Goal: Task Accomplishment & Management: Complete application form

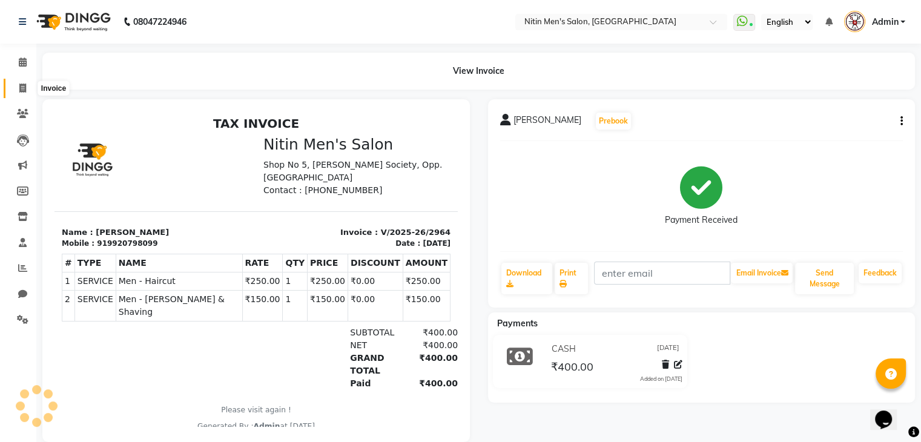
drag, startPoint x: 0, startPoint y: 0, endPoint x: 13, endPoint y: 82, distance: 83.4
click at [13, 82] on span at bounding box center [22, 89] width 21 height 14
select select "service"
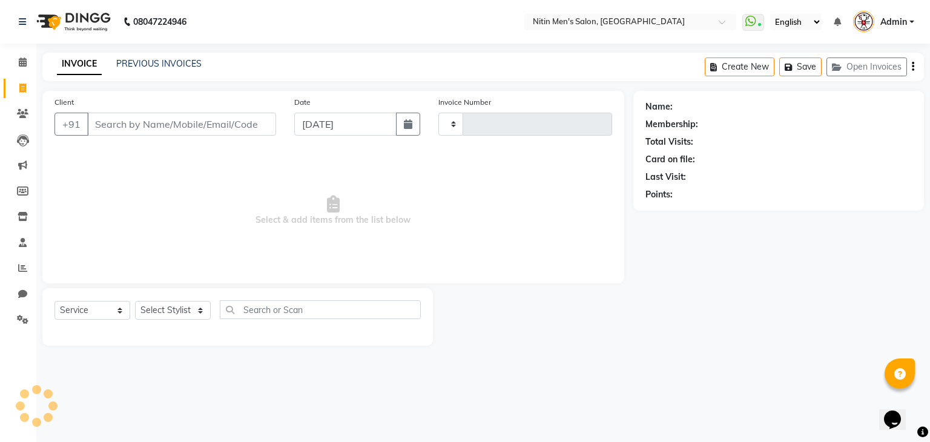
type input "2965"
select select "7981"
click at [170, 63] on link "PREVIOUS INVOICES" at bounding box center [158, 63] width 85 height 11
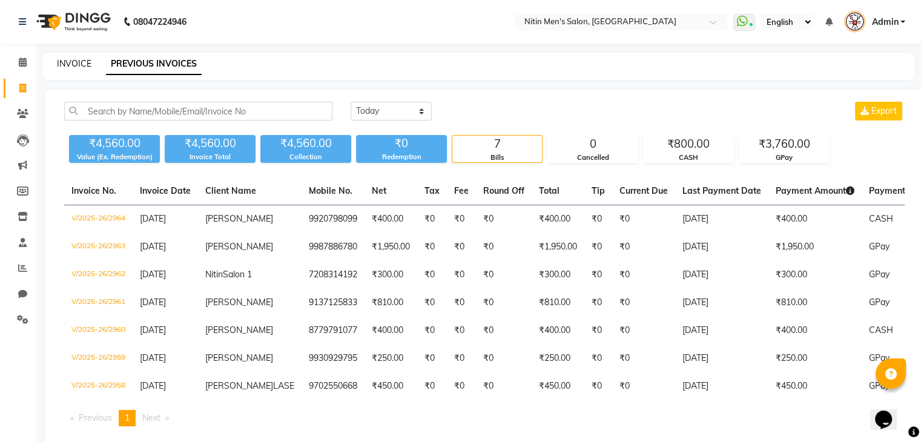
click at [73, 65] on link "INVOICE" at bounding box center [74, 63] width 35 height 11
select select "service"
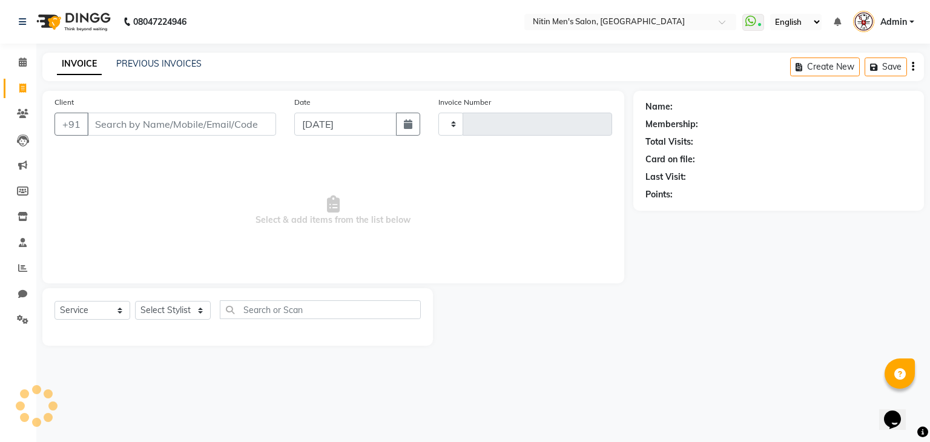
type input "2965"
select select "7981"
click at [168, 65] on link "PREVIOUS INVOICES" at bounding box center [158, 63] width 85 height 11
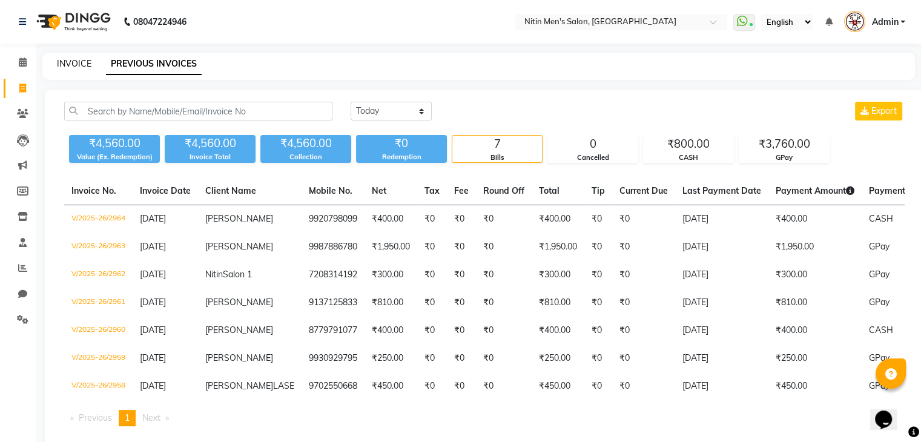
click at [61, 59] on link "INVOICE" at bounding box center [74, 63] width 35 height 11
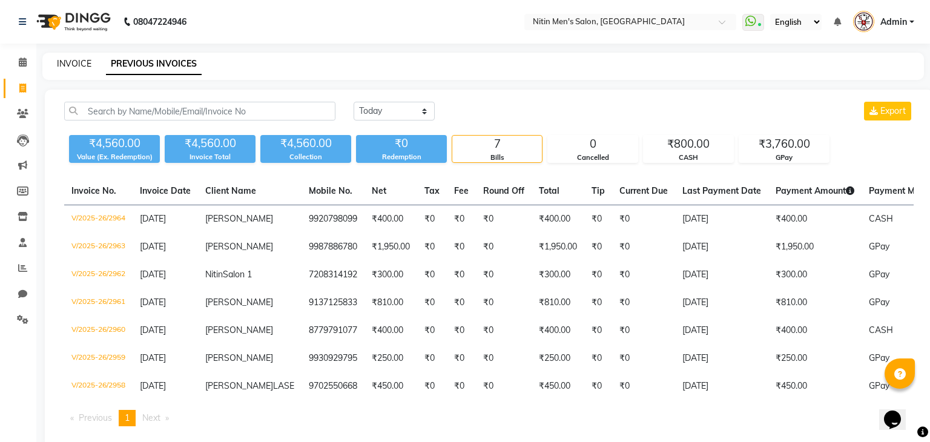
select select "service"
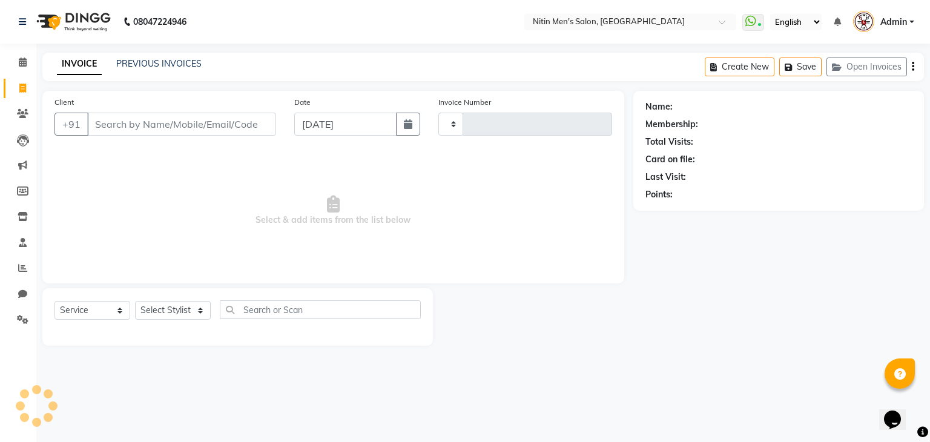
type input "2965"
select select "7981"
click at [61, 59] on link "INVOICE" at bounding box center [79, 64] width 45 height 22
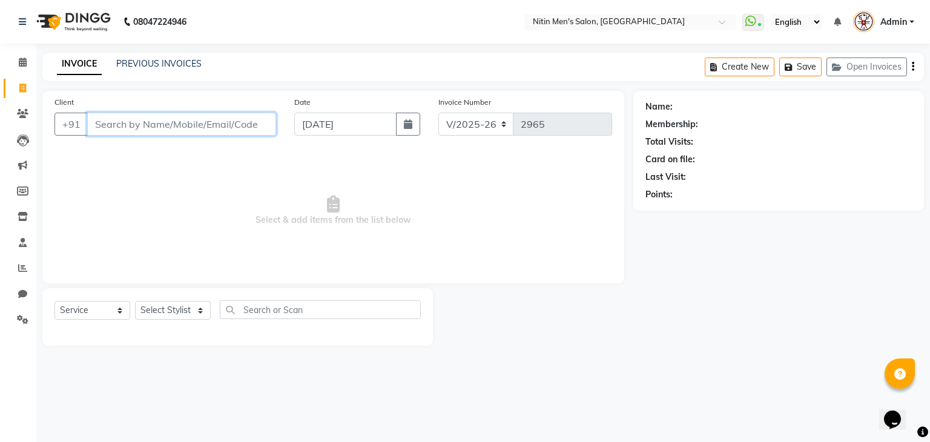
click at [165, 124] on input "Client" at bounding box center [181, 124] width 189 height 23
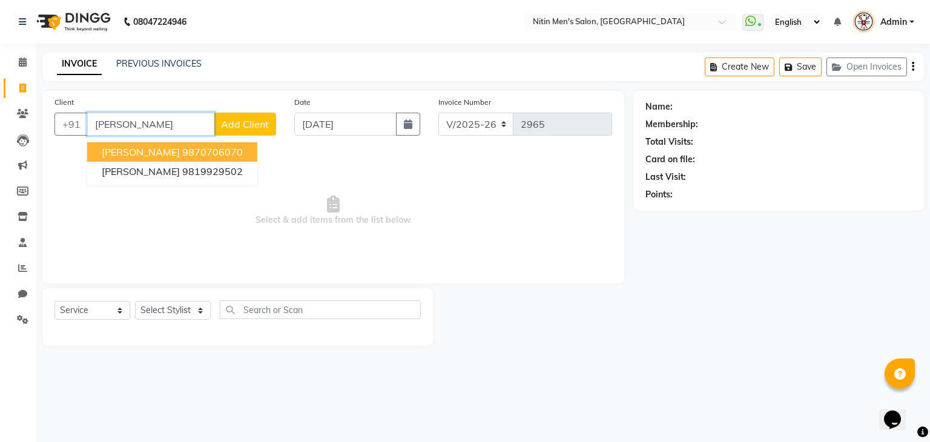
click at [155, 158] on span "[PERSON_NAME]" at bounding box center [141, 152] width 78 height 12
type input "9870706070"
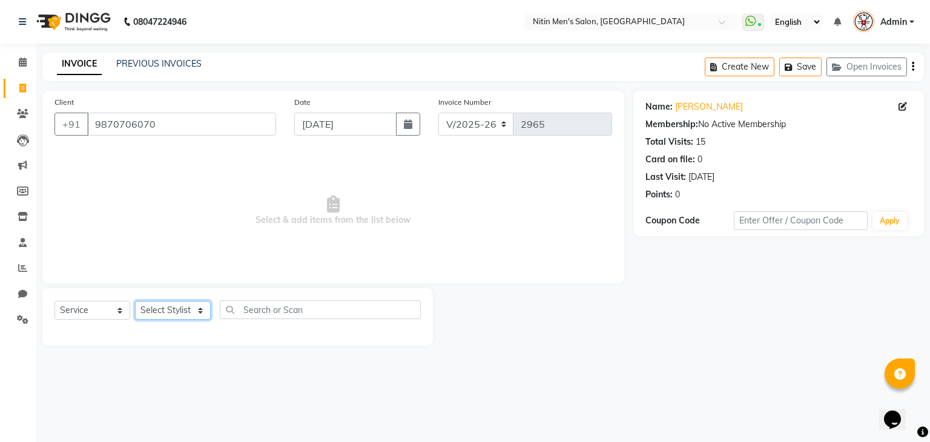
click at [177, 317] on select "Select Stylist [PERSON_NAME] DEEPA [PERSON_NAME] MEENAKSHI NITIN SIR [PERSON_NA…" at bounding box center [173, 310] width 76 height 19
select select "75699"
click at [135, 302] on select "Select Stylist [PERSON_NAME] DEEPA [PERSON_NAME] MEENAKSHI NITIN SIR [PERSON_NA…" at bounding box center [173, 310] width 76 height 19
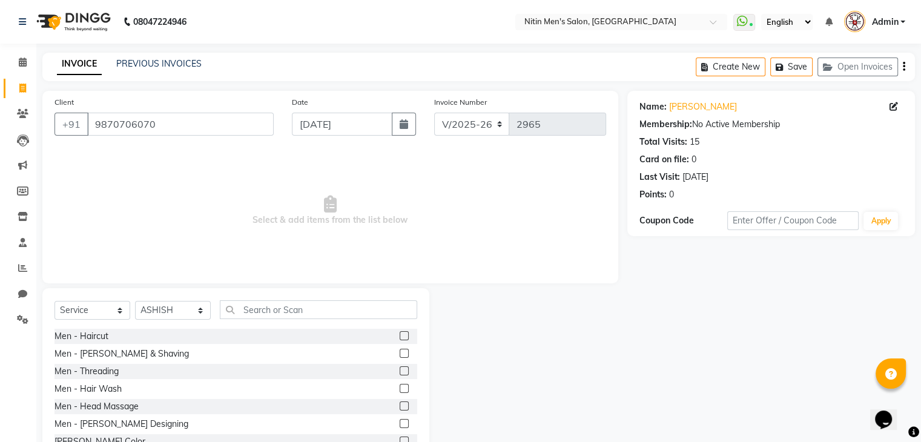
click at [400, 335] on label at bounding box center [404, 335] width 9 height 9
click at [400, 335] on input "checkbox" at bounding box center [404, 337] width 8 height 8
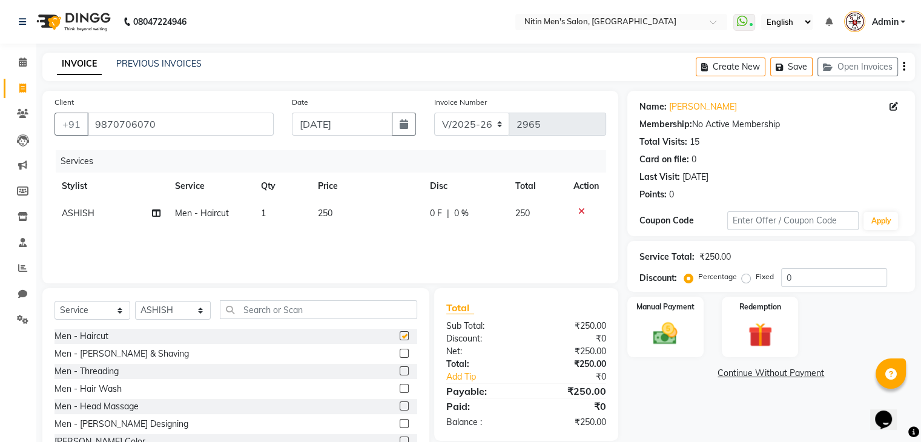
checkbox input "false"
click at [400, 402] on label at bounding box center [404, 406] width 9 height 9
click at [400, 403] on input "checkbox" at bounding box center [404, 407] width 8 height 8
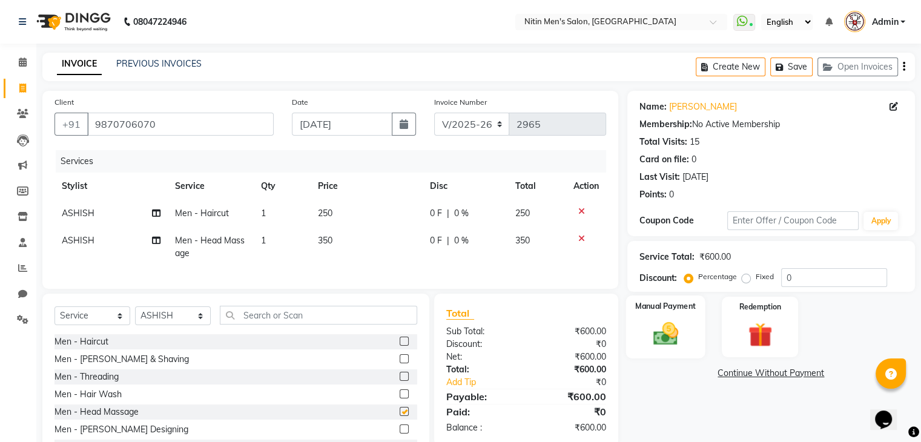
checkbox input "false"
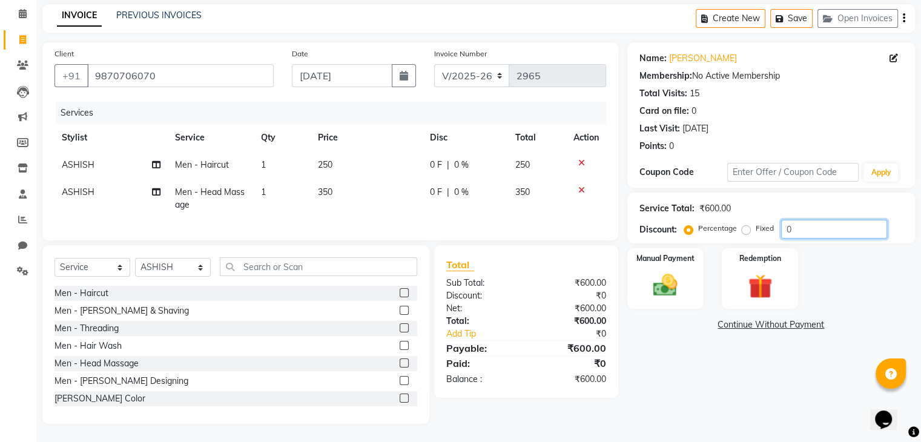
click at [814, 221] on input "0" at bounding box center [834, 229] width 106 height 19
type input "1"
click at [580, 159] on icon at bounding box center [581, 163] width 7 height 8
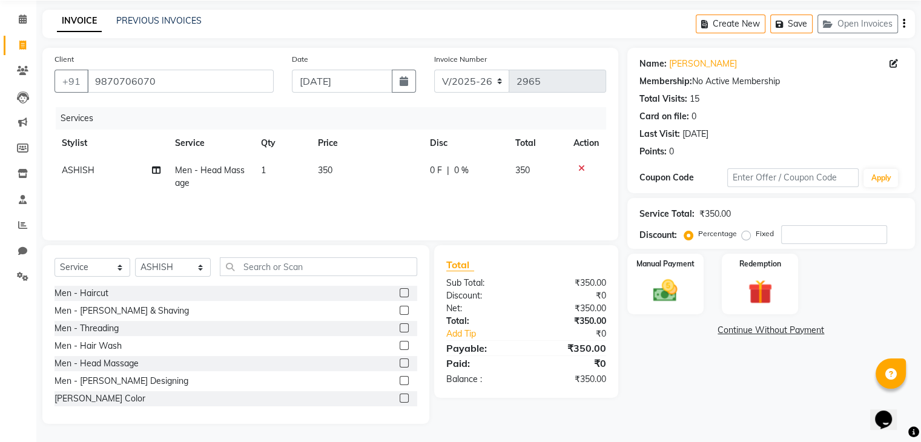
scroll to position [44, 0]
click at [400, 313] on label at bounding box center [404, 310] width 9 height 9
click at [400, 313] on input "checkbox" at bounding box center [404, 311] width 8 height 8
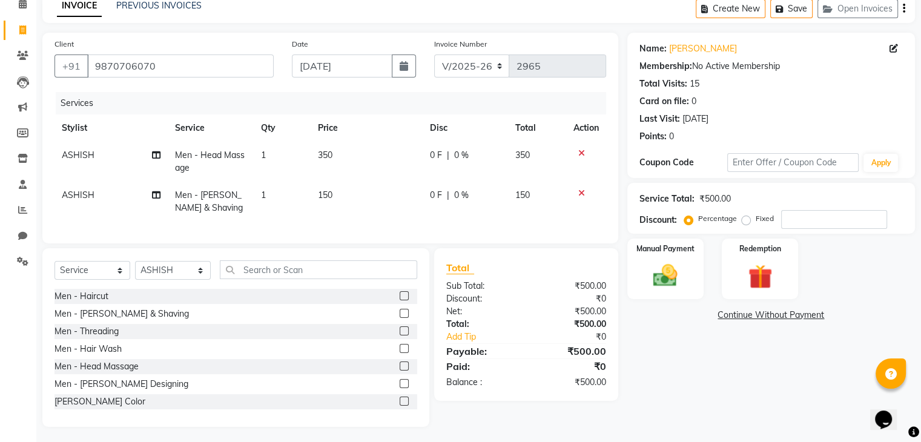
checkbox input "false"
click at [815, 221] on input "number" at bounding box center [834, 219] width 106 height 19
type input "10"
click at [691, 258] on div "Manual Payment" at bounding box center [665, 268] width 79 height 62
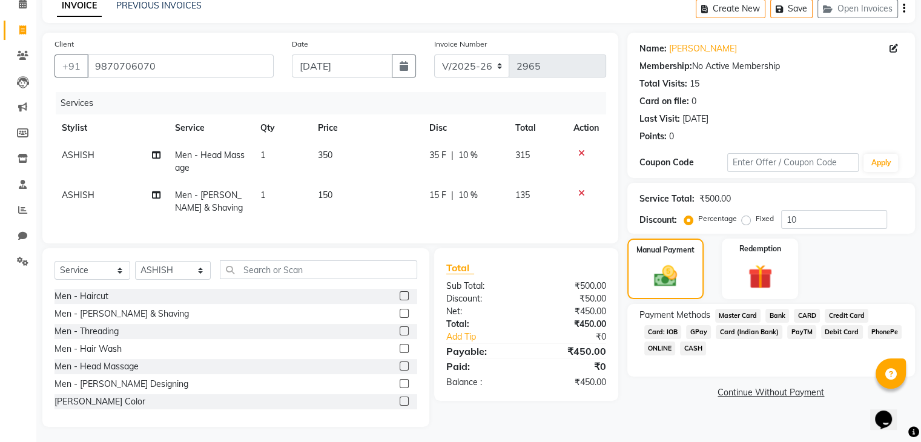
click at [687, 346] on span "CASH" at bounding box center [693, 349] width 26 height 14
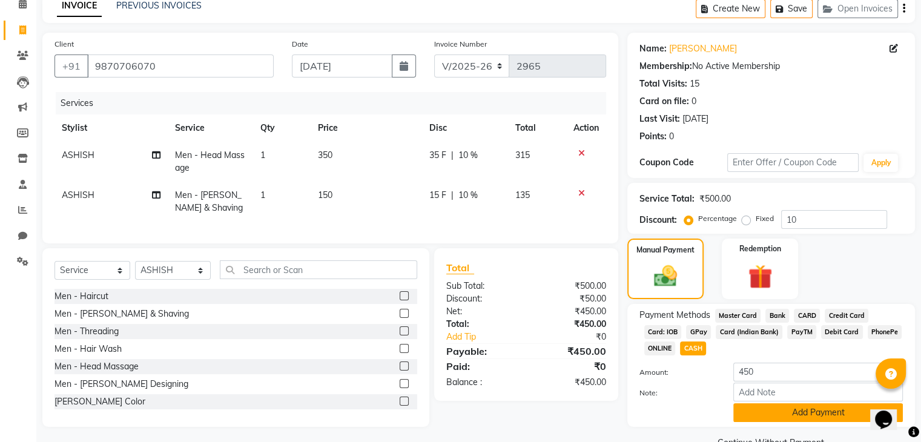
click at [739, 417] on button "Add Payment" at bounding box center [819, 412] width 170 height 19
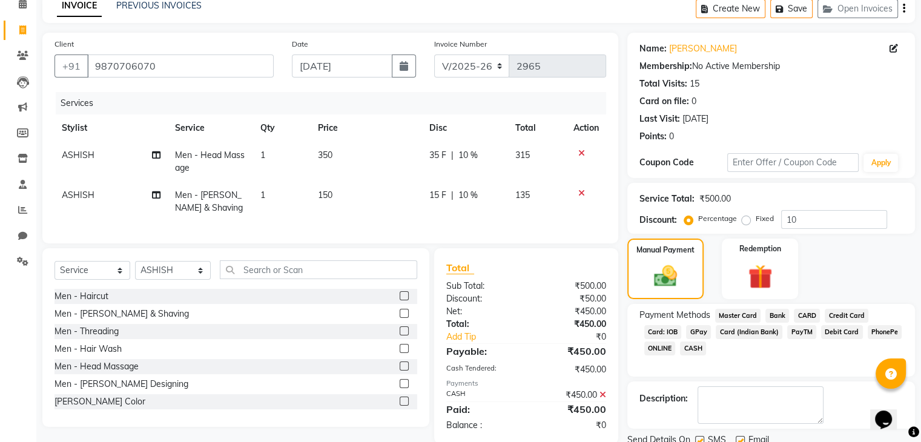
scroll to position [104, 0]
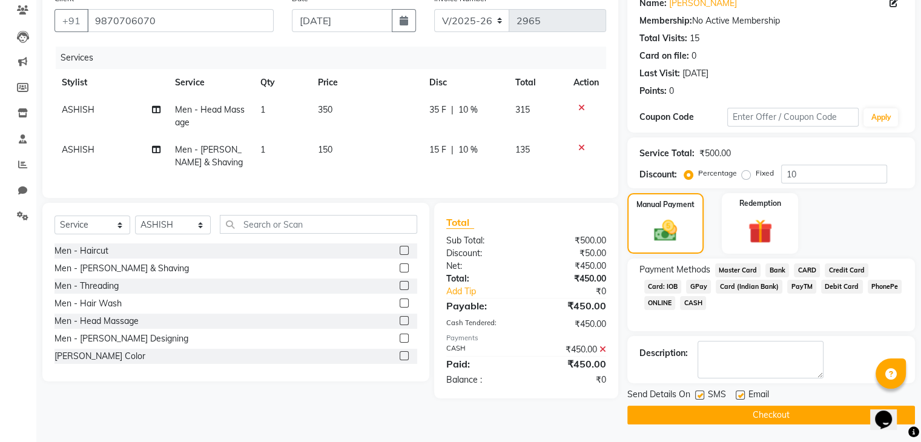
click at [731, 419] on button "Checkout" at bounding box center [772, 415] width 288 height 19
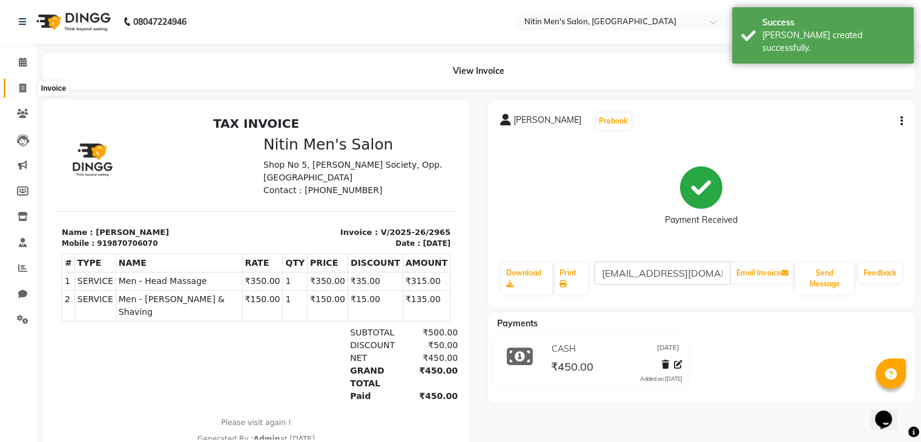
click at [18, 88] on span at bounding box center [22, 89] width 21 height 14
select select "service"
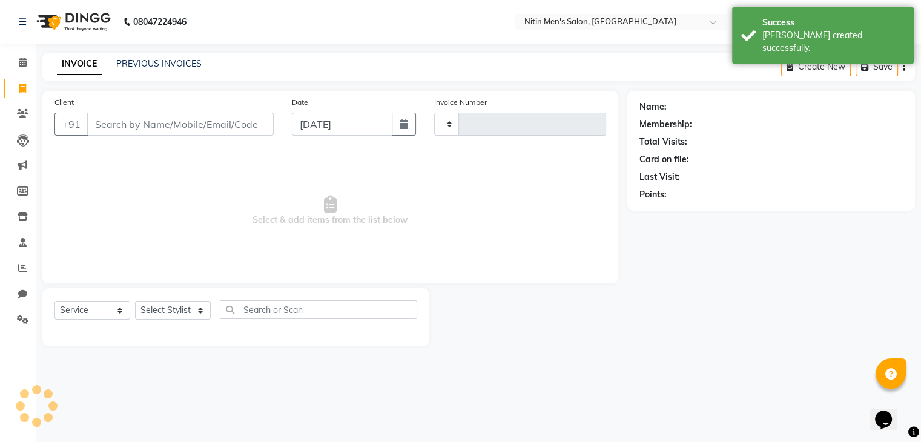
type input "2966"
select select "7981"
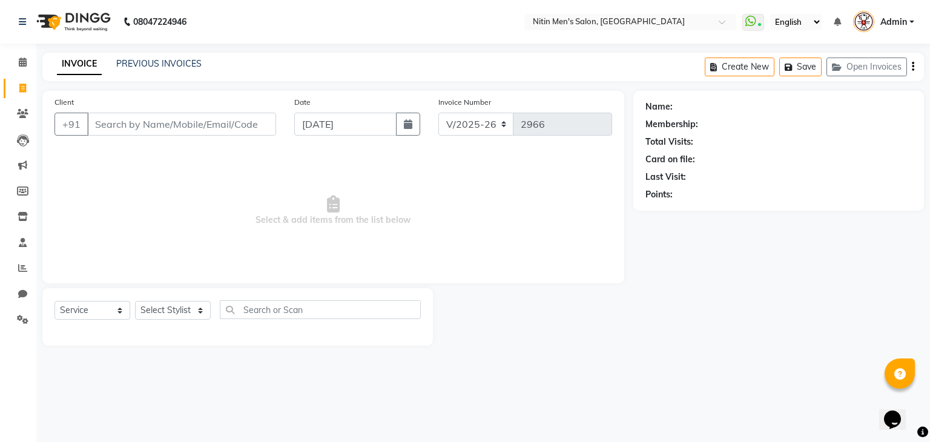
click at [118, 129] on input "Client" at bounding box center [181, 124] width 189 height 23
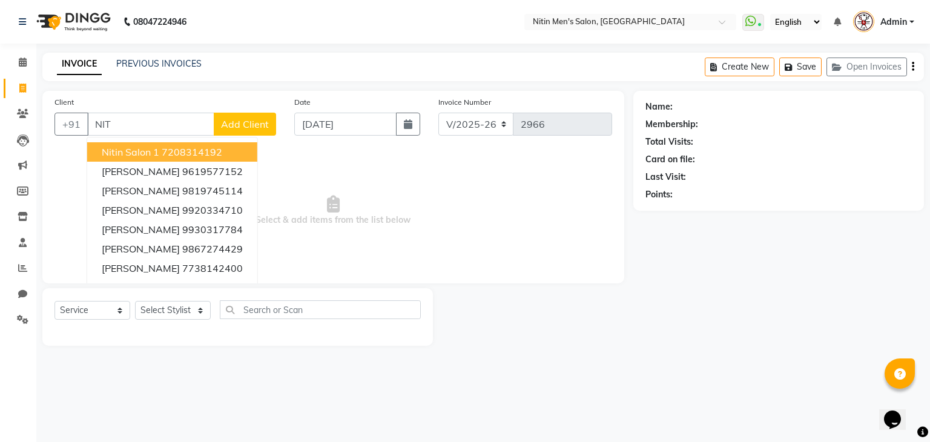
click at [116, 143] on button "Nitin Salon 1 7208314192" at bounding box center [172, 151] width 170 height 19
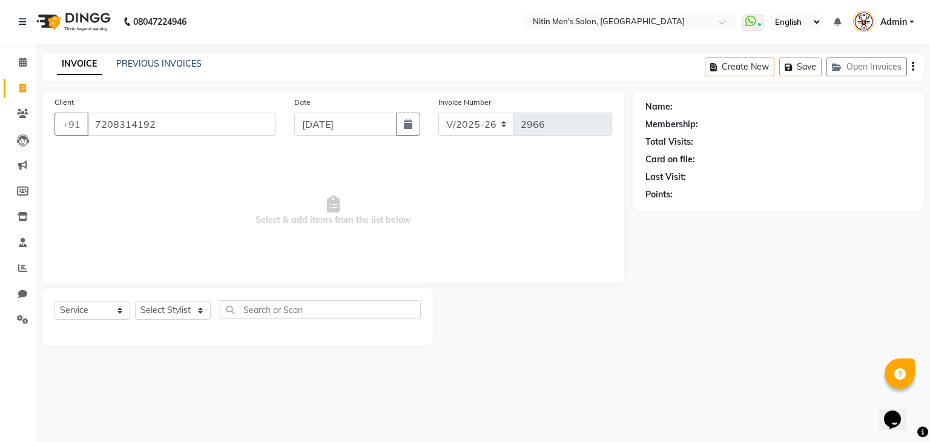
type input "7208314192"
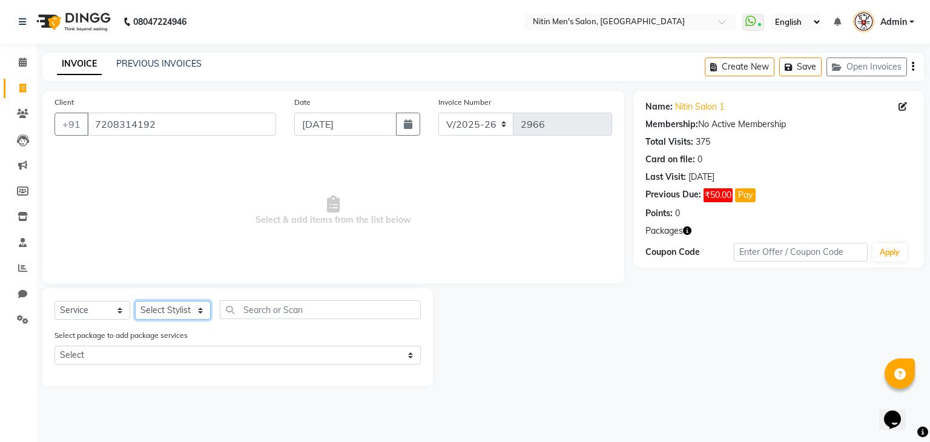
click at [150, 311] on select "Select Stylist [PERSON_NAME] DEEPA [PERSON_NAME] MEENAKSHI NITIN SIR [PERSON_NA…" at bounding box center [173, 310] width 76 height 19
select select "85157"
click at [135, 302] on select "Select Stylist [PERSON_NAME] DEEPA [PERSON_NAME] MEENAKSHI NITIN SIR [PERSON_NA…" at bounding box center [173, 310] width 76 height 19
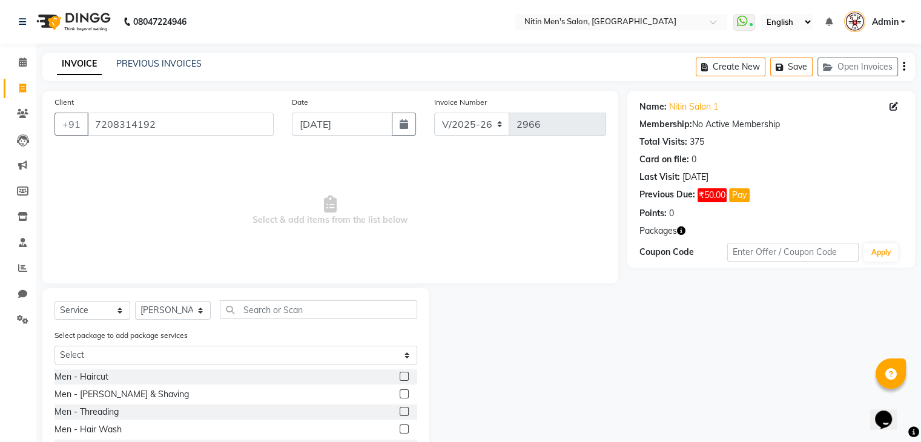
click at [400, 374] on label at bounding box center [404, 376] width 9 height 9
click at [400, 374] on input "checkbox" at bounding box center [404, 377] width 8 height 8
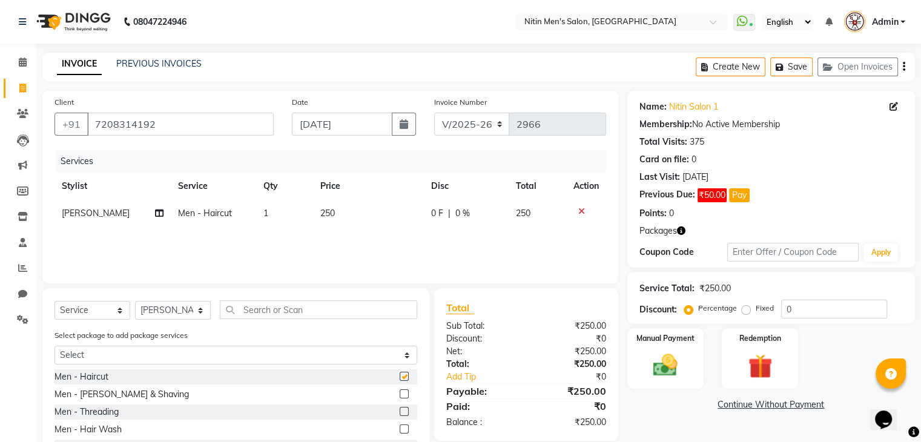
checkbox input "false"
click at [180, 306] on select "Select Stylist [PERSON_NAME] DEEPA [PERSON_NAME] MEENAKSHI NITIN SIR [PERSON_NA…" at bounding box center [173, 310] width 76 height 19
select select "87617"
click at [135, 302] on select "Select Stylist [PERSON_NAME] DEEPA [PERSON_NAME] MEENAKSHI NITIN SIR [PERSON_NA…" at bounding box center [173, 310] width 76 height 19
click at [400, 373] on div at bounding box center [409, 376] width 18 height 15
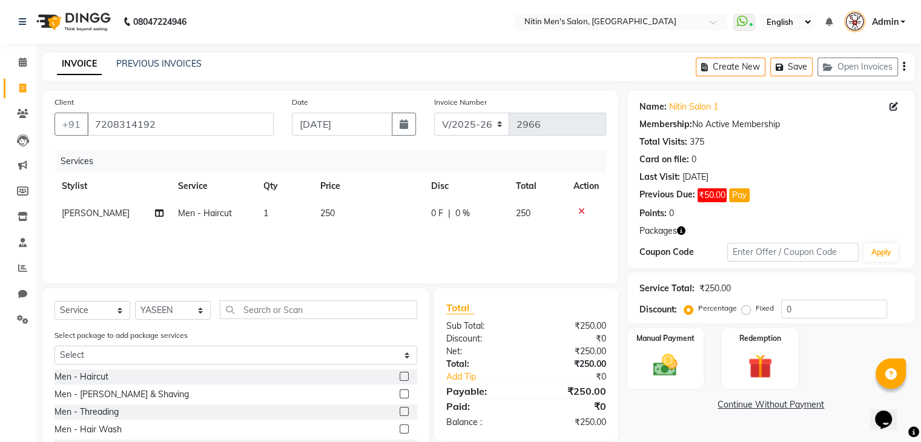
click at [400, 376] on label at bounding box center [404, 376] width 9 height 9
click at [400, 376] on input "checkbox" at bounding box center [404, 377] width 8 height 8
checkbox input "false"
click at [400, 395] on label at bounding box center [404, 393] width 9 height 9
click at [400, 395] on input "checkbox" at bounding box center [404, 395] width 8 height 8
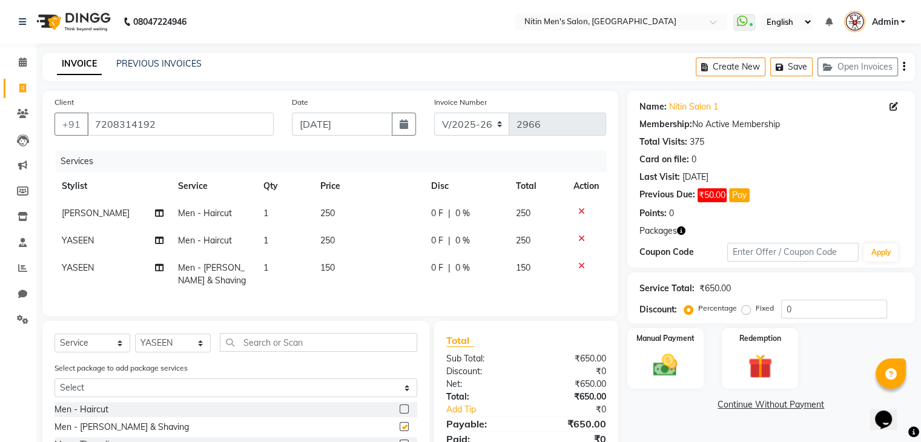
checkbox input "false"
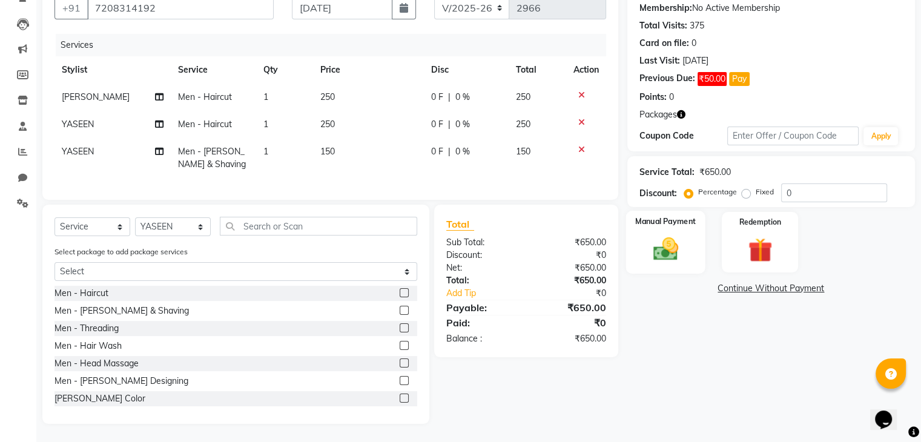
click at [660, 235] on img at bounding box center [665, 249] width 41 height 29
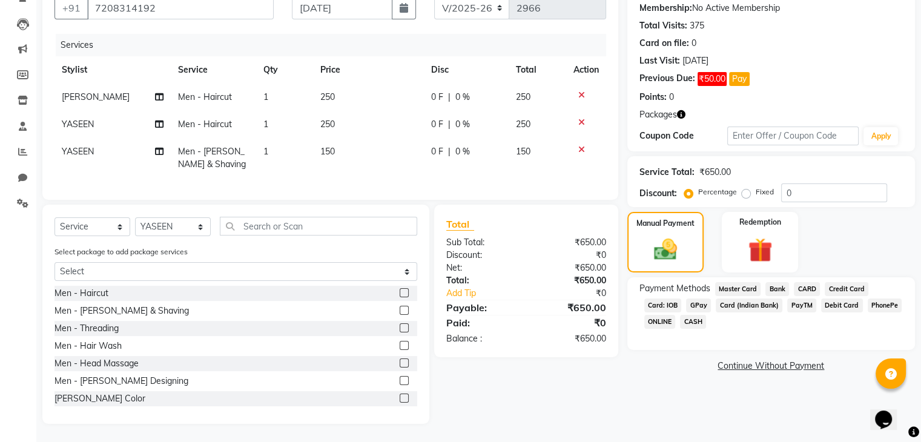
click at [700, 299] on span "GPay" at bounding box center [698, 306] width 25 height 14
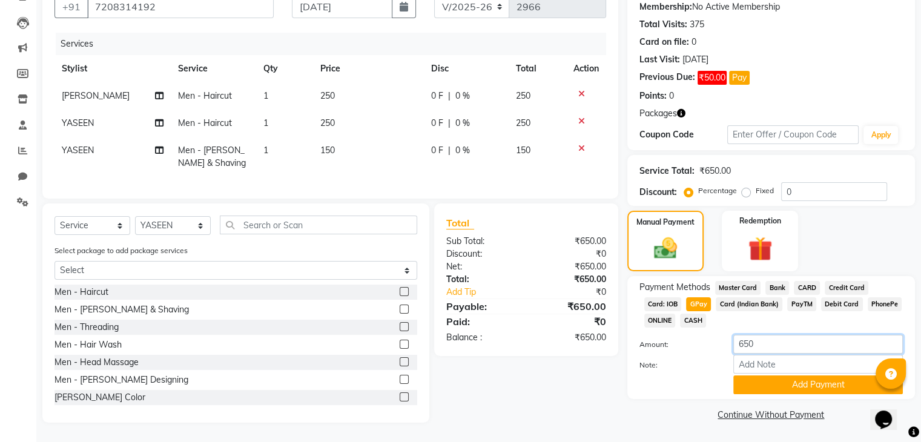
click at [741, 338] on input "650" at bounding box center [819, 344] width 170 height 19
type input "400"
click at [746, 379] on button "Add Payment" at bounding box center [819, 385] width 170 height 19
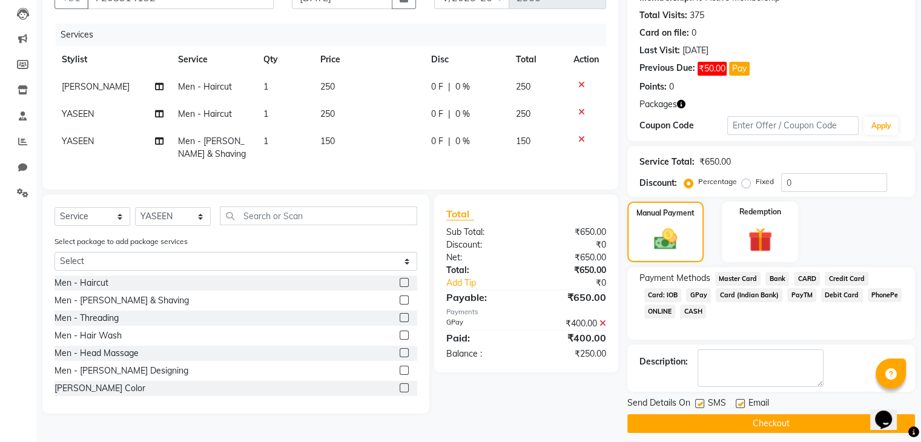
click at [703, 312] on span "CASH" at bounding box center [693, 312] width 26 height 14
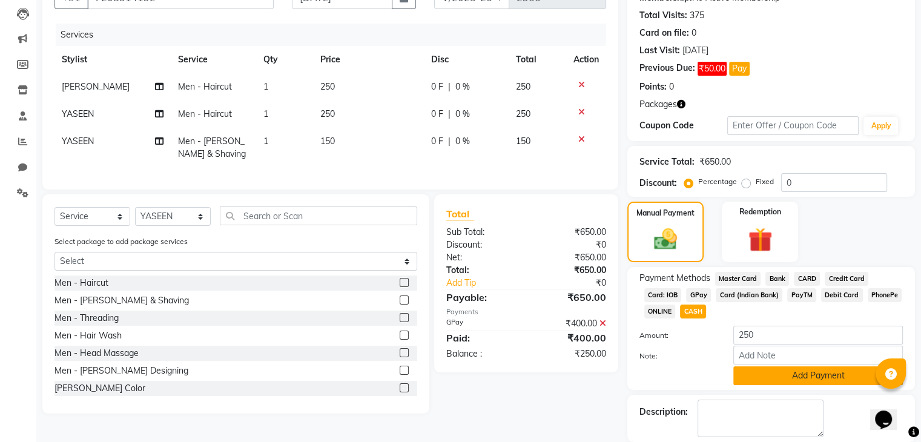
click at [766, 383] on button "Add Payment" at bounding box center [819, 375] width 170 height 19
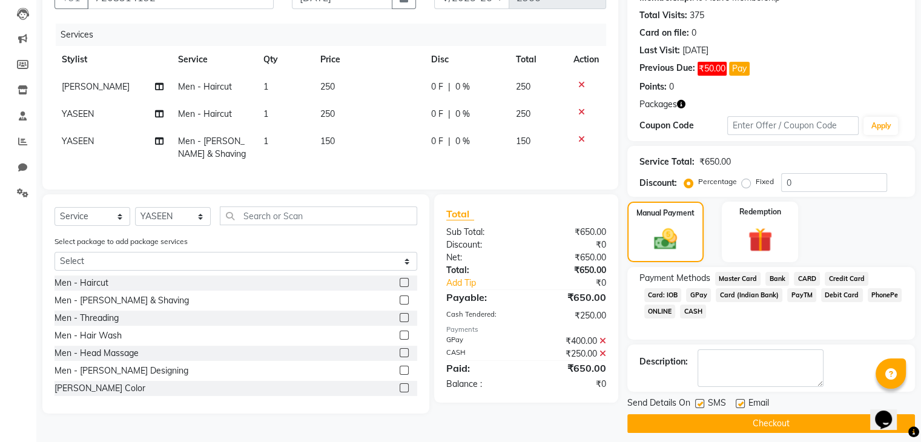
scroll to position [135, 0]
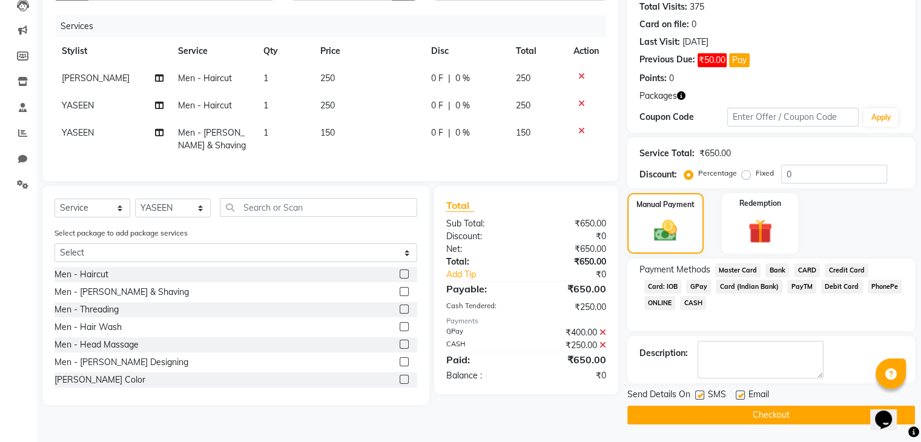
click at [698, 391] on label at bounding box center [699, 395] width 9 height 9
click at [698, 392] on input "checkbox" at bounding box center [699, 396] width 8 height 8
checkbox input "false"
click at [741, 395] on label at bounding box center [740, 395] width 9 height 9
click at [741, 395] on input "checkbox" at bounding box center [740, 396] width 8 height 8
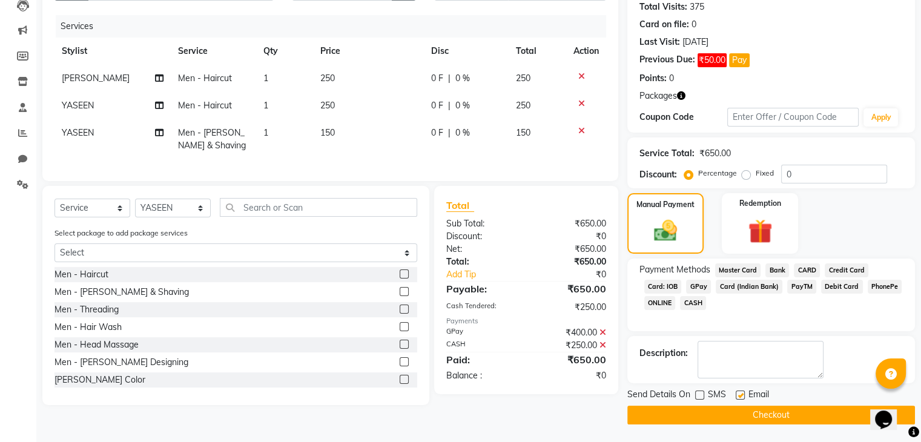
checkbox input "false"
click at [722, 412] on button "Checkout" at bounding box center [772, 415] width 288 height 19
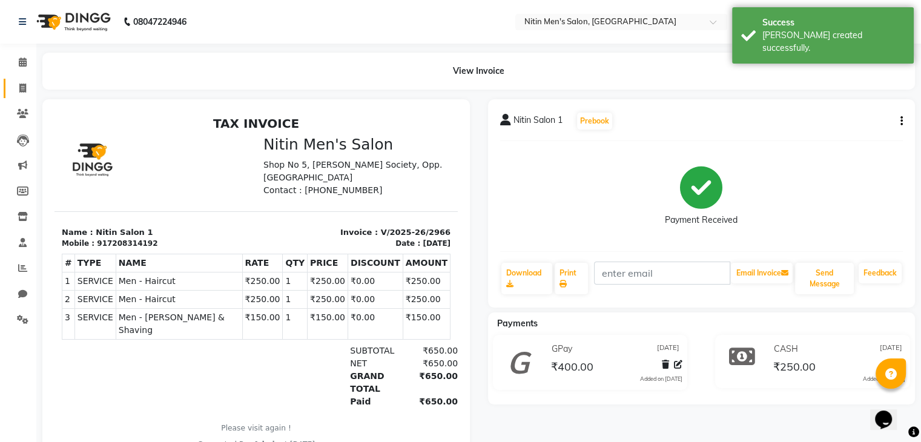
click at [8, 87] on link "Invoice" at bounding box center [18, 89] width 29 height 20
select select "7981"
select select "service"
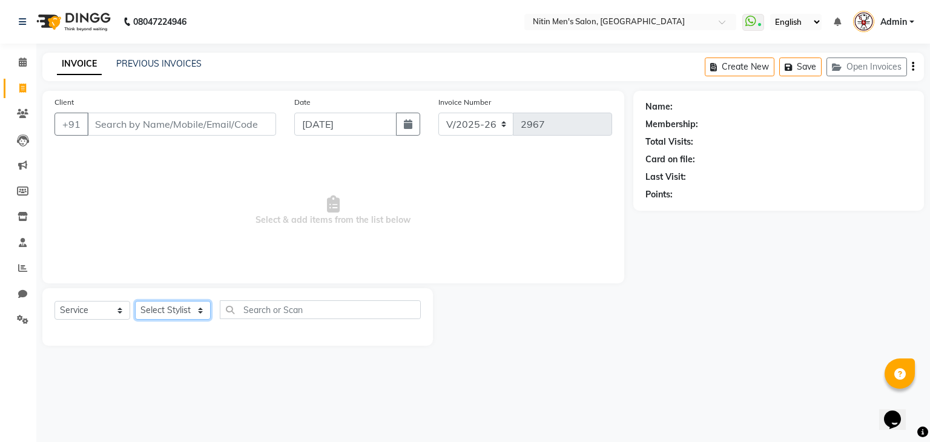
click at [142, 316] on select "Select Stylist [PERSON_NAME] DEEPA [PERSON_NAME] MEENAKSHI NITIN SIR [PERSON_NA…" at bounding box center [173, 310] width 76 height 19
click at [96, 127] on input "Client" at bounding box center [181, 124] width 189 height 23
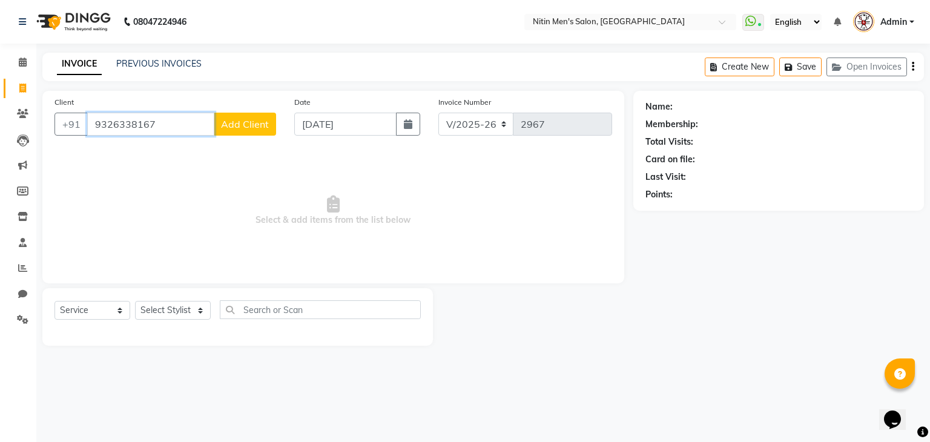
click at [114, 121] on input "9326338167" at bounding box center [150, 124] width 127 height 23
type input "9326338167"
click at [240, 127] on span "Add Client" at bounding box center [245, 124] width 48 height 12
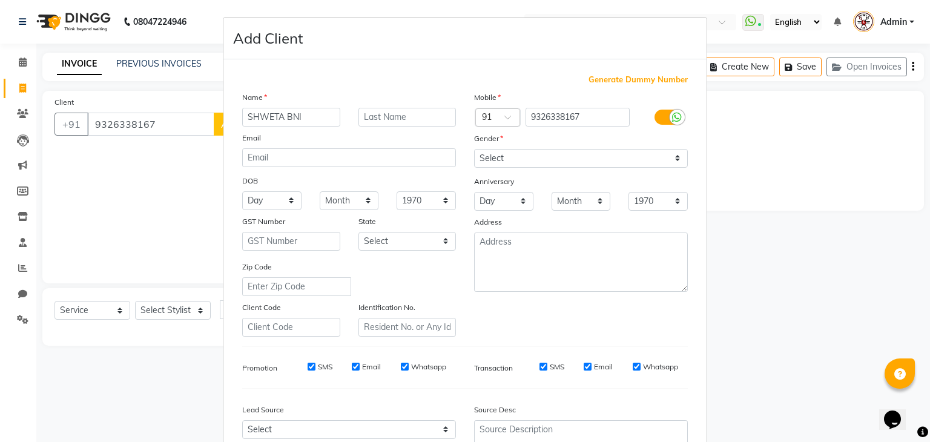
type input "SHWETA BNI"
click at [518, 162] on select "Select [DEMOGRAPHIC_DATA] [DEMOGRAPHIC_DATA] Other Prefer Not To Say" at bounding box center [581, 158] width 214 height 19
select select "[DEMOGRAPHIC_DATA]"
click at [474, 150] on select "Select [DEMOGRAPHIC_DATA] [DEMOGRAPHIC_DATA] Other Prefer Not To Say" at bounding box center [581, 158] width 214 height 19
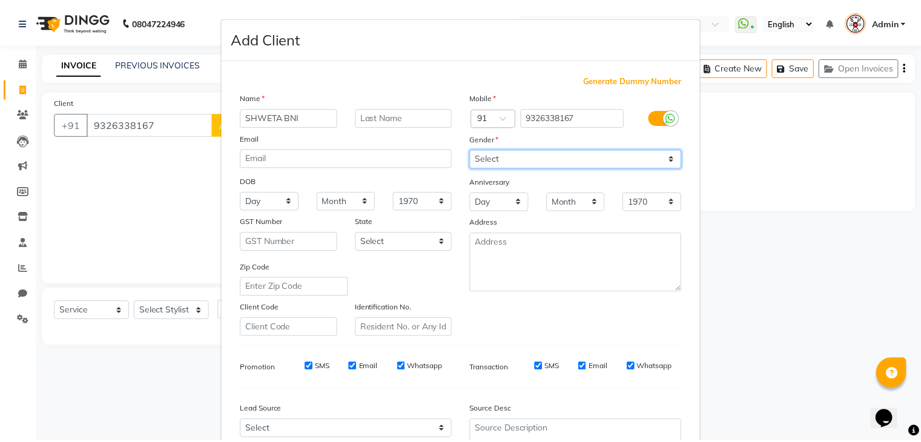
scroll to position [123, 0]
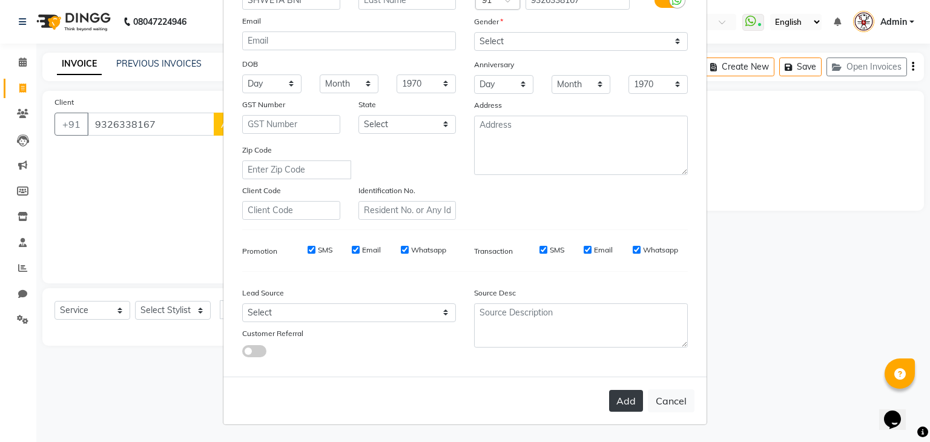
click at [618, 407] on button "Add" at bounding box center [626, 401] width 34 height 22
select select
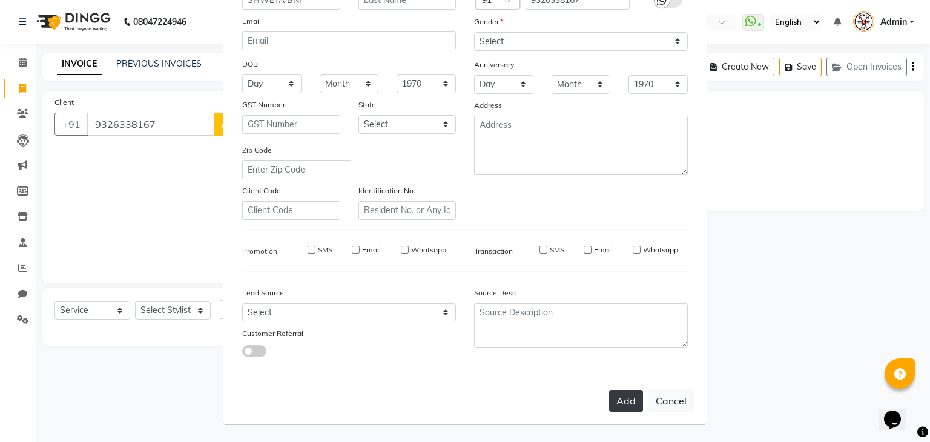
select select
checkbox input "false"
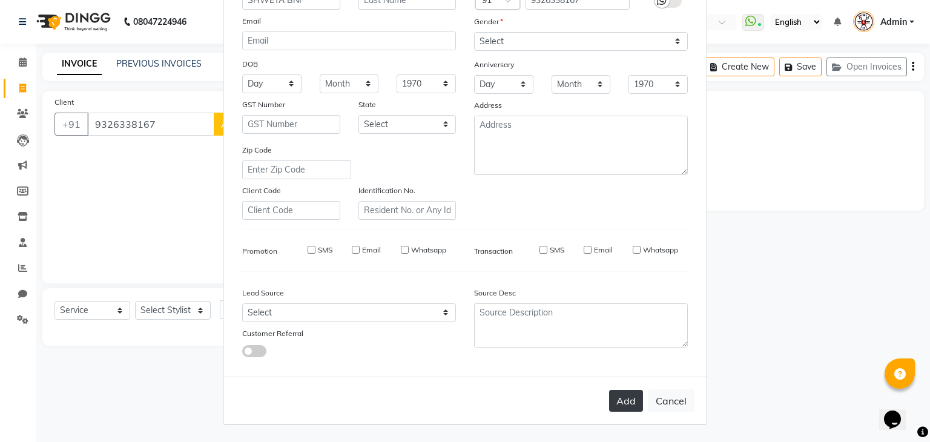
checkbox input "false"
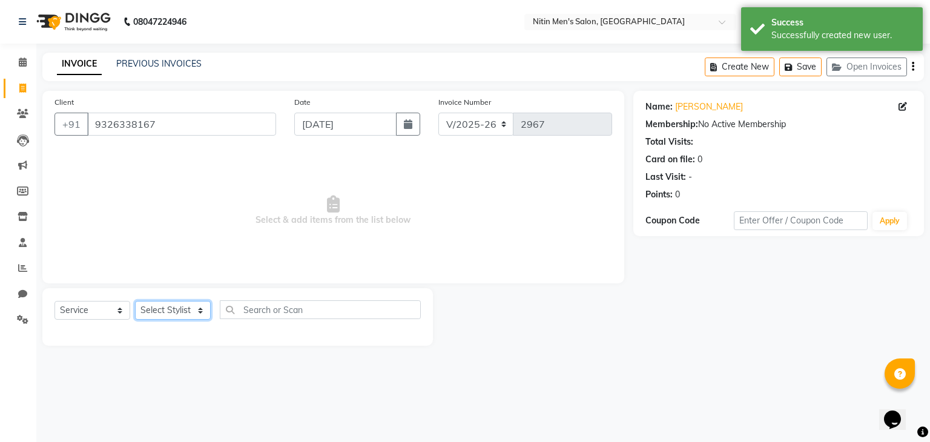
click at [172, 306] on select "Select Stylist [PERSON_NAME] DEEPA [PERSON_NAME] MEENAKSHI NITIN SIR [PERSON_NA…" at bounding box center [173, 310] width 76 height 19
select select "82599"
click at [135, 302] on select "Select Stylist [PERSON_NAME] DEEPA [PERSON_NAME] MEENAKSHI NITIN SIR [PERSON_NA…" at bounding box center [173, 310] width 76 height 19
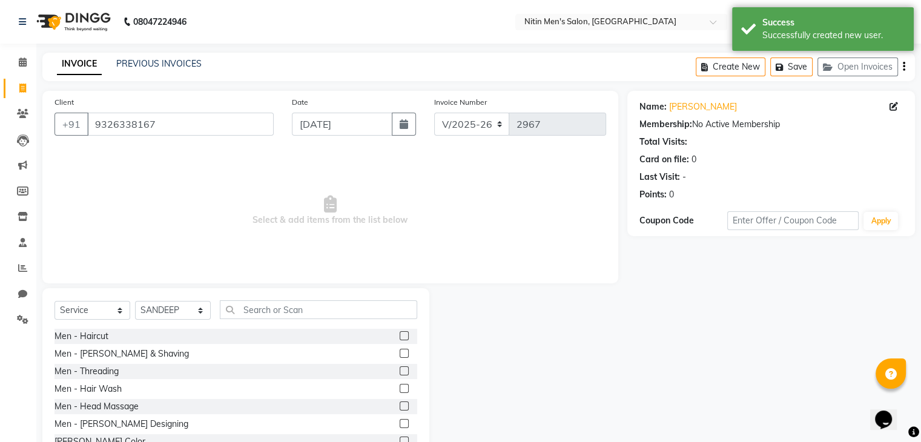
click at [400, 337] on label at bounding box center [404, 335] width 9 height 9
click at [400, 337] on input "checkbox" at bounding box center [404, 337] width 8 height 8
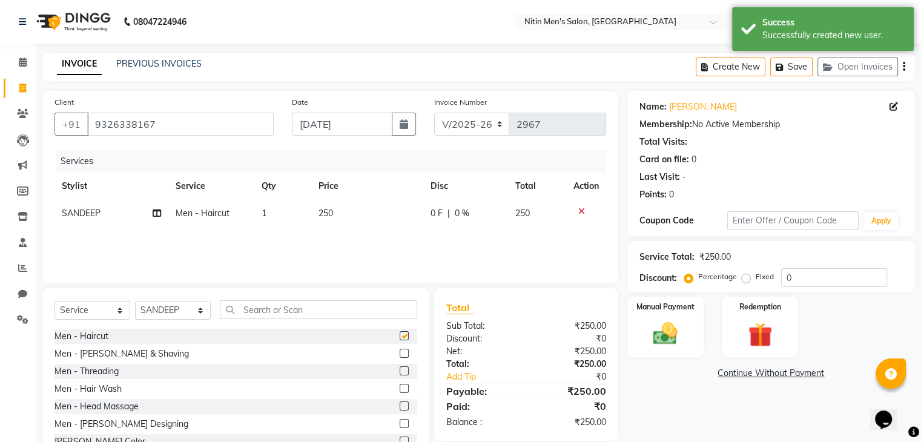
checkbox input "false"
click at [400, 353] on label at bounding box center [404, 353] width 9 height 9
click at [400, 353] on input "checkbox" at bounding box center [404, 354] width 8 height 8
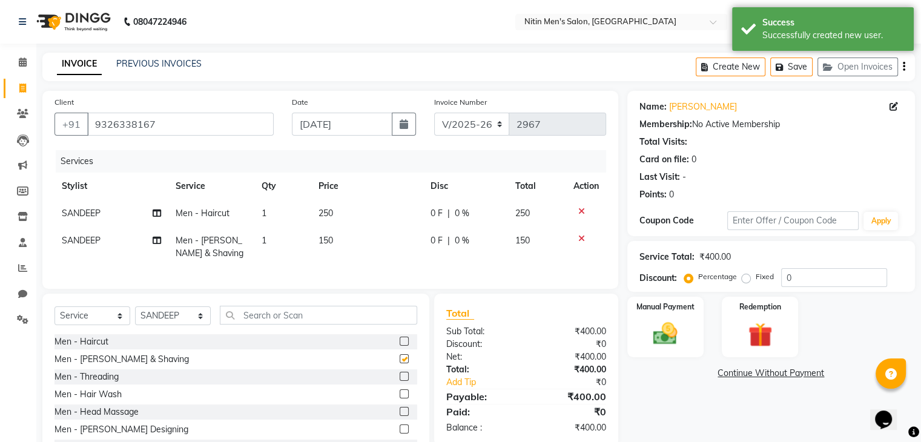
checkbox input "false"
click at [325, 323] on input "text" at bounding box center [318, 315] width 197 height 19
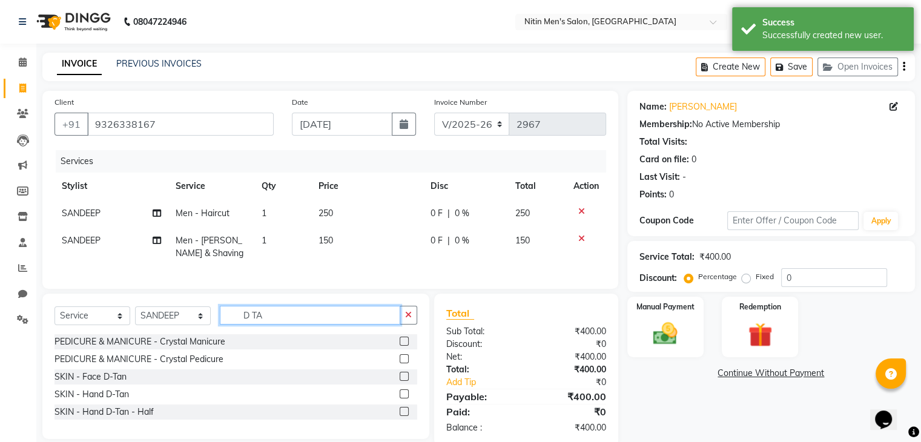
type input "D TA"
click at [402, 381] on label at bounding box center [404, 376] width 9 height 9
click at [402, 381] on input "checkbox" at bounding box center [404, 377] width 8 height 8
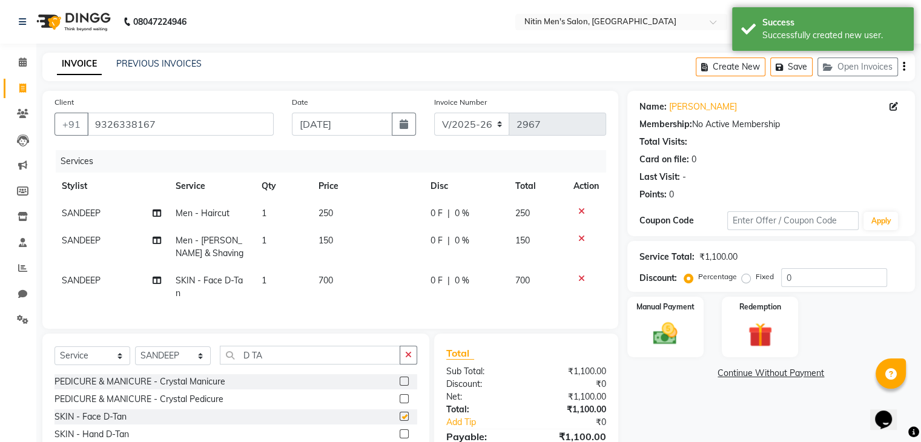
checkbox input "false"
click at [299, 365] on input "D TA" at bounding box center [310, 355] width 181 height 19
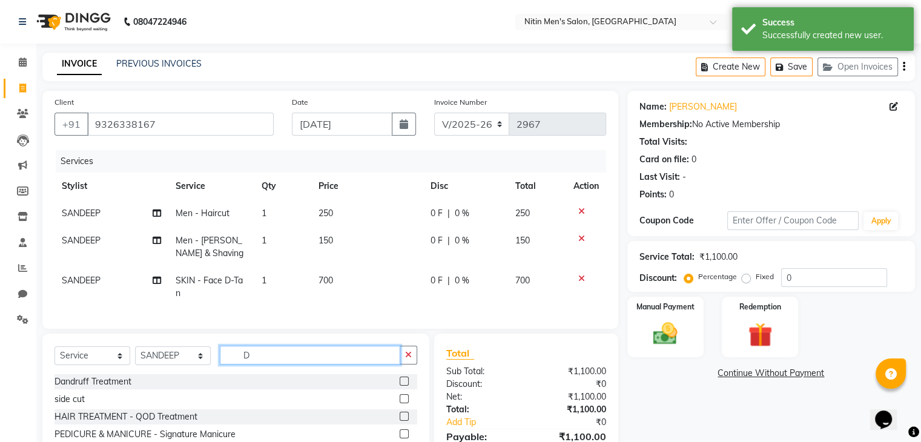
type input "D"
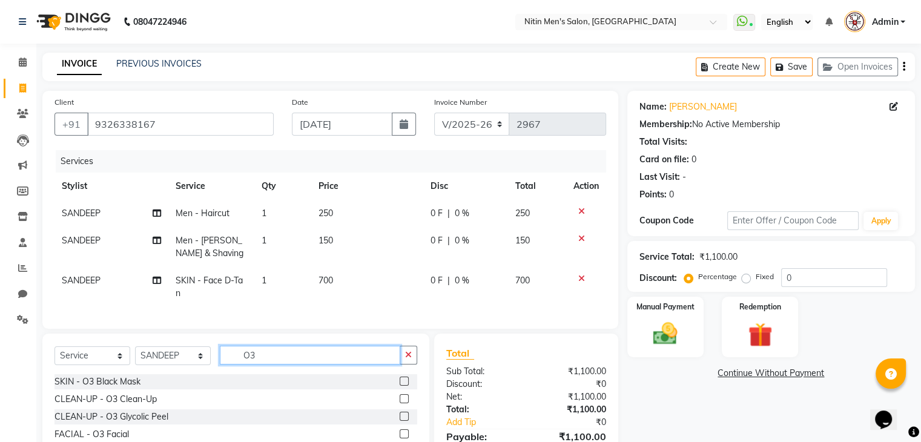
type input "O3"
click at [401, 403] on label at bounding box center [404, 398] width 9 height 9
click at [401, 403] on input "checkbox" at bounding box center [404, 400] width 8 height 8
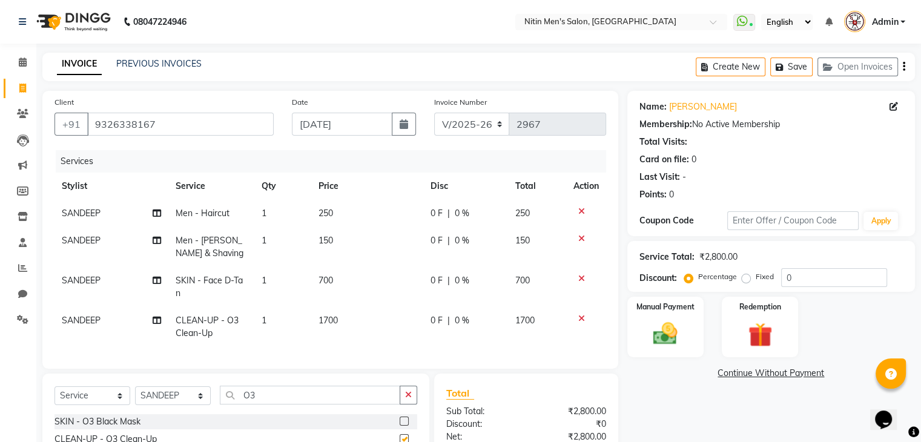
checkbox input "false"
click at [339, 284] on td "700" at bounding box center [367, 287] width 112 height 40
select select "82599"
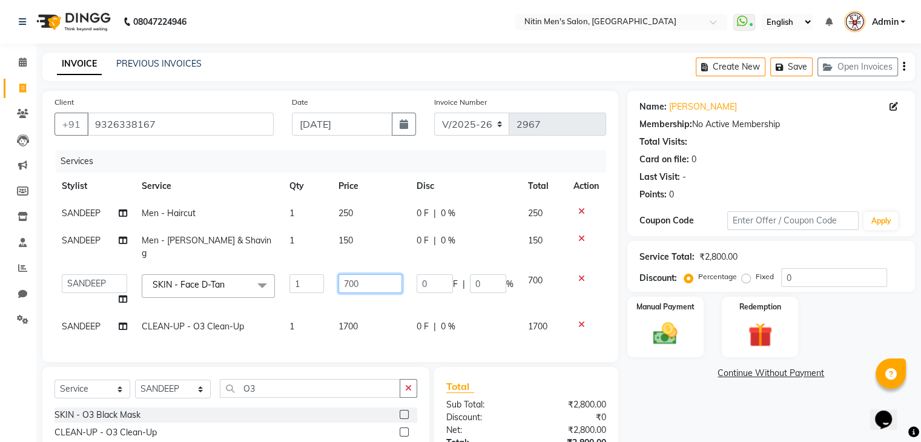
drag, startPoint x: 339, startPoint y: 284, endPoint x: 354, endPoint y: 271, distance: 20.2
click at [354, 271] on td "700" at bounding box center [370, 290] width 78 height 46
click at [354, 274] on input "700" at bounding box center [371, 283] width 64 height 19
type input "600"
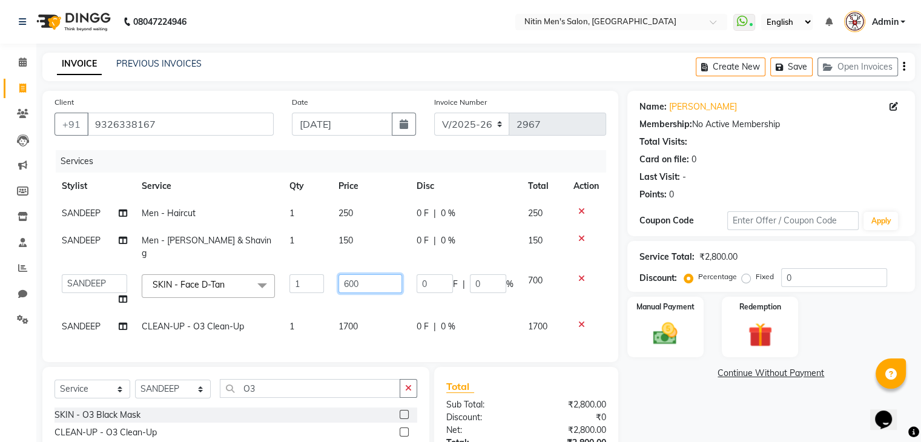
scroll to position [92, 0]
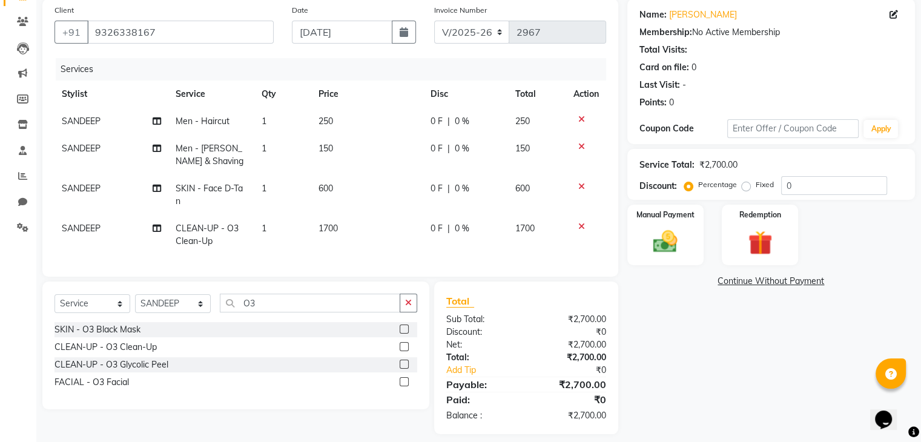
click at [398, 227] on td "1700" at bounding box center [367, 235] width 112 height 40
select select "82599"
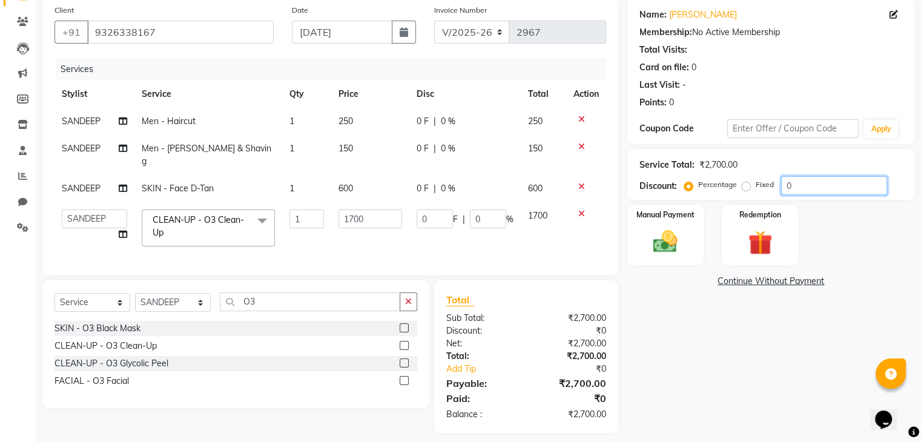
click at [829, 185] on input "0" at bounding box center [834, 185] width 106 height 19
type input "1"
type input "17"
type input "1"
type input "10"
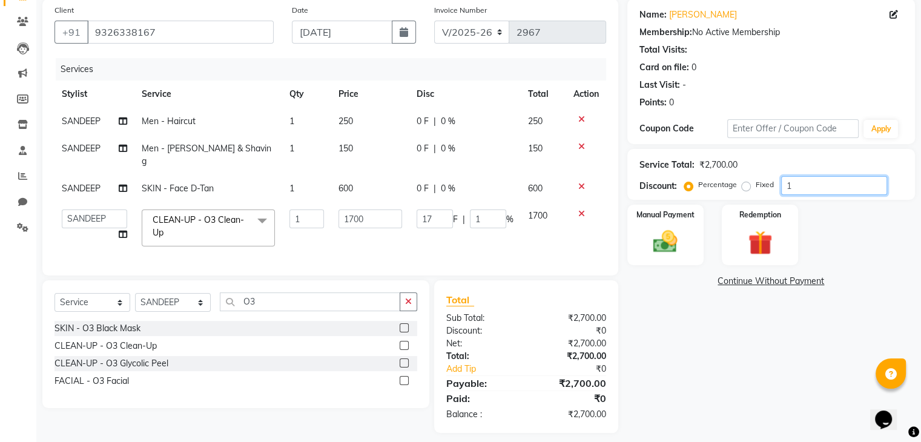
type input "170"
type input "10"
click at [467, 363] on link "Add Tip" at bounding box center [489, 369] width 104 height 13
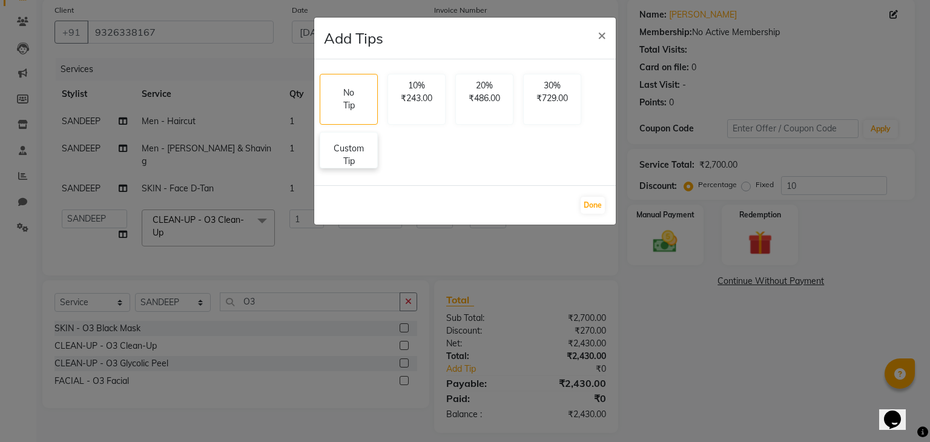
click at [349, 148] on p "Custom Tip" at bounding box center [349, 154] width 42 height 25
select select "82599"
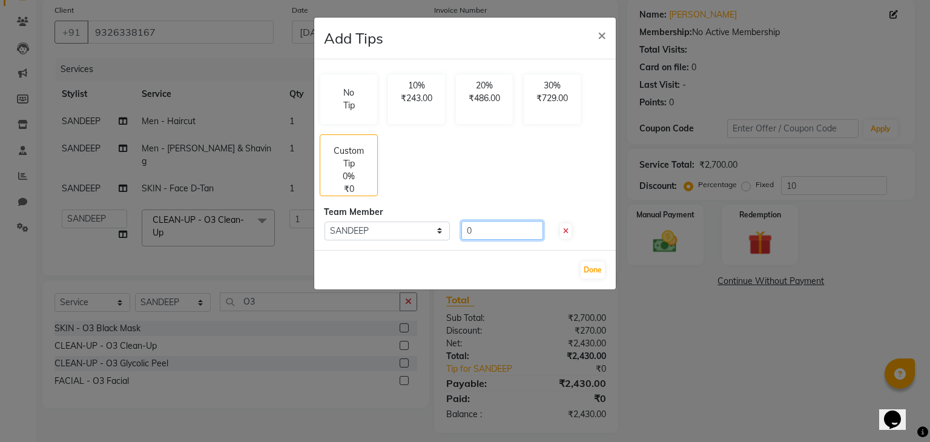
click at [506, 236] on input "0" at bounding box center [503, 230] width 82 height 19
type input "70"
click at [583, 272] on button "Done" at bounding box center [593, 270] width 24 height 17
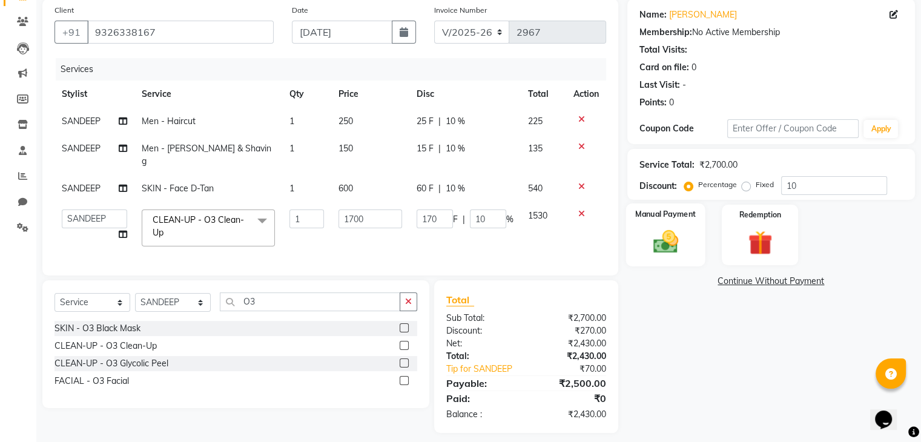
click at [688, 253] on div "Manual Payment" at bounding box center [665, 235] width 79 height 62
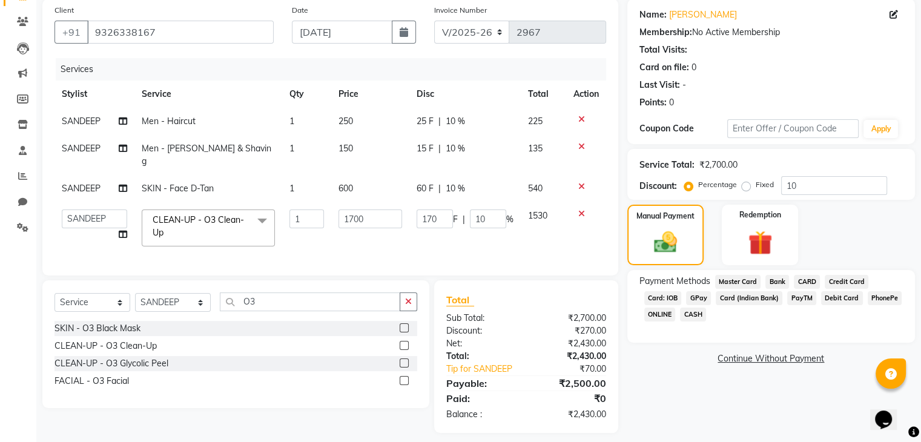
click at [700, 296] on span "GPay" at bounding box center [698, 298] width 25 height 14
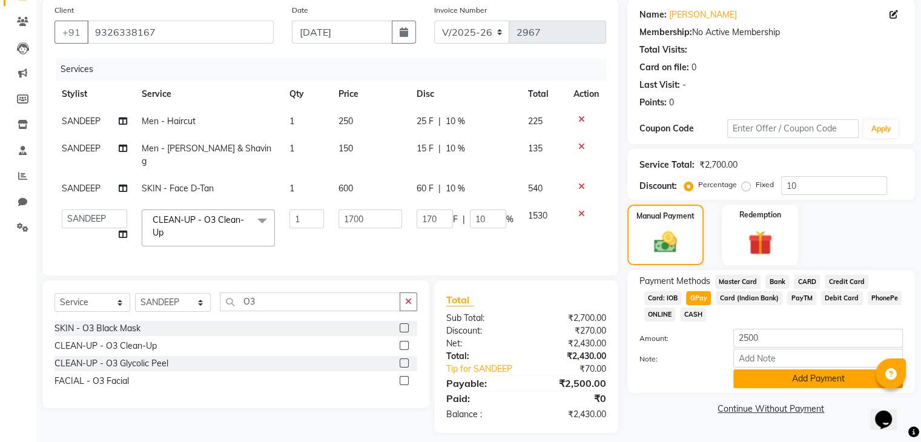
click at [769, 380] on button "Add Payment" at bounding box center [819, 378] width 170 height 19
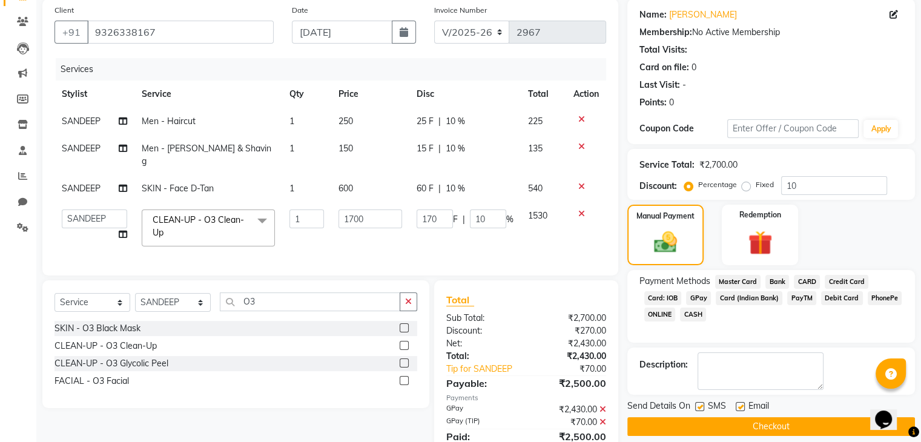
scroll to position [136, 0]
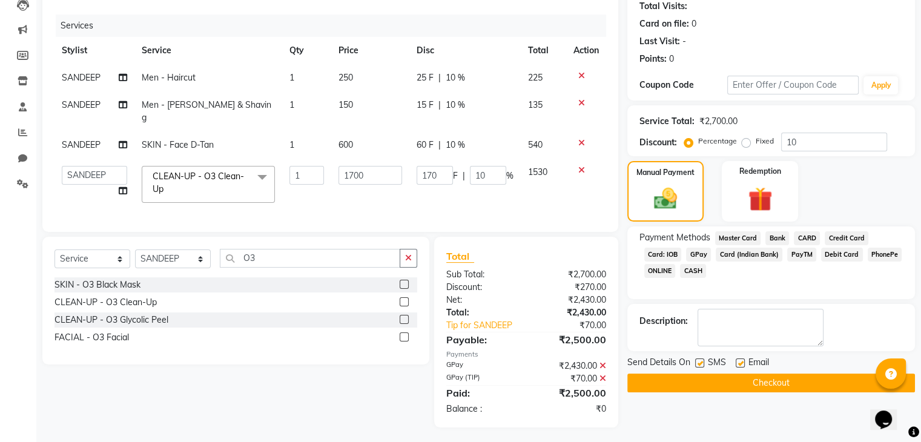
click at [729, 382] on button "Checkout" at bounding box center [772, 383] width 288 height 19
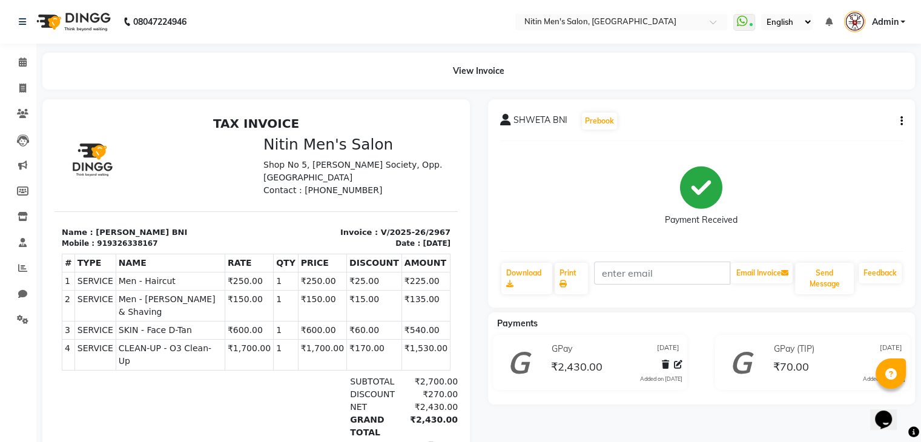
click at [745, 380] on icon at bounding box center [740, 365] width 22 height 29
click at [737, 380] on icon at bounding box center [740, 365] width 22 height 29
click at [31, 88] on span at bounding box center [22, 89] width 21 height 14
select select "7981"
select select "service"
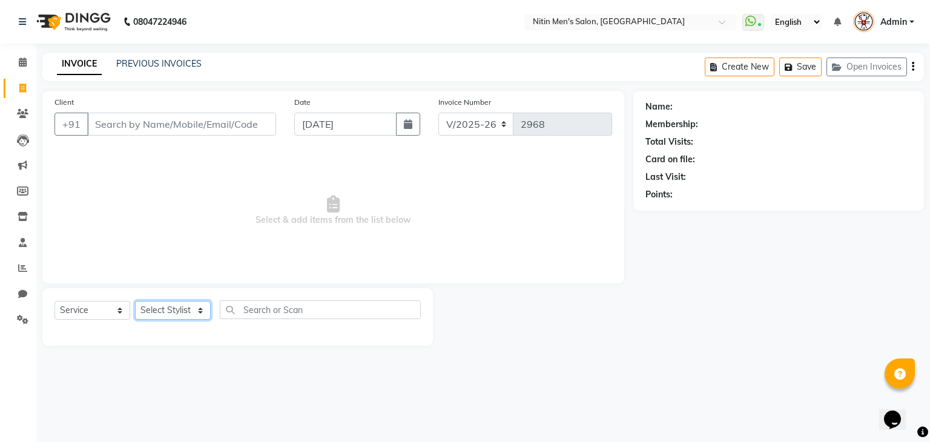
click at [176, 314] on select "Select Stylist" at bounding box center [173, 310] width 76 height 19
select select "82599"
click at [135, 302] on select "Select Stylist [PERSON_NAME] DEEPA [PERSON_NAME] MEENAKSHI NITIN SIR [PERSON_NA…" at bounding box center [173, 310] width 76 height 19
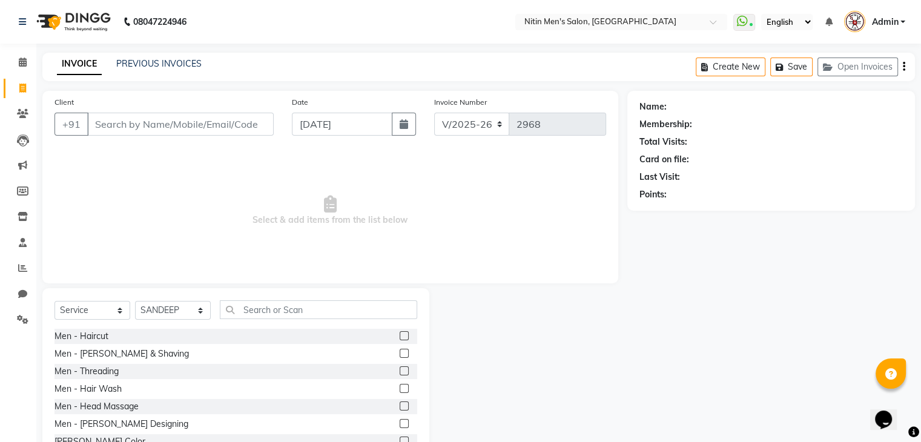
click at [400, 355] on label at bounding box center [404, 353] width 9 height 9
click at [400, 355] on input "checkbox" at bounding box center [404, 354] width 8 height 8
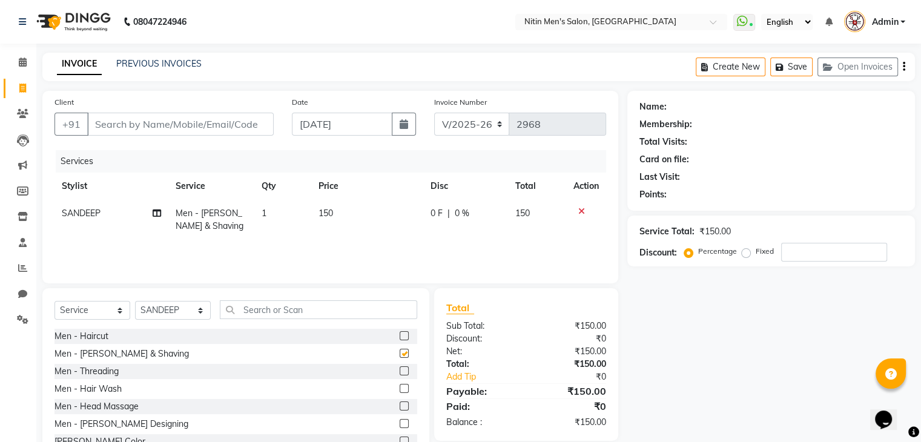
checkbox input "false"
click at [210, 118] on input "Client" at bounding box center [180, 124] width 187 height 23
type input "9"
type input "0"
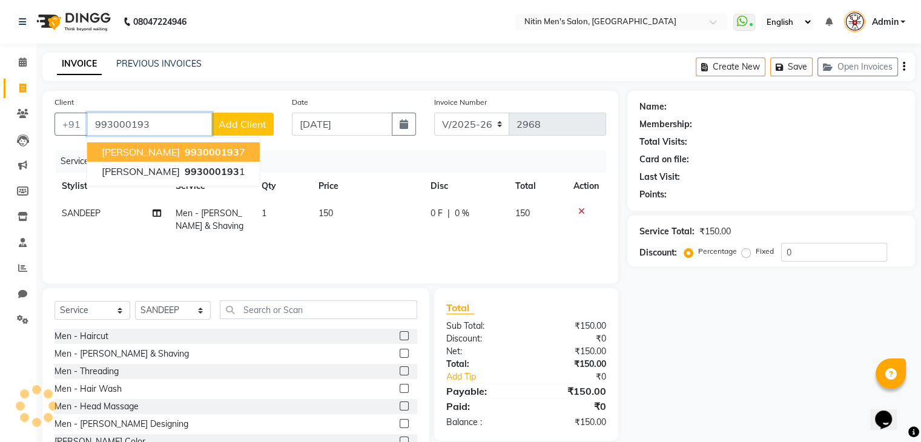
click at [185, 148] on span "993000193" at bounding box center [212, 152] width 55 height 12
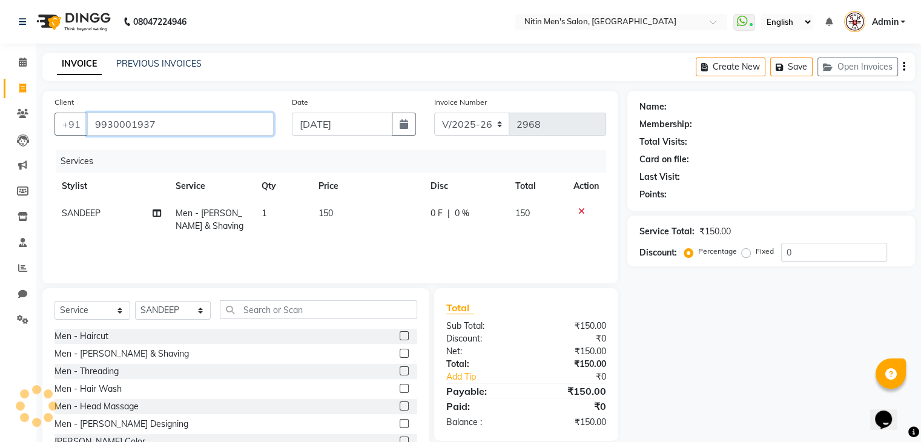
type input "9930001937"
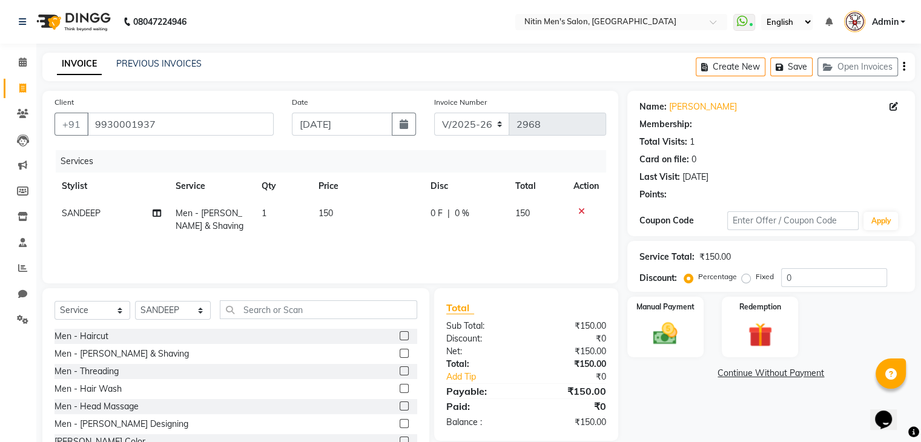
scroll to position [44, 0]
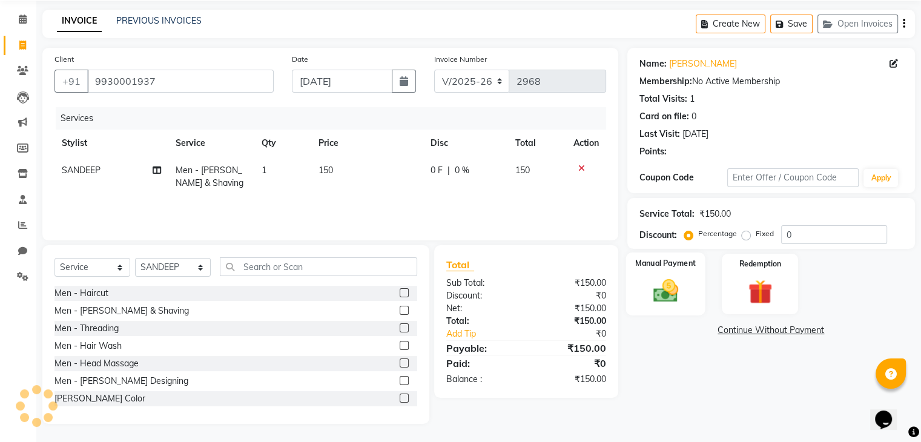
click at [659, 299] on img at bounding box center [665, 291] width 41 height 29
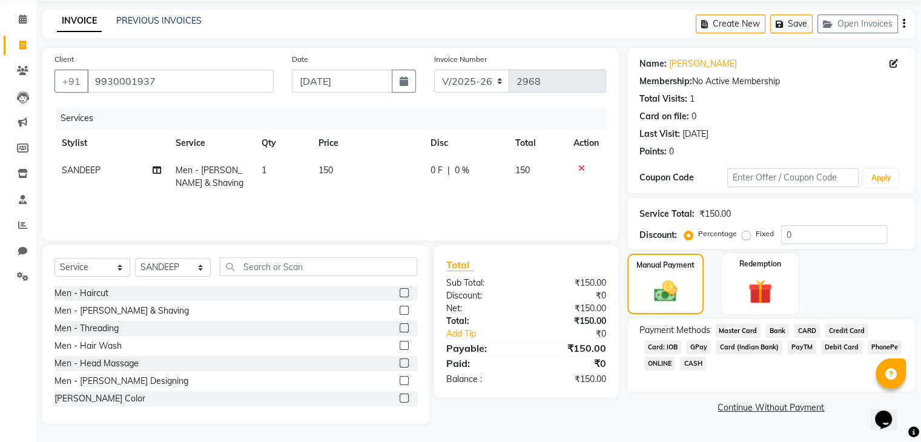
click at [690, 346] on span "GPay" at bounding box center [698, 347] width 25 height 14
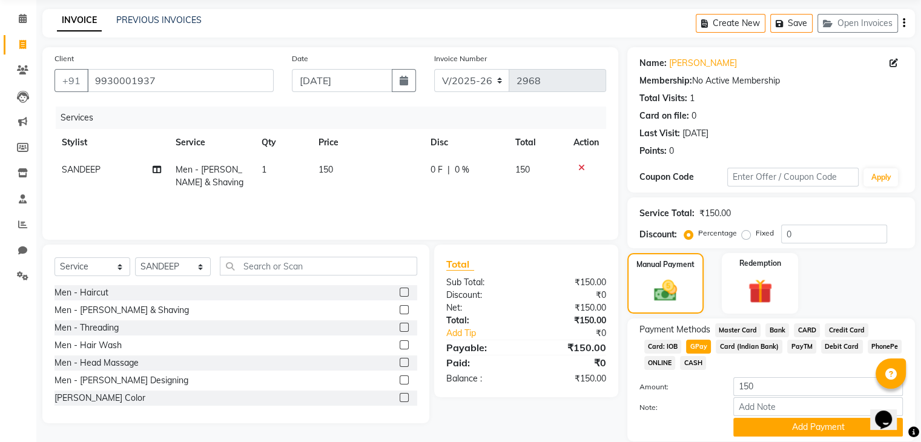
scroll to position [88, 0]
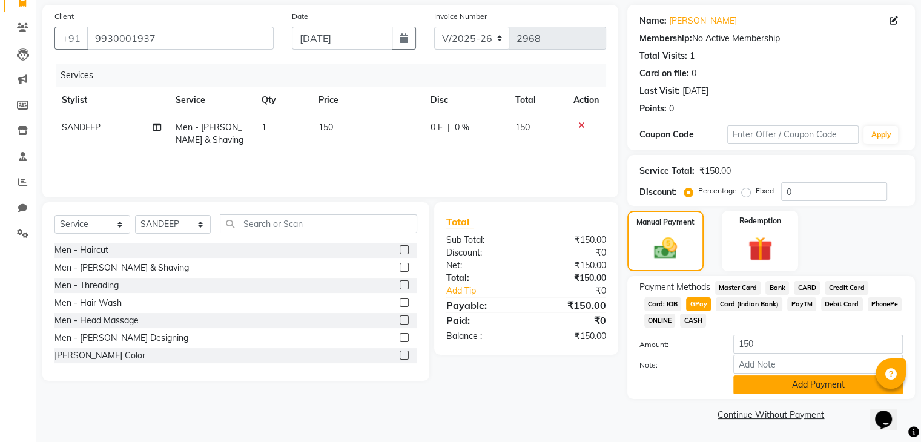
click at [743, 393] on button "Add Payment" at bounding box center [819, 385] width 170 height 19
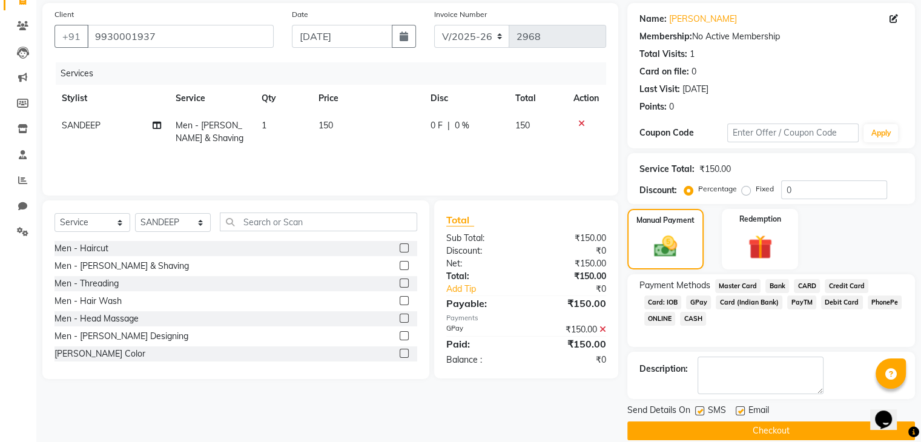
click at [707, 428] on button "Checkout" at bounding box center [772, 431] width 288 height 19
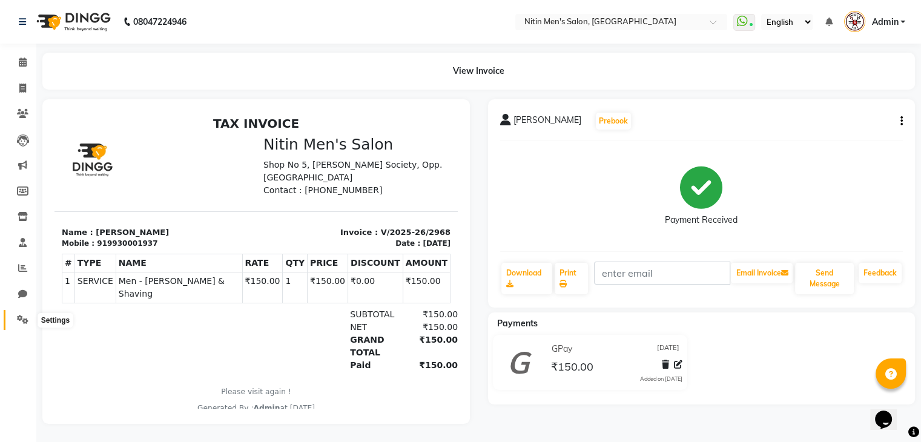
click at [17, 326] on span at bounding box center [22, 320] width 21 height 14
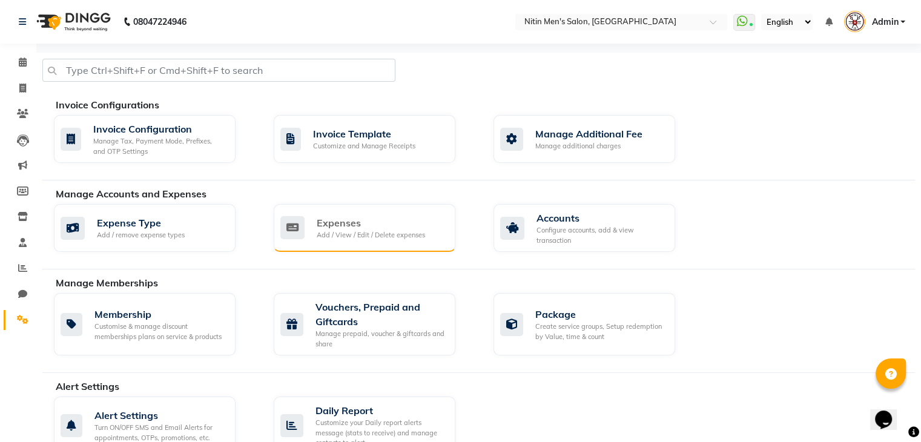
click at [330, 242] on div "Expenses Add / View / Edit / Delete expenses" at bounding box center [365, 228] width 182 height 48
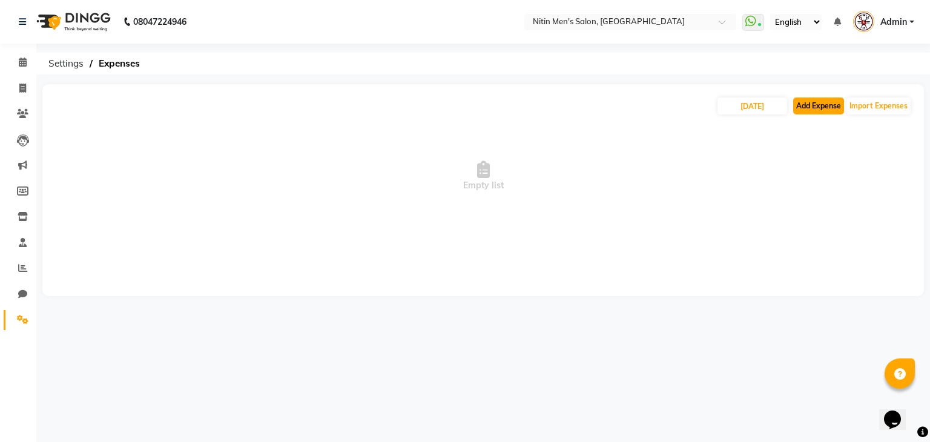
click at [835, 100] on button "Add Expense" at bounding box center [818, 106] width 51 height 17
select select "1"
select select "7124"
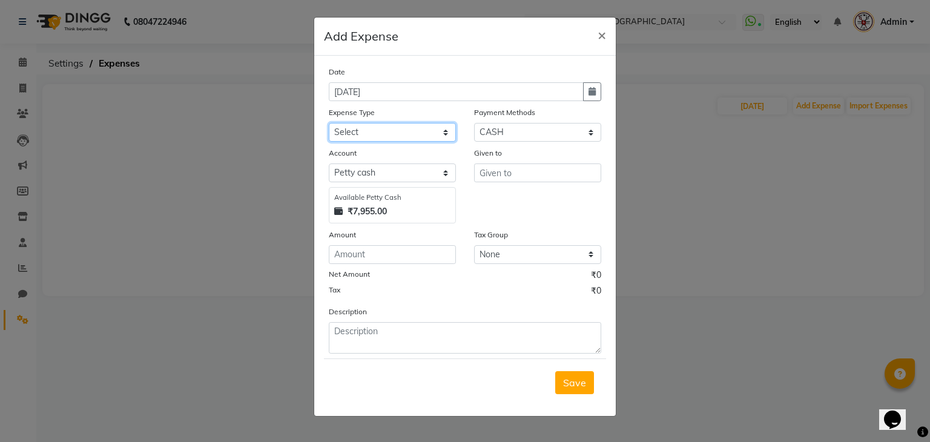
click at [386, 134] on select "Select Advance Salary Bank charges Car maintenance Cash transfer to bank Cash t…" at bounding box center [392, 132] width 127 height 19
select select "17"
click at [329, 124] on select "Select Advance Salary Bank charges Car maintenance Cash transfer to bank Cash t…" at bounding box center [392, 132] width 127 height 19
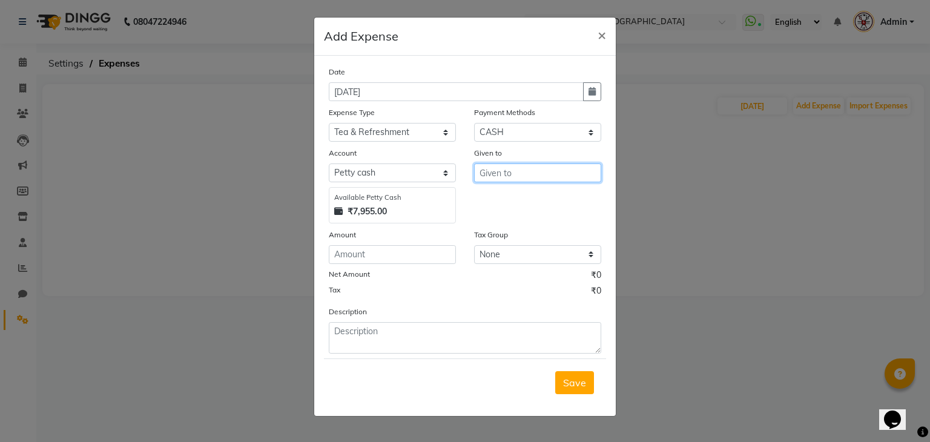
click at [520, 167] on input "text" at bounding box center [537, 173] width 127 height 19
click at [503, 196] on span "YAS" at bounding box center [498, 199] width 19 height 12
type input "YASEEN"
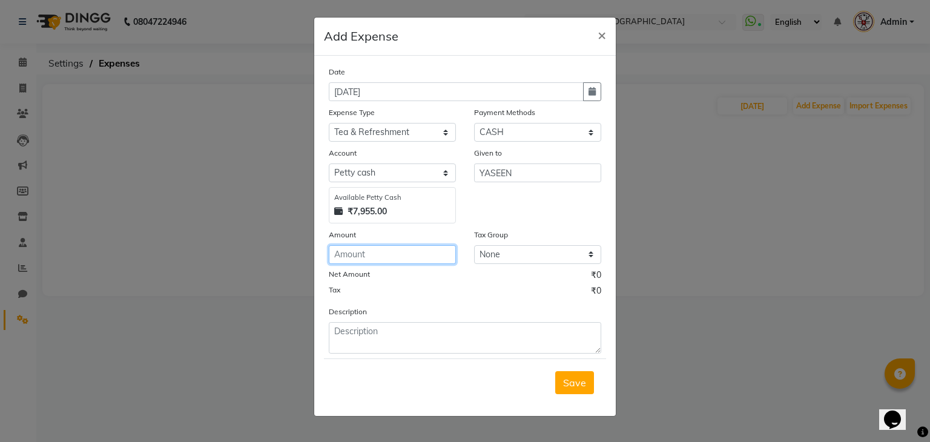
click at [418, 254] on input "number" at bounding box center [392, 254] width 127 height 19
type input "80"
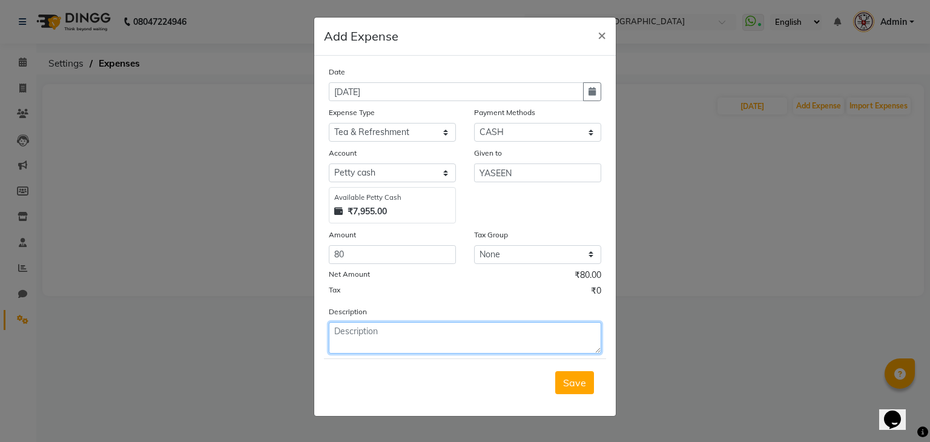
click at [385, 335] on textarea at bounding box center [465, 337] width 273 height 31
type textarea "TEA"
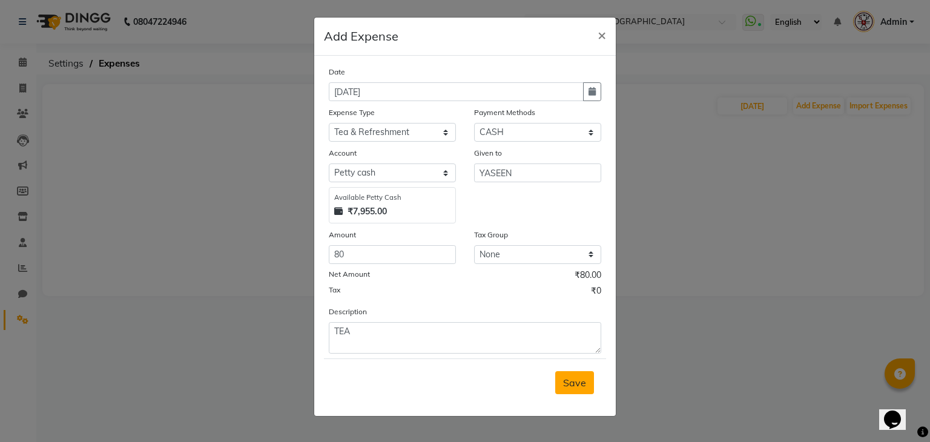
click at [573, 384] on span "Save" at bounding box center [574, 383] width 23 height 12
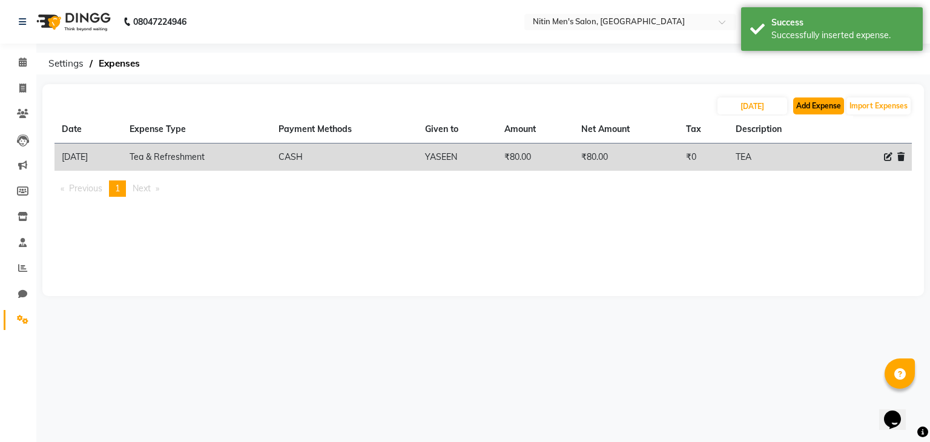
click at [804, 99] on button "Add Expense" at bounding box center [818, 106] width 51 height 17
select select "1"
select select "7124"
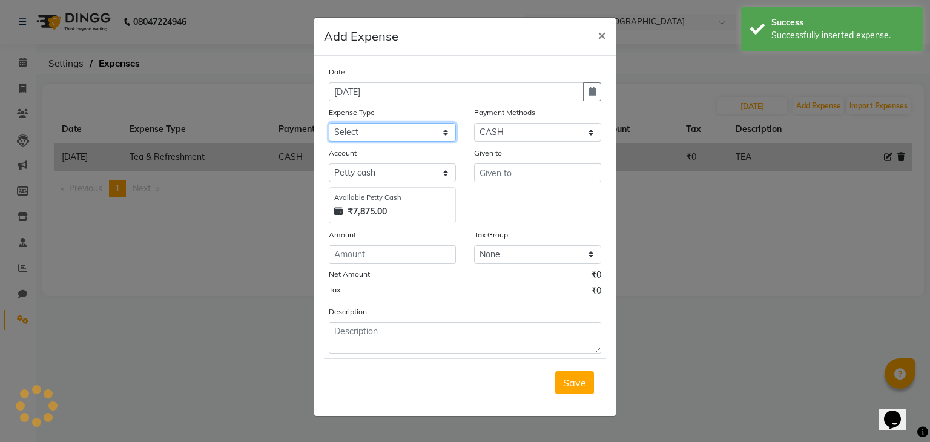
click at [415, 131] on select "Select Advance Salary Bank charges Car maintenance Cash transfer to bank Cash t…" at bounding box center [392, 132] width 127 height 19
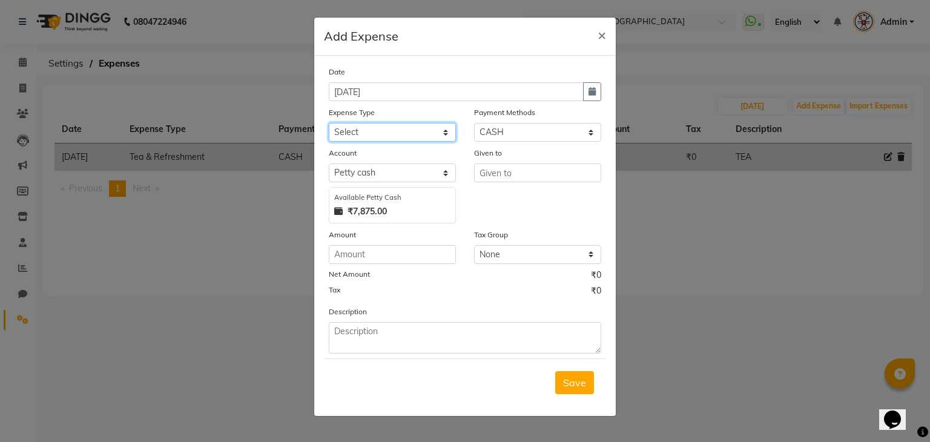
select select "10"
click at [329, 124] on select "Select Advance Salary Bank charges Car maintenance Cash transfer to bank Cash t…" at bounding box center [392, 132] width 127 height 19
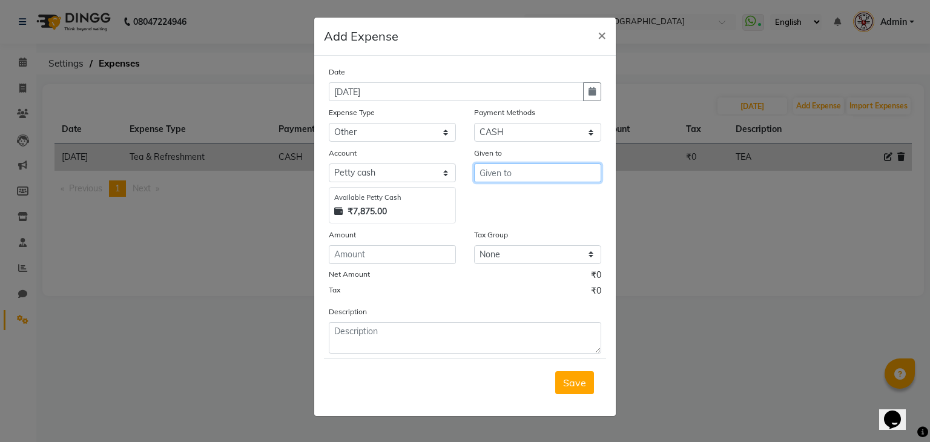
click at [529, 182] on input "text" at bounding box center [537, 173] width 127 height 19
type input "[PERSON_NAME]"
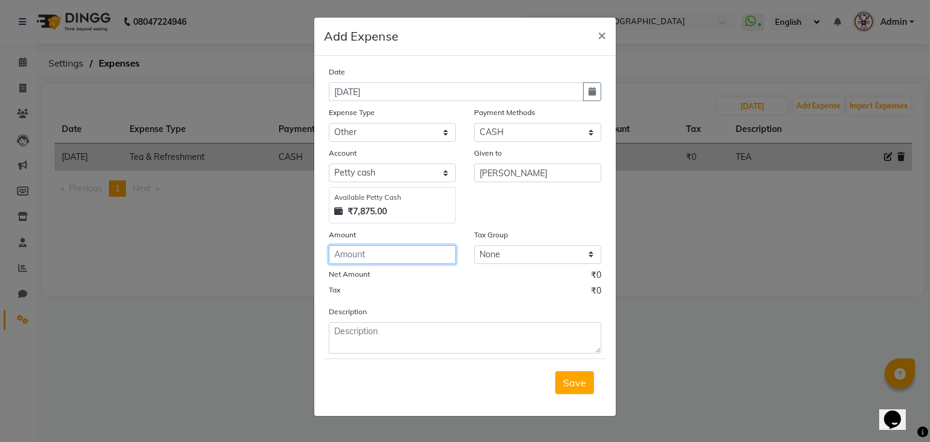
click at [373, 260] on input "number" at bounding box center [392, 254] width 127 height 19
type input "70"
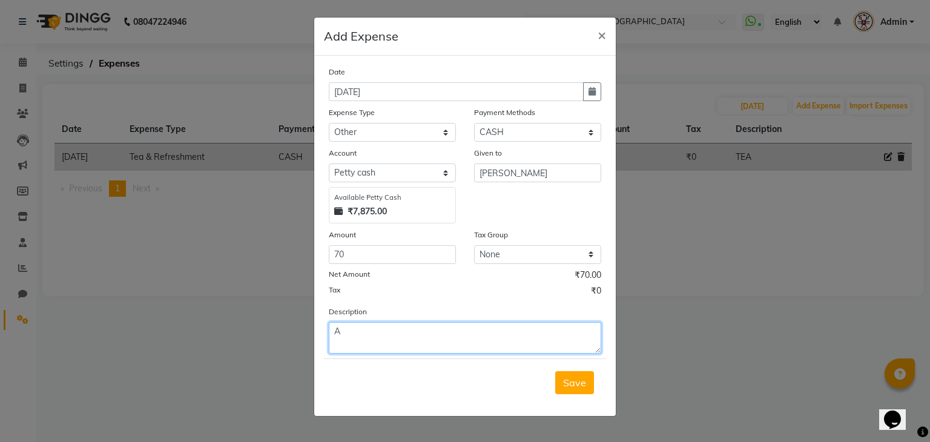
click at [339, 351] on textarea "A" at bounding box center [465, 337] width 273 height 31
type textarea "AUTO TRAV TOWAL"
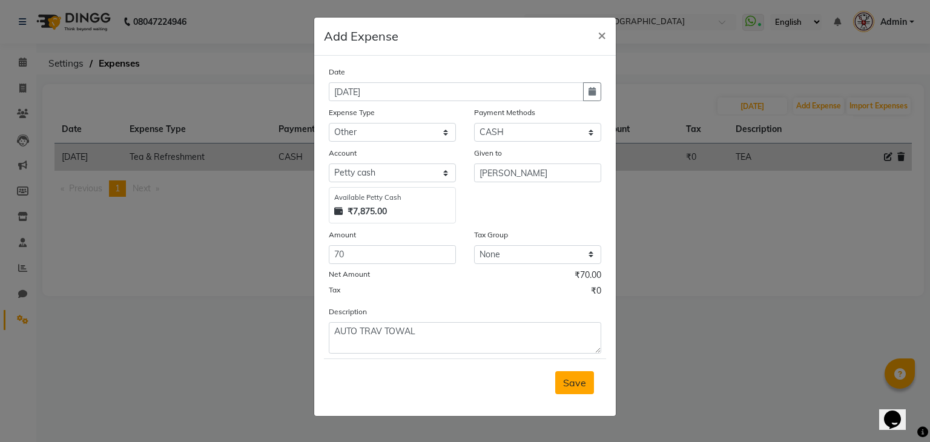
click at [570, 383] on span "Save" at bounding box center [574, 383] width 23 height 12
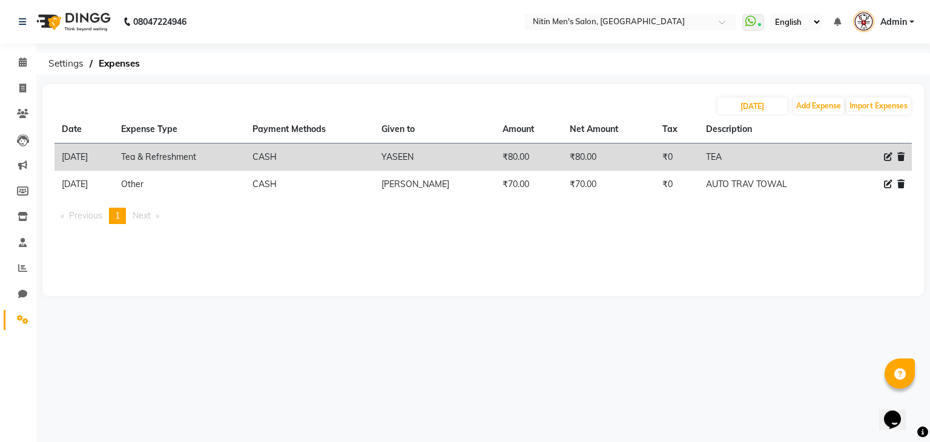
click at [615, 279] on div "[DATE] Add Expense Import Expenses Date Expense Type Payment Methods Given to A…" at bounding box center [483, 190] width 882 height 212
click at [18, 93] on span at bounding box center [22, 89] width 21 height 14
select select "service"
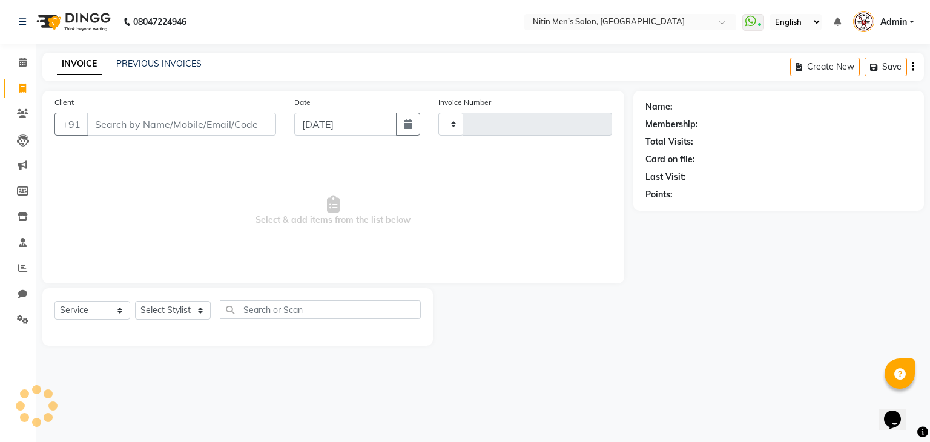
type input "2969"
select select "7981"
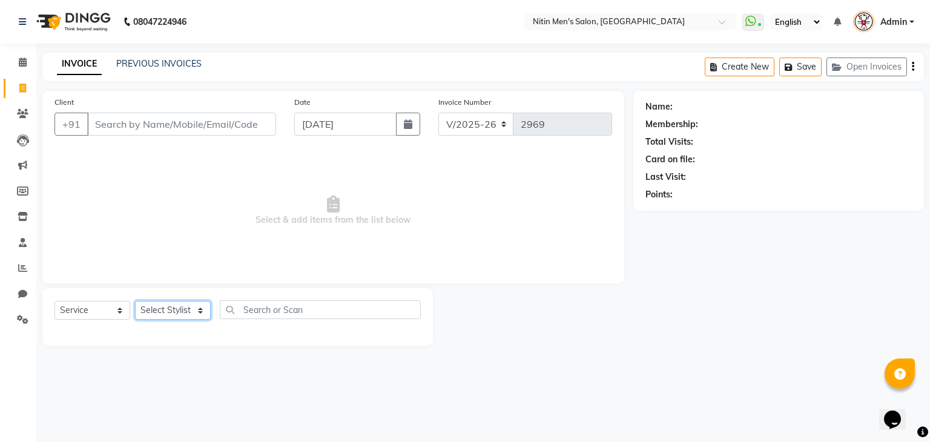
click at [189, 317] on select "Select Stylist [PERSON_NAME] DEEPA [PERSON_NAME] MEENAKSHI NITIN SIR [PERSON_NA…" at bounding box center [173, 310] width 76 height 19
select select "75699"
click at [135, 302] on select "Select Stylist [PERSON_NAME] DEEPA [PERSON_NAME] MEENAKSHI NITIN SIR [PERSON_NA…" at bounding box center [173, 310] width 76 height 19
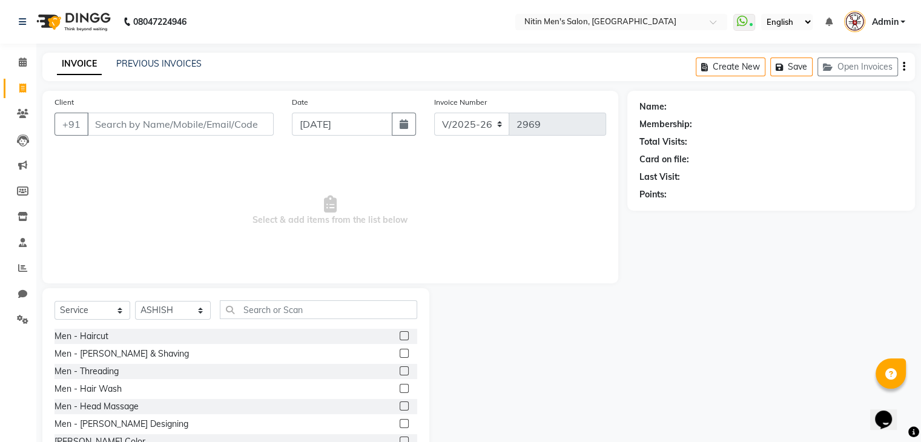
click at [400, 334] on label at bounding box center [404, 335] width 9 height 9
click at [400, 334] on input "checkbox" at bounding box center [404, 337] width 8 height 8
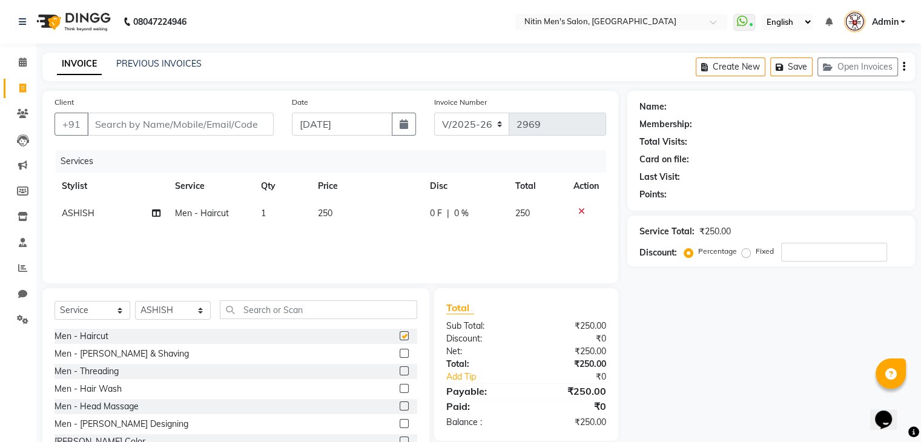
checkbox input "false"
click at [219, 131] on input "Client" at bounding box center [180, 124] width 187 height 23
type input "9"
type input "0"
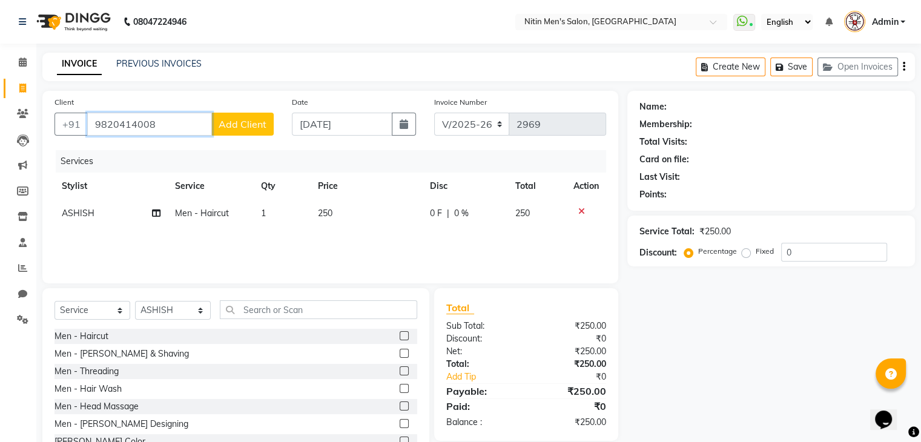
type input "9820414008"
click at [257, 129] on span "Add Client" at bounding box center [243, 124] width 48 height 12
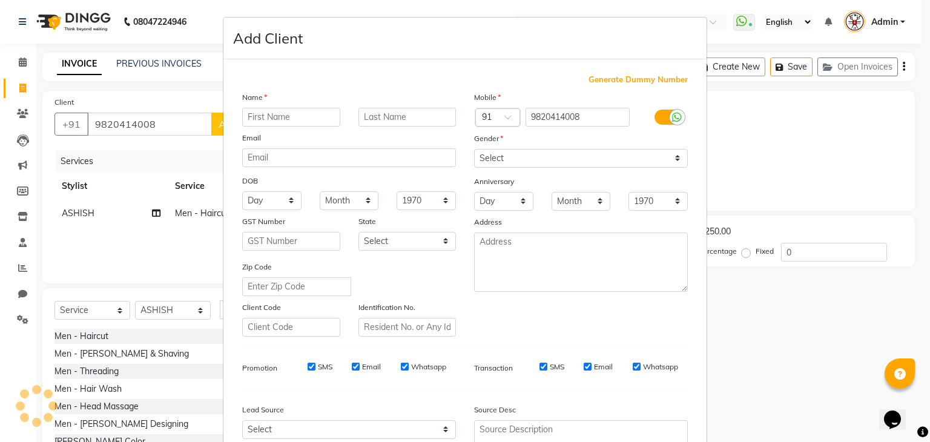
click at [257, 129] on div "Name Email DOB Day 01 02 03 04 05 06 07 08 09 10 11 12 13 14 15 16 17 18 19 20 …" at bounding box center [349, 214] width 232 height 246
click at [259, 111] on input "text" at bounding box center [291, 117] width 98 height 19
type input "[PERSON_NAME]"
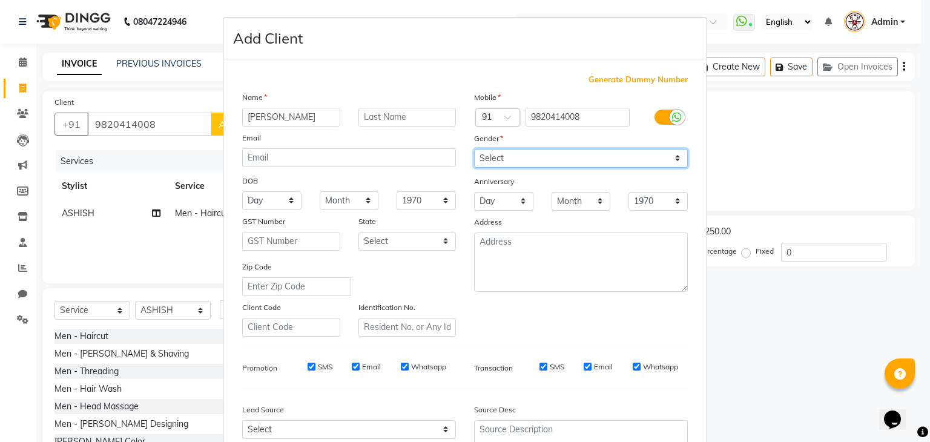
click at [489, 158] on select "Select [DEMOGRAPHIC_DATA] [DEMOGRAPHIC_DATA] Other Prefer Not To Say" at bounding box center [581, 158] width 214 height 19
select select "[DEMOGRAPHIC_DATA]"
click at [474, 150] on select "Select [DEMOGRAPHIC_DATA] [DEMOGRAPHIC_DATA] Other Prefer Not To Say" at bounding box center [581, 158] width 214 height 19
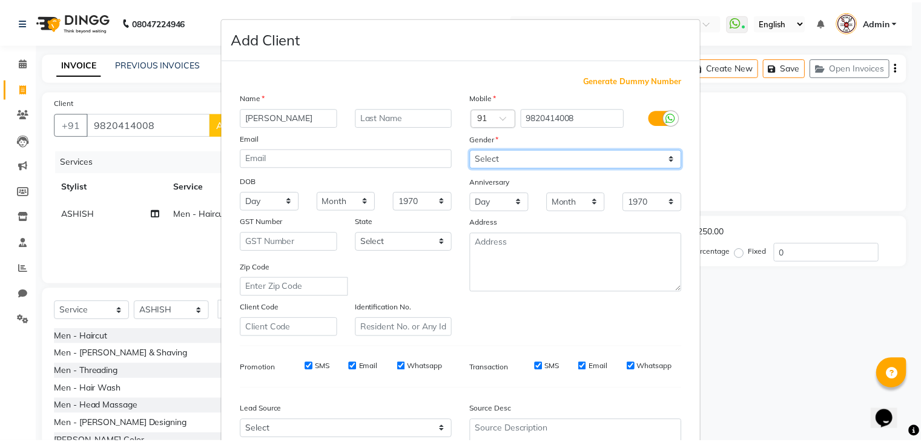
scroll to position [123, 0]
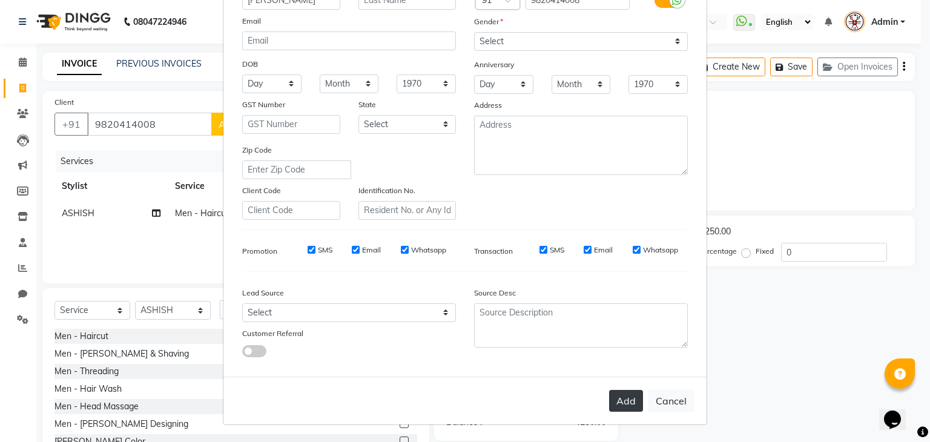
click at [618, 398] on button "Add" at bounding box center [626, 401] width 34 height 22
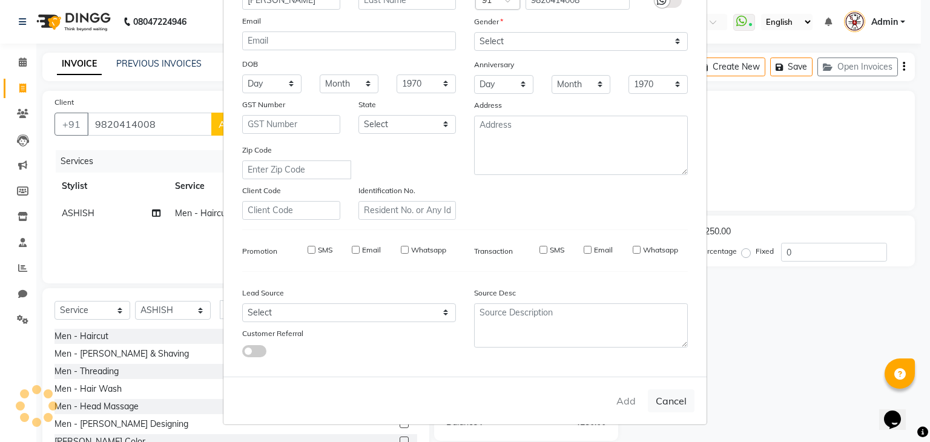
select select
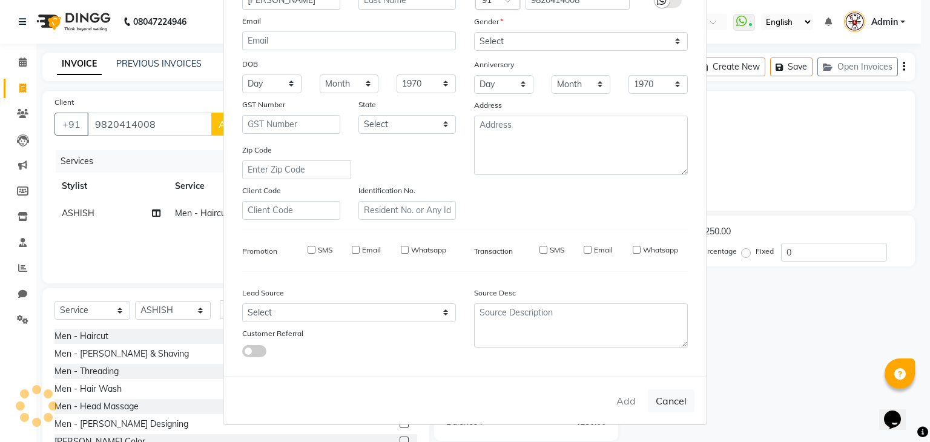
select select
checkbox input "false"
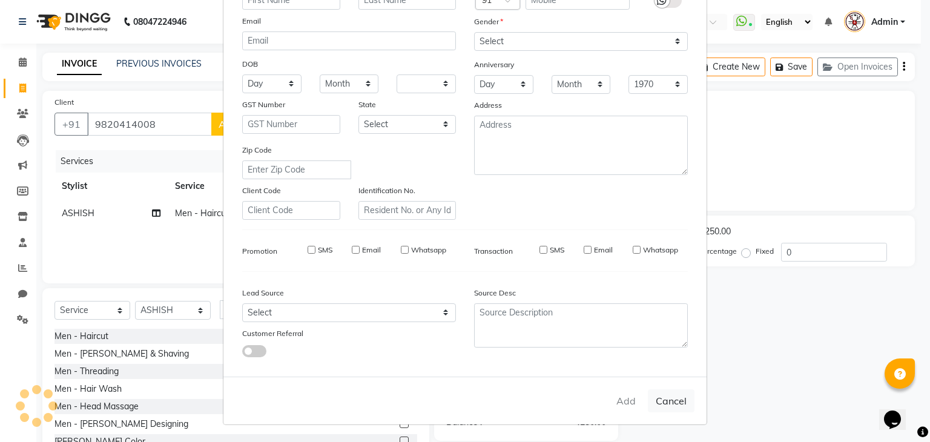
checkbox input "false"
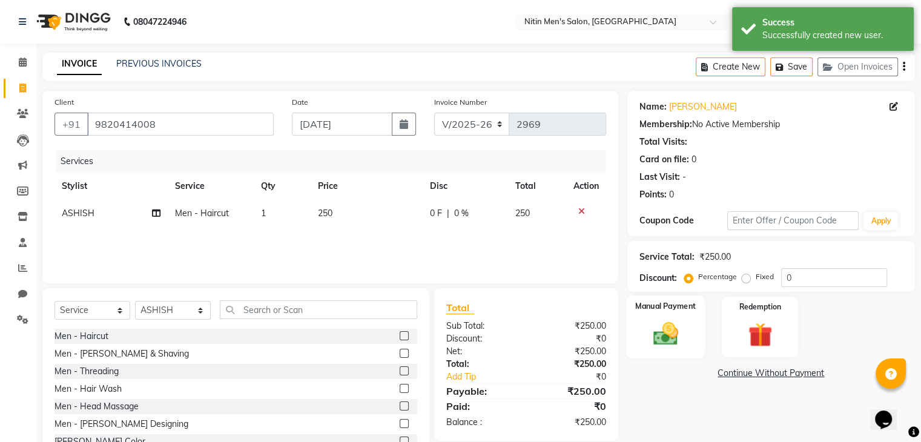
click at [670, 338] on img at bounding box center [665, 334] width 41 height 29
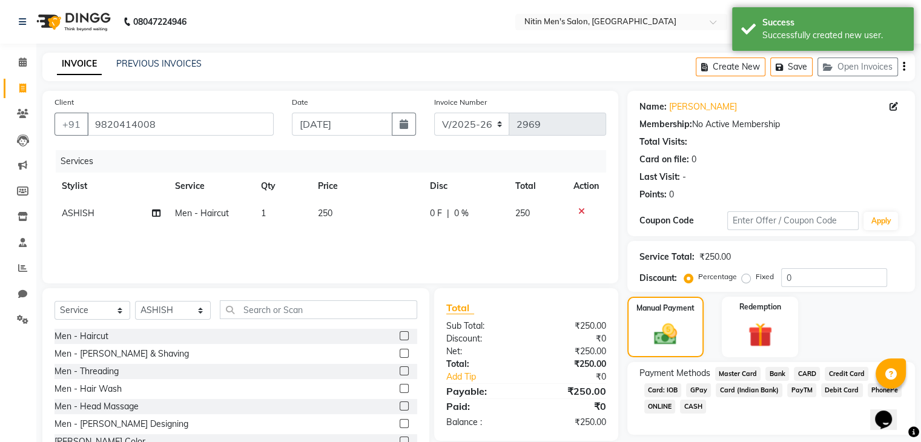
click at [695, 391] on span "GPay" at bounding box center [698, 390] width 25 height 14
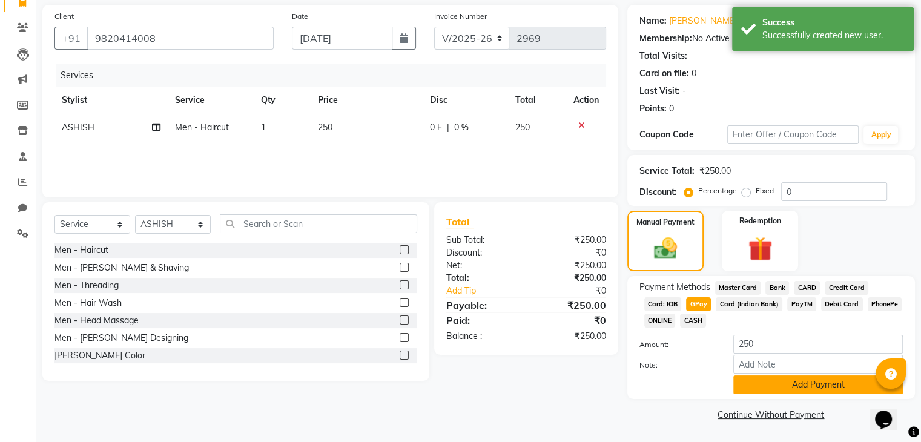
click at [739, 379] on button "Add Payment" at bounding box center [819, 385] width 170 height 19
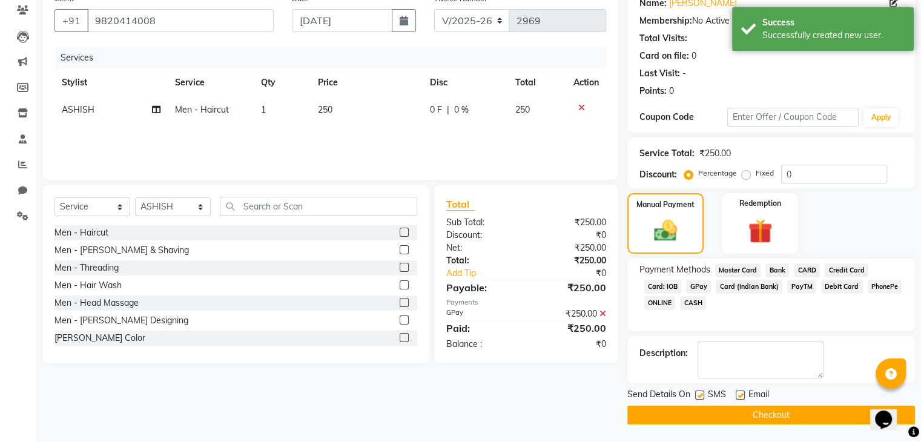
scroll to position [103, 0]
click at [753, 417] on button "Checkout" at bounding box center [772, 415] width 288 height 19
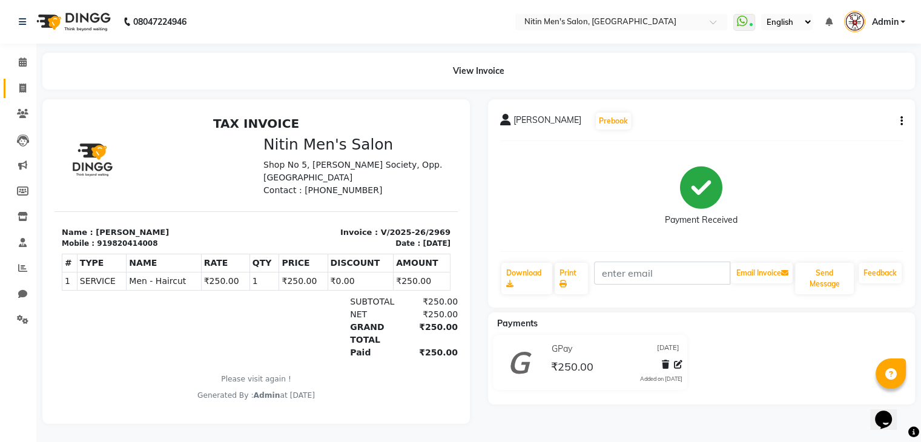
click at [24, 95] on link "Invoice" at bounding box center [18, 89] width 29 height 20
select select "service"
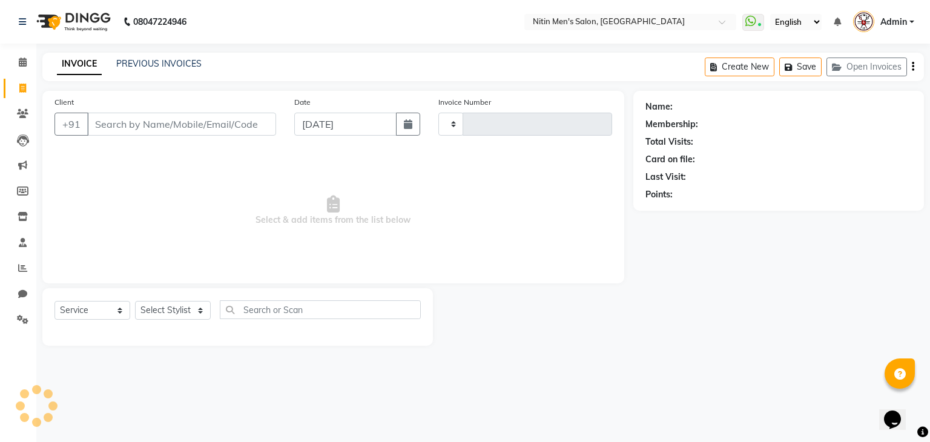
type input "2970"
select select "7981"
click at [167, 318] on select "Select Stylist [PERSON_NAME] DEEPA [PERSON_NAME] MEENAKSHI NITIN SIR [PERSON_NA…" at bounding box center [173, 310] width 76 height 19
select select "75702"
click at [135, 302] on select "Select Stylist [PERSON_NAME] DEEPA [PERSON_NAME] MEENAKSHI NITIN SIR [PERSON_NA…" at bounding box center [173, 310] width 76 height 19
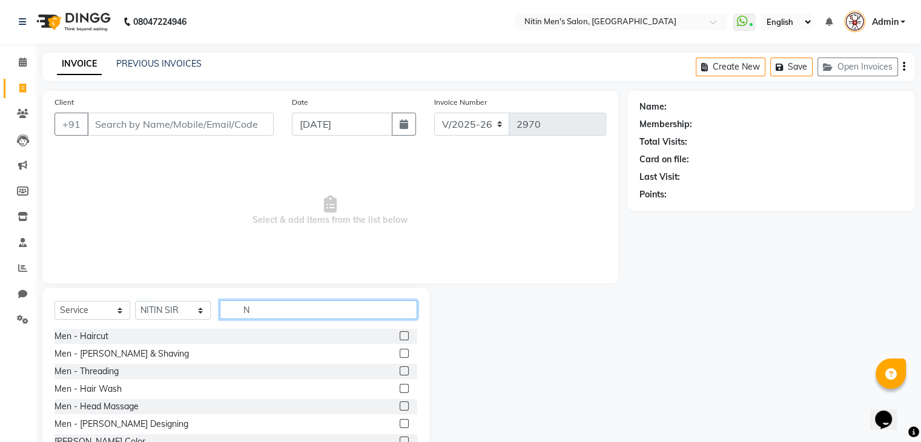
click at [329, 314] on input "N" at bounding box center [318, 309] width 197 height 19
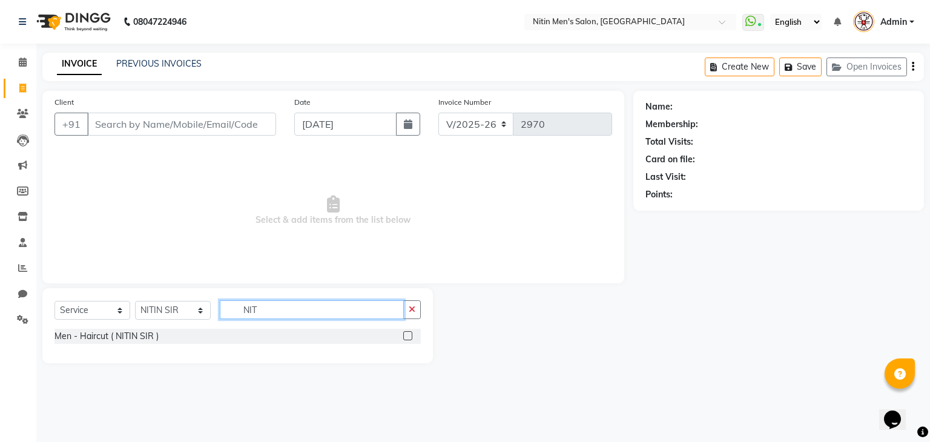
type input "NIT"
click at [409, 338] on label at bounding box center [407, 335] width 9 height 9
click at [409, 338] on input "checkbox" at bounding box center [407, 337] width 8 height 8
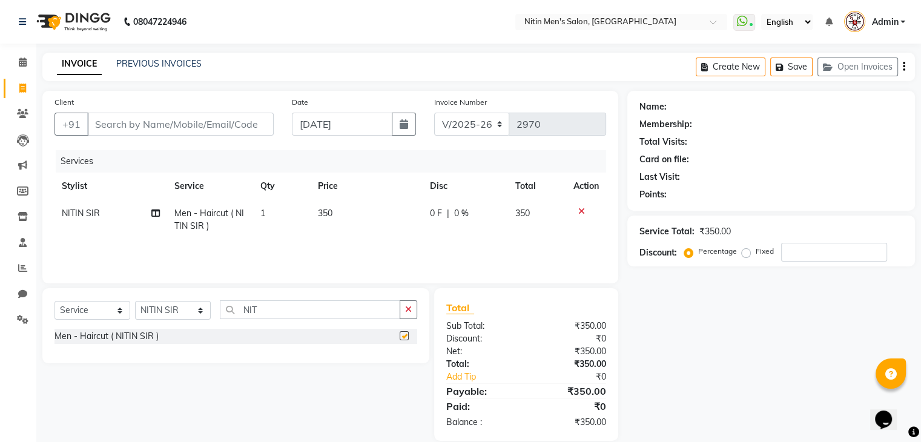
checkbox input "false"
click at [197, 314] on select "Select Stylist [PERSON_NAME] DEEPA [PERSON_NAME] MEENAKSHI NITIN SIR [PERSON_NA…" at bounding box center [173, 310] width 76 height 19
select select "85157"
click at [135, 302] on select "Select Stylist [PERSON_NAME] DEEPA [PERSON_NAME] MEENAKSHI NITIN SIR [PERSON_NA…" at bounding box center [173, 310] width 76 height 19
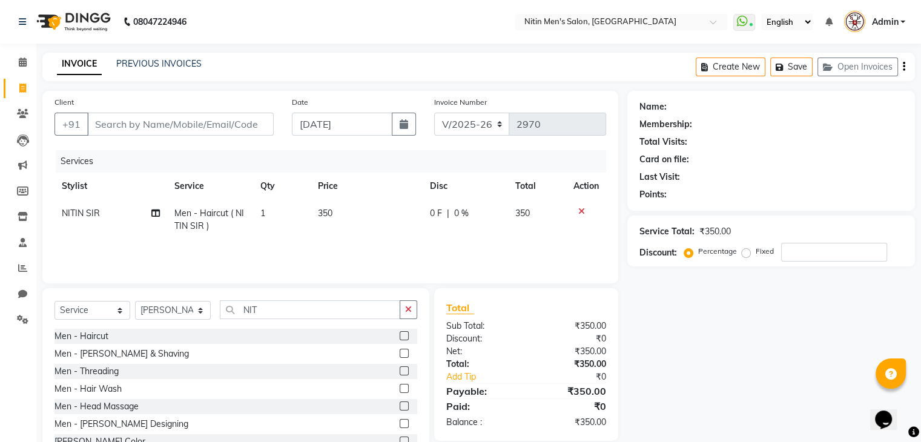
click at [400, 354] on label at bounding box center [404, 353] width 9 height 9
click at [400, 354] on input "checkbox" at bounding box center [404, 354] width 8 height 8
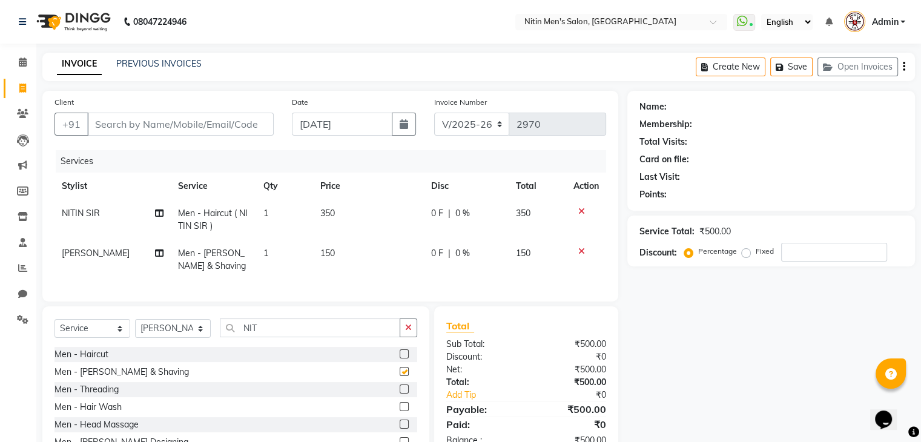
checkbox input "false"
click at [268, 337] on input "NIT" at bounding box center [310, 328] width 181 height 19
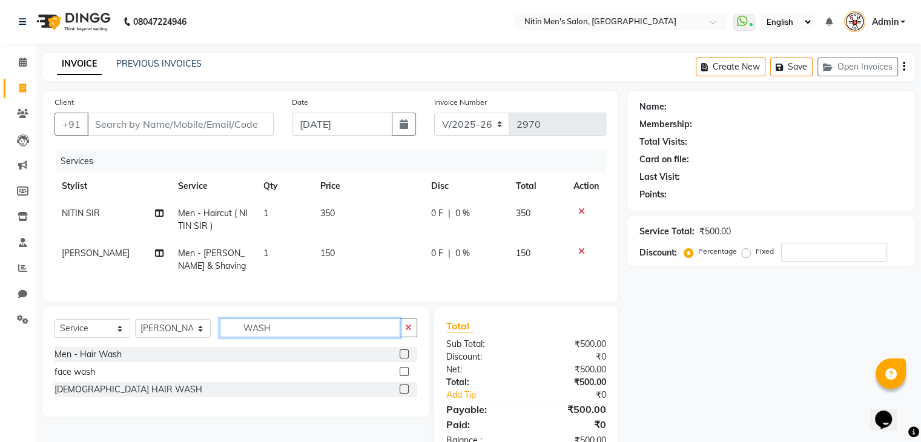
type input "WASH"
click at [405, 359] on label at bounding box center [404, 353] width 9 height 9
click at [405, 359] on input "checkbox" at bounding box center [404, 355] width 8 height 8
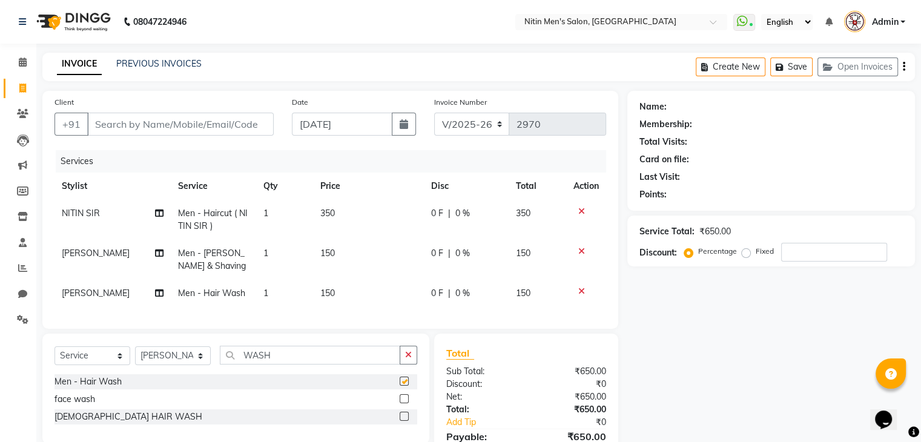
checkbox input "false"
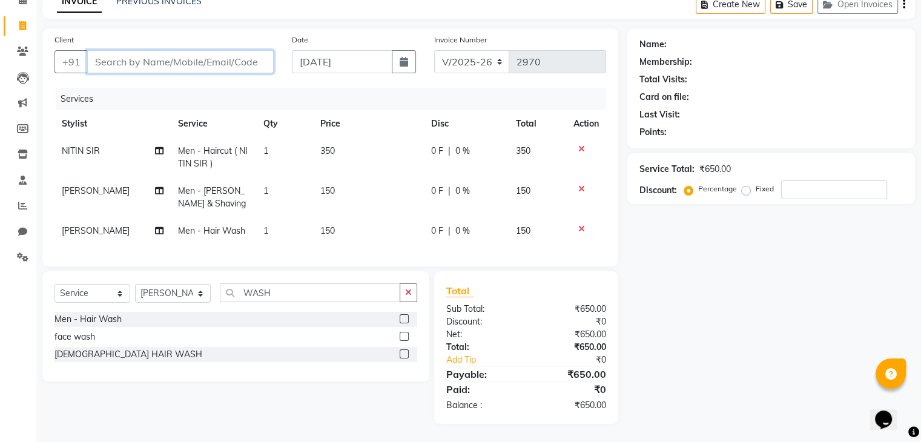
click at [203, 54] on input "Client" at bounding box center [180, 61] width 187 height 23
type input "9"
type input "0"
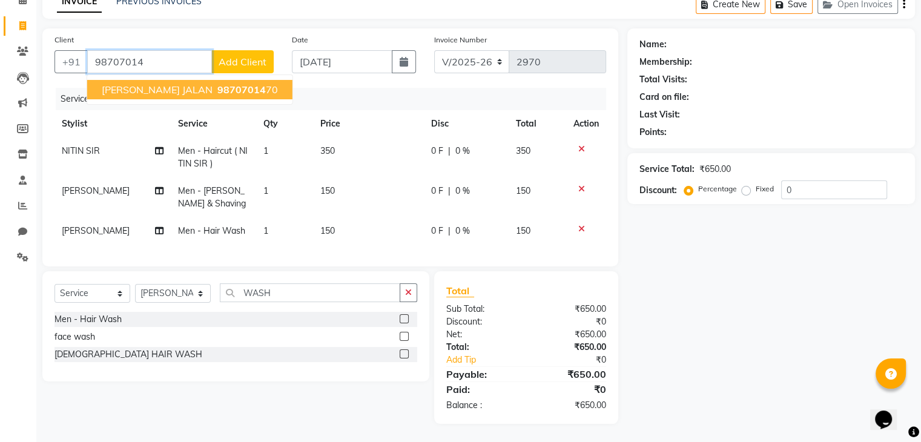
click at [217, 84] on span "98707014" at bounding box center [241, 90] width 48 height 12
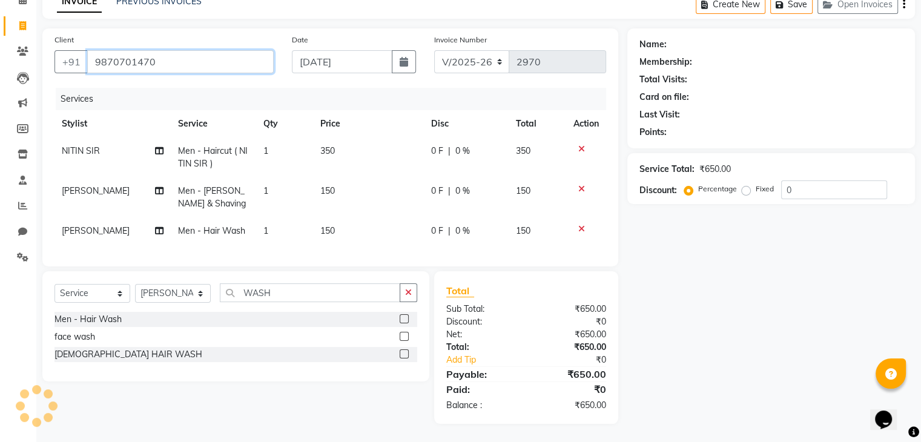
type input "9870701470"
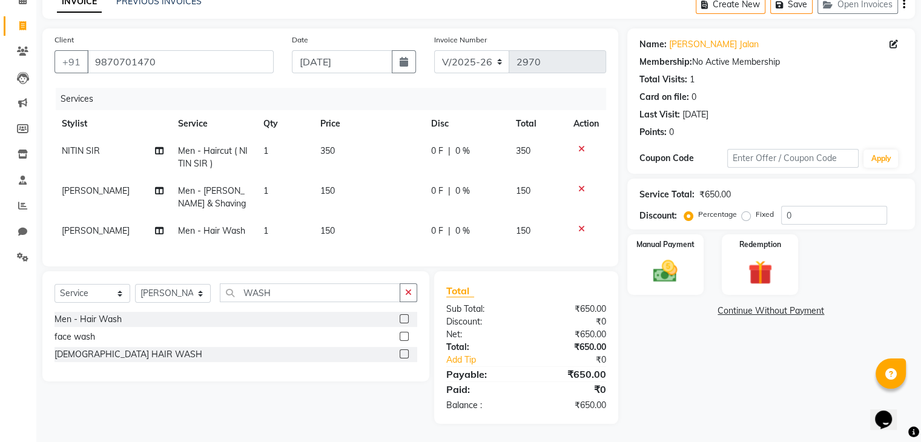
click at [756, 209] on label "Fixed" at bounding box center [765, 214] width 18 height 11
click at [747, 210] on input "Fixed" at bounding box center [748, 214] width 8 height 8
radio input "true"
click at [809, 211] on input "0" at bounding box center [834, 215] width 106 height 19
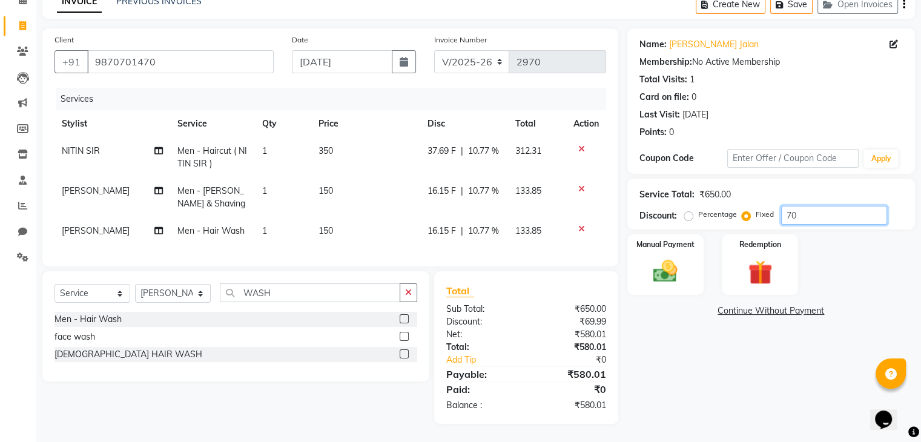
type input "7"
click at [671, 257] on img at bounding box center [665, 271] width 41 height 29
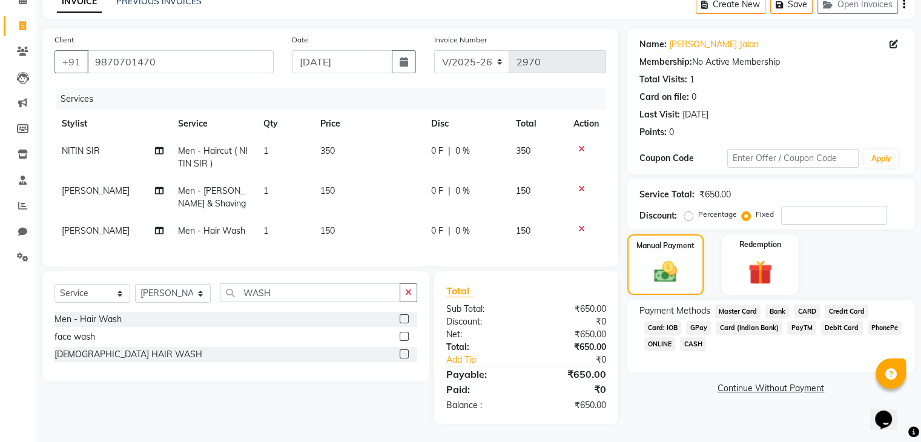
click at [698, 209] on label "Percentage" at bounding box center [717, 214] width 39 height 11
click at [687, 210] on input "Percentage" at bounding box center [691, 214] width 8 height 8
radio input "true"
click at [687, 337] on span "CASH" at bounding box center [693, 344] width 26 height 14
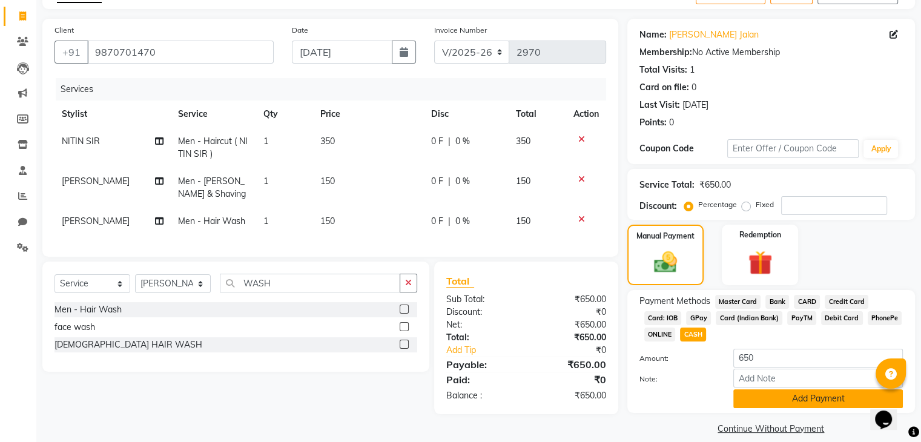
click at [753, 404] on button "Add Payment" at bounding box center [819, 398] width 170 height 19
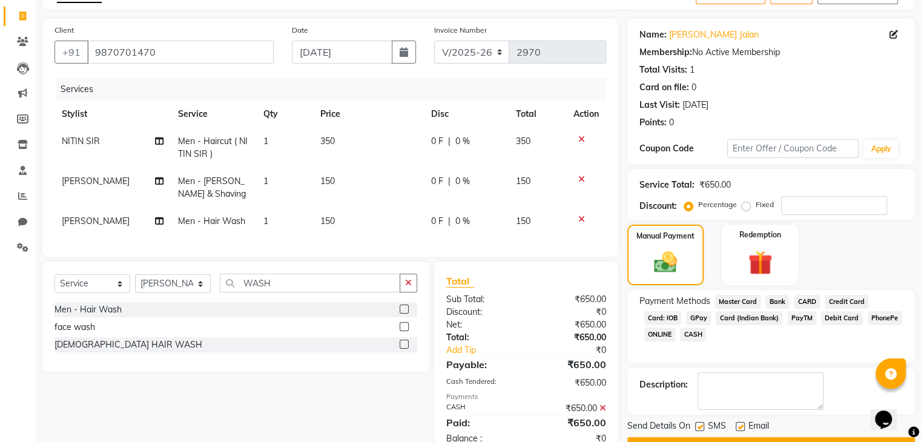
scroll to position [114, 0]
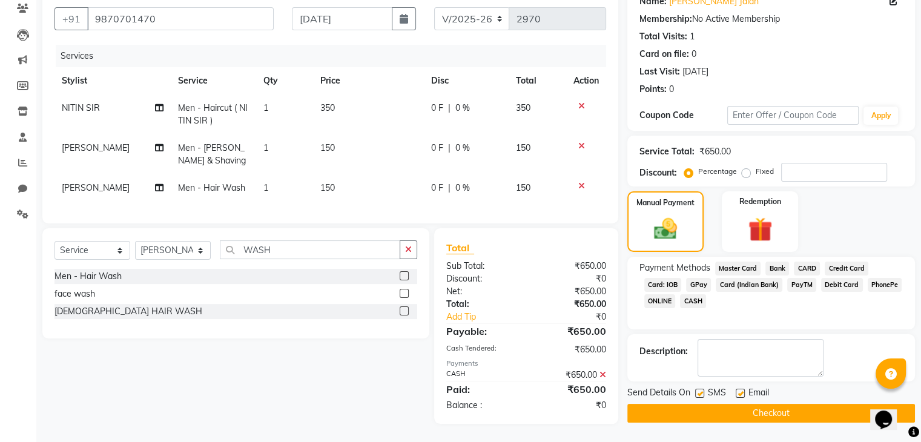
click at [702, 404] on button "Checkout" at bounding box center [772, 413] width 288 height 19
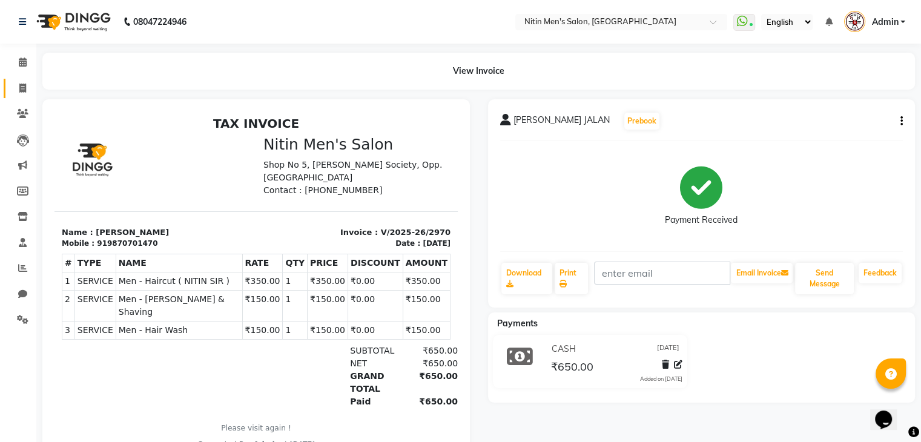
click at [20, 96] on link "Invoice" at bounding box center [18, 89] width 29 height 20
select select "7981"
select select "service"
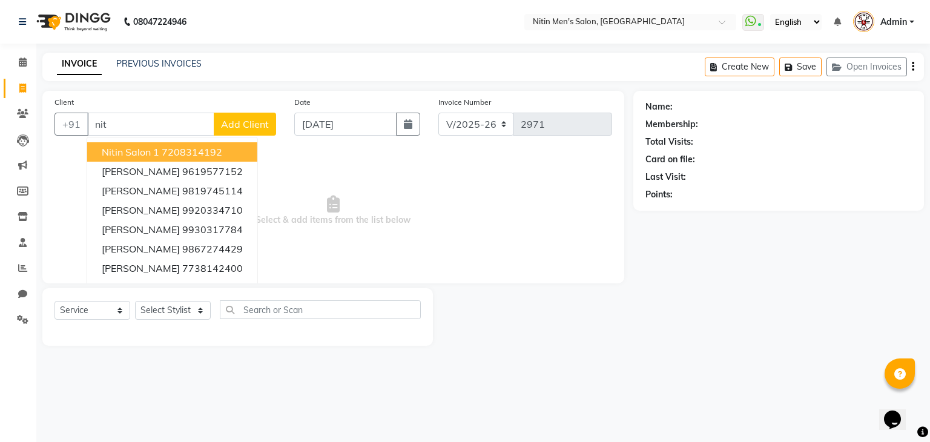
click at [164, 154] on ngb-highlight "7208314192" at bounding box center [192, 152] width 61 height 12
type input "7208314192"
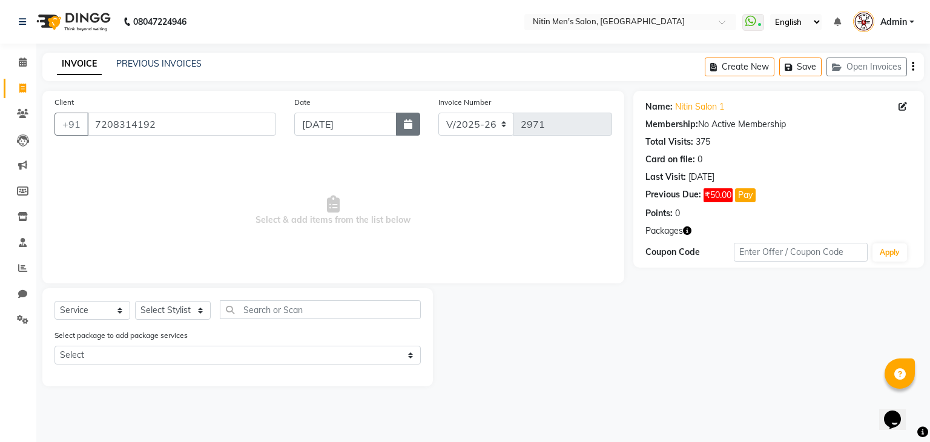
click at [407, 131] on button "button" at bounding box center [408, 124] width 24 height 23
select select "9"
select select "2025"
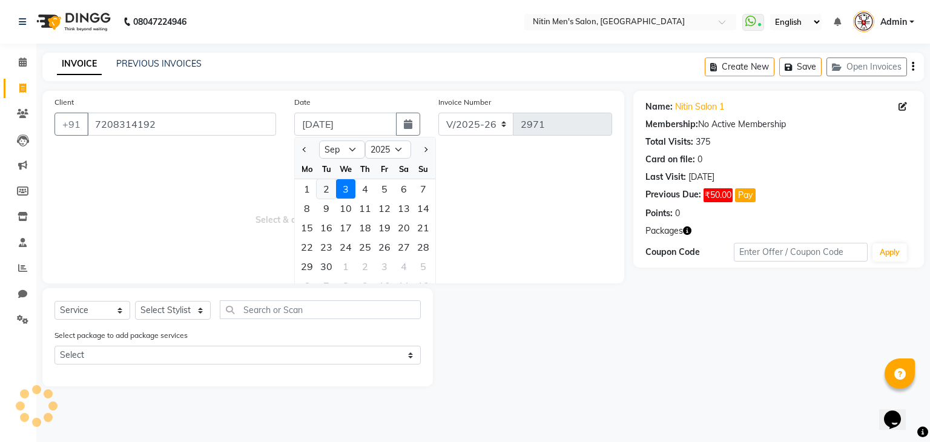
click at [327, 194] on div "2" at bounding box center [326, 188] width 19 height 19
type input "02-09-2025"
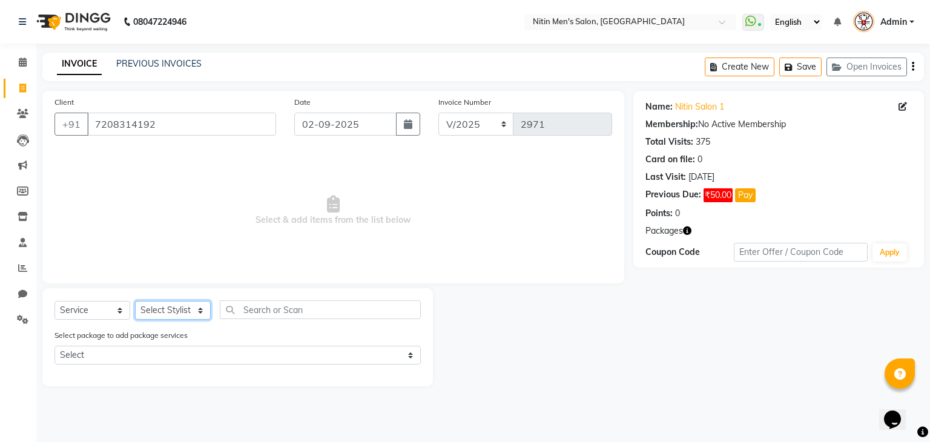
click at [166, 304] on select "Select Stylist [PERSON_NAME] DEEPA [PERSON_NAME] MEENAKSHI NITIN SIR [PERSON_NA…" at bounding box center [173, 310] width 76 height 19
select select "82599"
click at [135, 302] on select "Select Stylist [PERSON_NAME] DEEPA [PERSON_NAME] MEENAKSHI NITIN SIR [PERSON_NA…" at bounding box center [173, 310] width 76 height 19
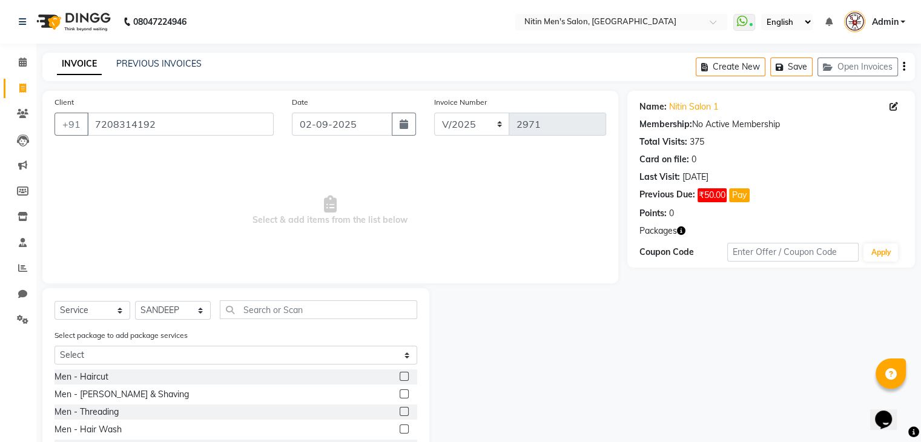
click at [400, 379] on label at bounding box center [404, 376] width 9 height 9
click at [400, 379] on input "checkbox" at bounding box center [404, 377] width 8 height 8
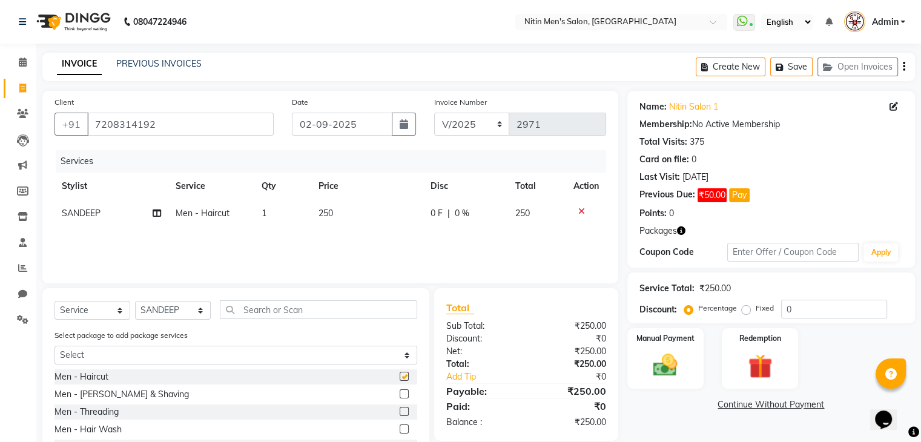
checkbox input "false"
click at [400, 391] on label at bounding box center [404, 393] width 9 height 9
click at [400, 391] on input "checkbox" at bounding box center [404, 395] width 8 height 8
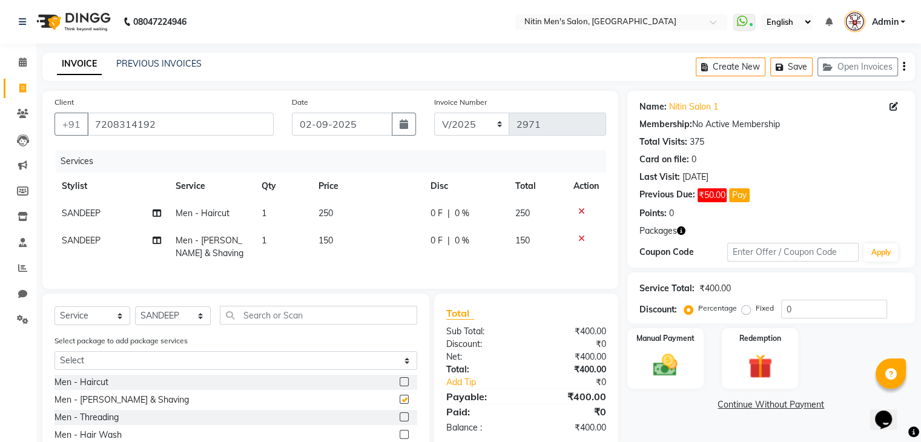
checkbox input "false"
click at [190, 325] on select "Select Stylist [PERSON_NAME] DEEPA [PERSON_NAME] MEENAKSHI NITIN SIR [PERSON_NA…" at bounding box center [173, 315] width 76 height 19
select select "87617"
click at [135, 317] on select "Select Stylist [PERSON_NAME] DEEPA [PERSON_NAME] MEENAKSHI NITIN SIR [PERSON_NA…" at bounding box center [173, 315] width 76 height 19
click at [381, 325] on input "text" at bounding box center [318, 315] width 197 height 19
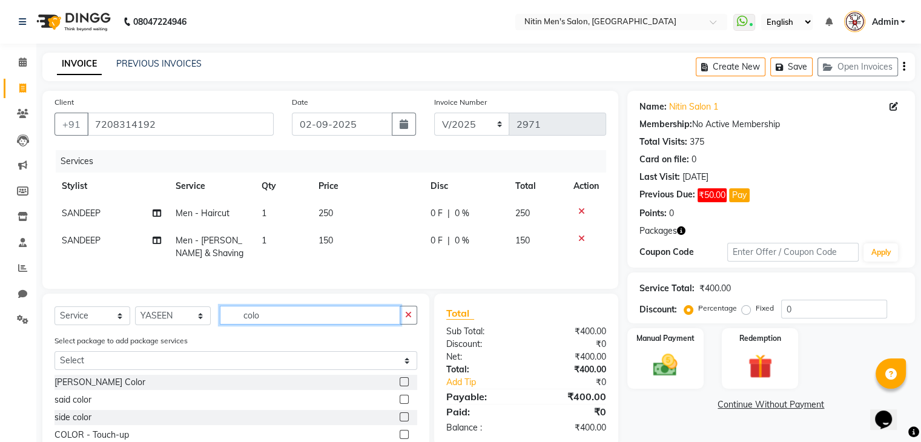
scroll to position [99, 0]
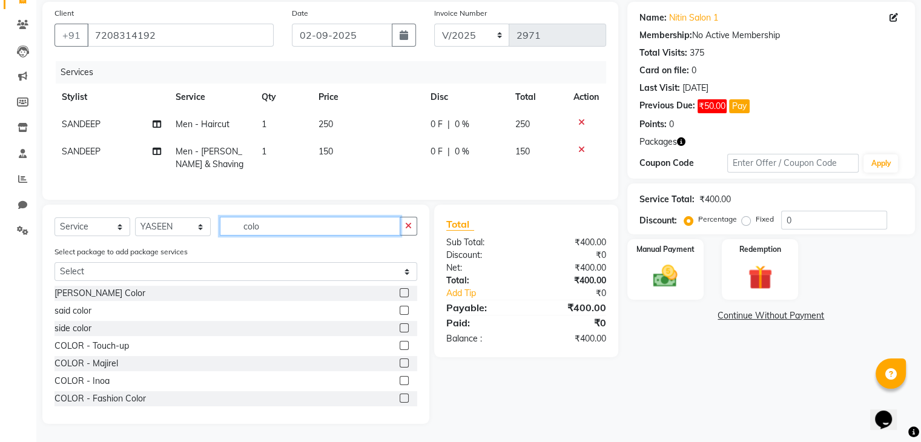
type input "colo"
click at [400, 377] on label at bounding box center [404, 380] width 9 height 9
click at [400, 377] on input "checkbox" at bounding box center [404, 381] width 8 height 8
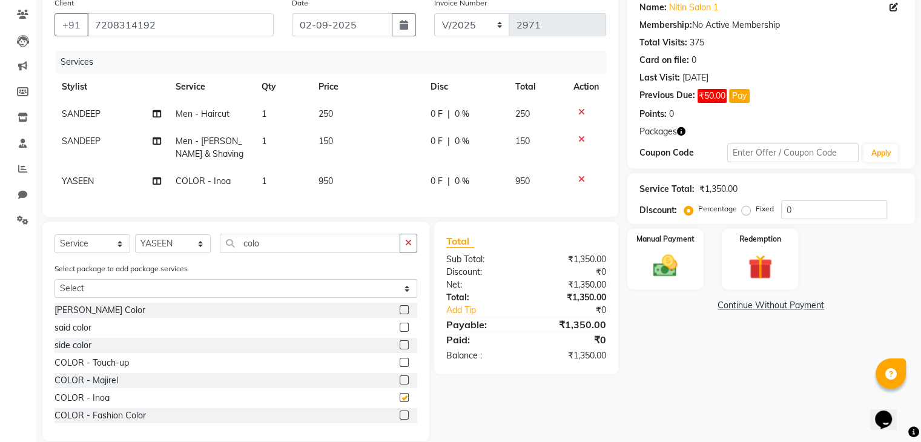
checkbox input "false"
click at [666, 274] on img at bounding box center [665, 266] width 41 height 29
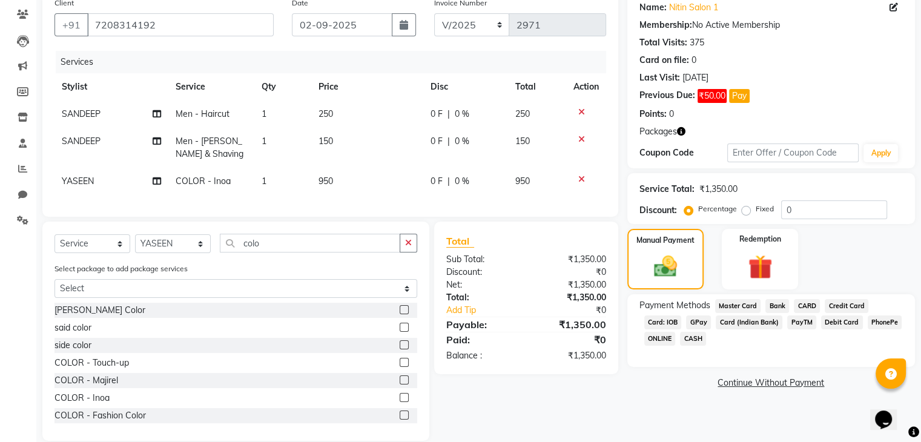
click at [700, 319] on span "GPay" at bounding box center [698, 323] width 25 height 14
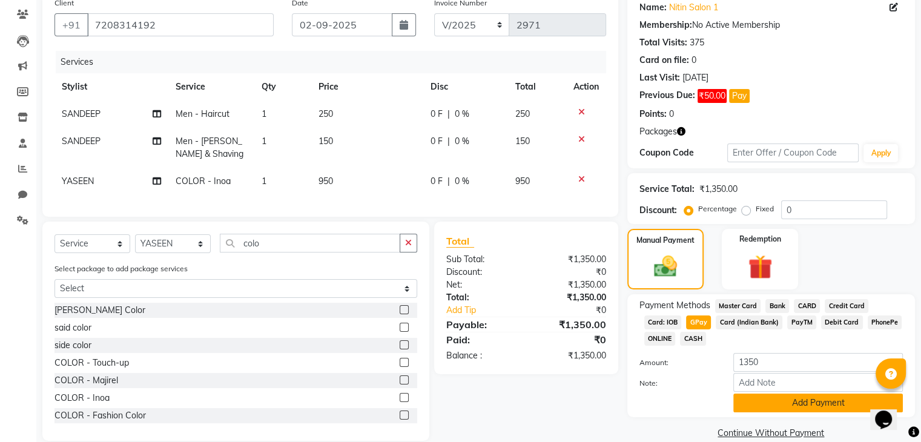
click at [739, 396] on button "Add Payment" at bounding box center [819, 403] width 170 height 19
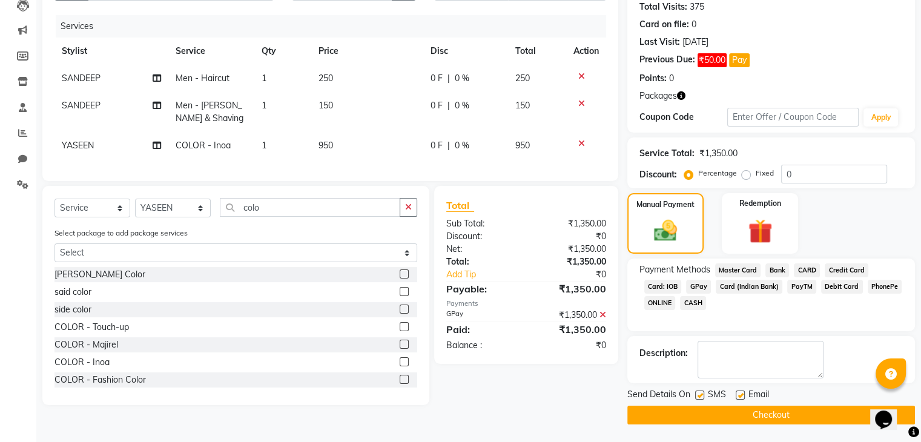
click at [701, 398] on div at bounding box center [699, 397] width 8 height 13
click at [701, 398] on label at bounding box center [699, 395] width 9 height 9
click at [701, 398] on input "checkbox" at bounding box center [699, 396] width 8 height 8
checkbox input "false"
click at [741, 393] on label at bounding box center [740, 395] width 9 height 9
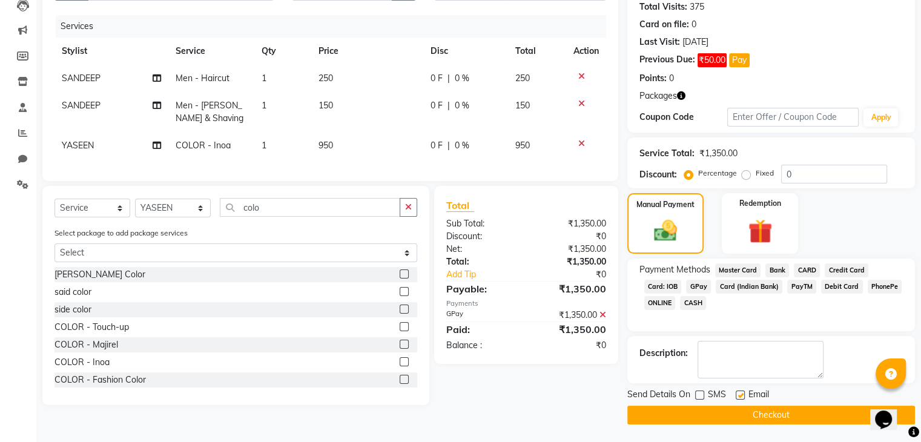
click at [741, 393] on input "checkbox" at bounding box center [740, 396] width 8 height 8
checkbox input "false"
click at [732, 417] on button "Checkout" at bounding box center [772, 415] width 288 height 19
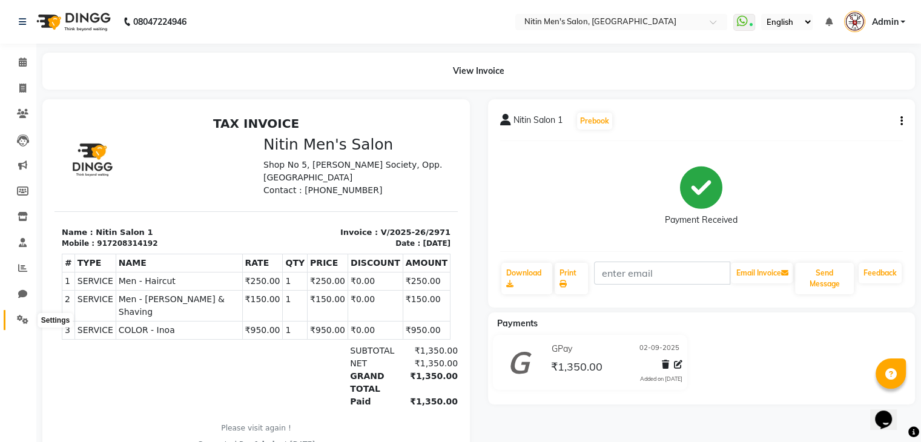
click at [19, 321] on icon at bounding box center [23, 319] width 12 height 9
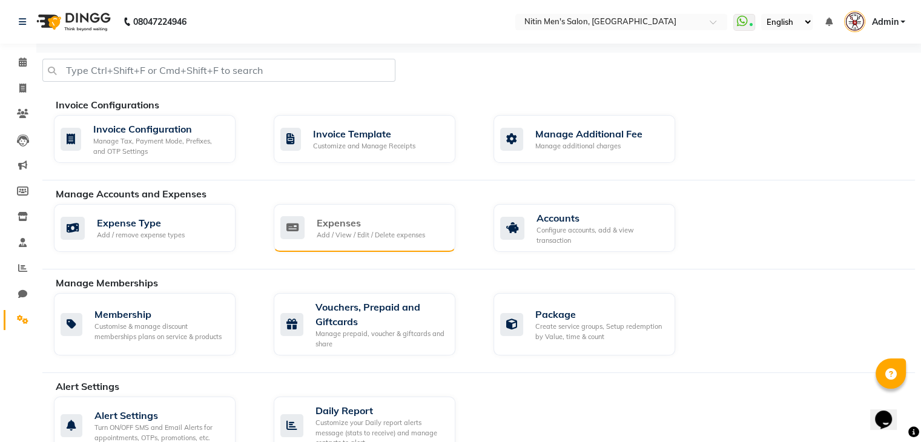
click at [299, 231] on icon at bounding box center [292, 227] width 24 height 23
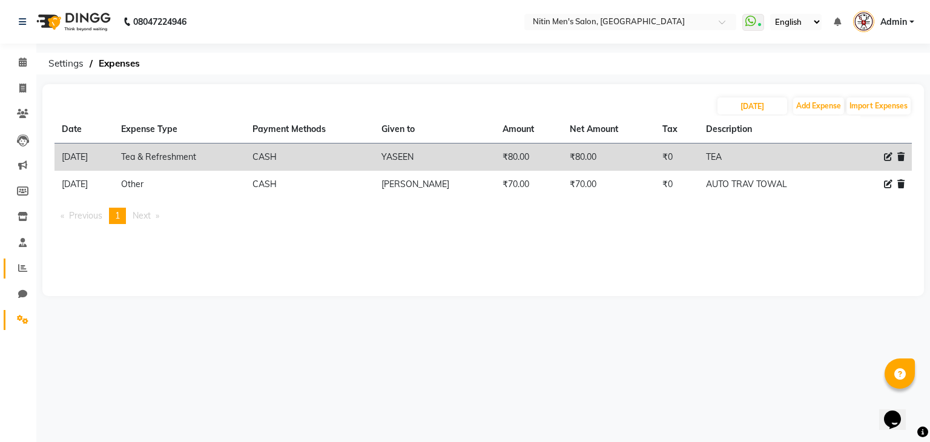
click at [28, 261] on link "Reports" at bounding box center [18, 269] width 29 height 20
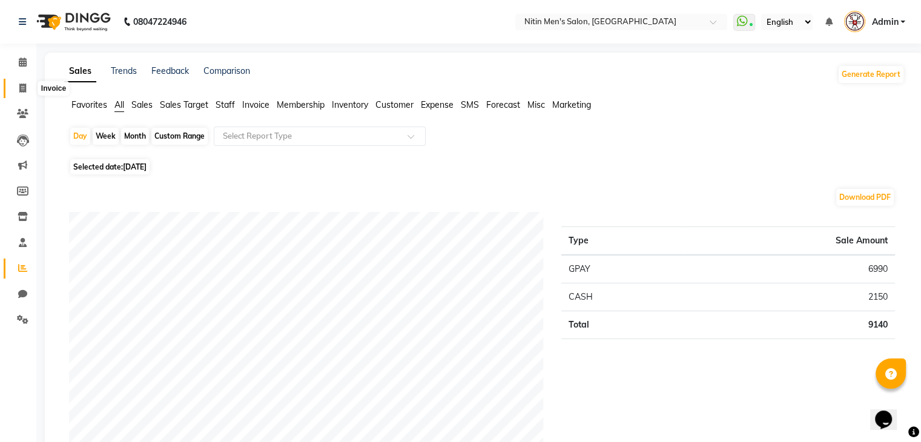
click at [24, 84] on icon at bounding box center [22, 88] width 7 height 9
select select "service"
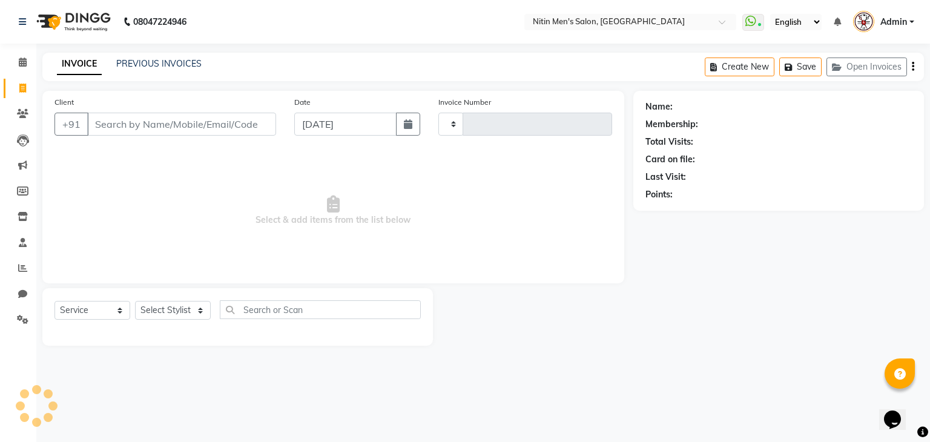
type input "2972"
select select "7981"
click at [163, 316] on select "Select Stylist [PERSON_NAME] DEEPA [PERSON_NAME] MEENAKSHI NITIN SIR [PERSON_NA…" at bounding box center [173, 310] width 76 height 19
select select "75699"
click at [135, 302] on select "Select Stylist [PERSON_NAME] DEEPA [PERSON_NAME] MEENAKSHI NITIN SIR [PERSON_NA…" at bounding box center [173, 310] width 76 height 19
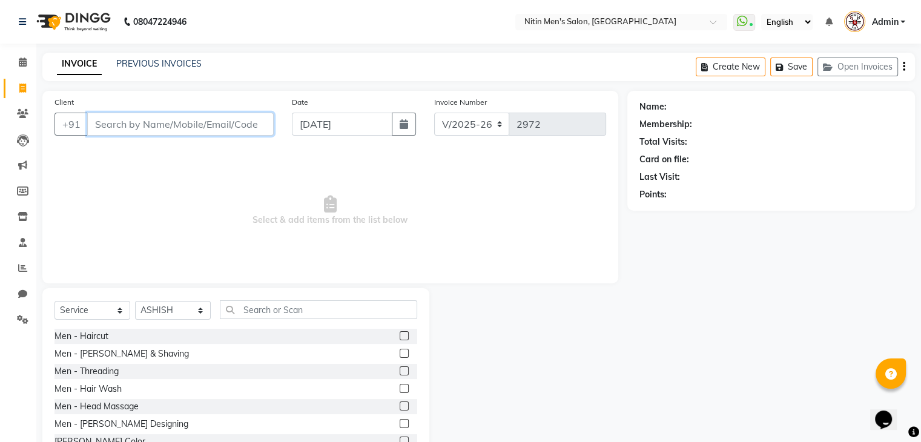
click at [138, 134] on input "Client" at bounding box center [180, 124] width 187 height 23
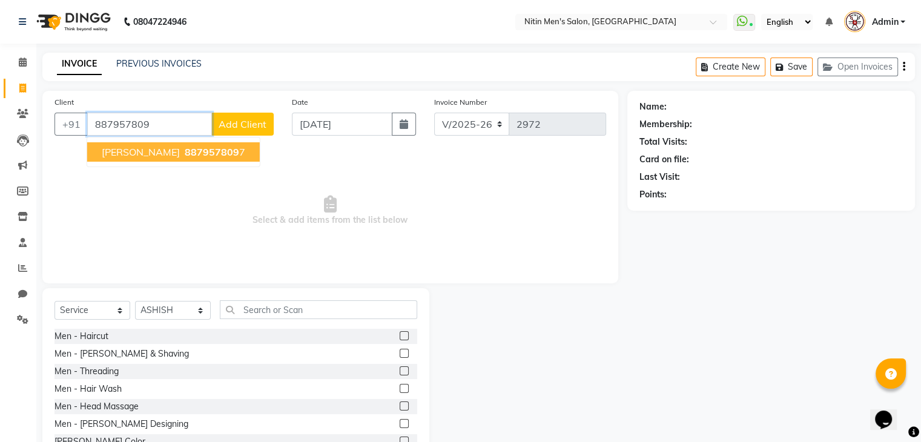
click at [185, 155] on span "887957809" at bounding box center [212, 152] width 55 height 12
type input "8879578097"
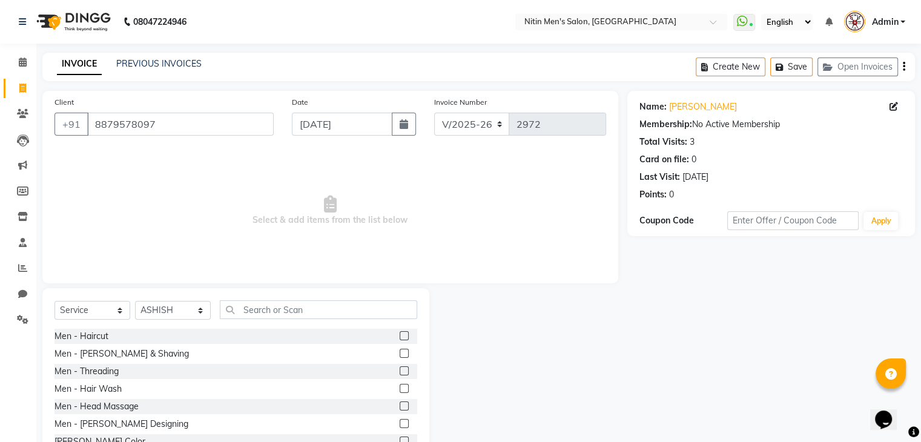
click at [400, 356] on label at bounding box center [404, 353] width 9 height 9
click at [400, 356] on input "checkbox" at bounding box center [404, 354] width 8 height 8
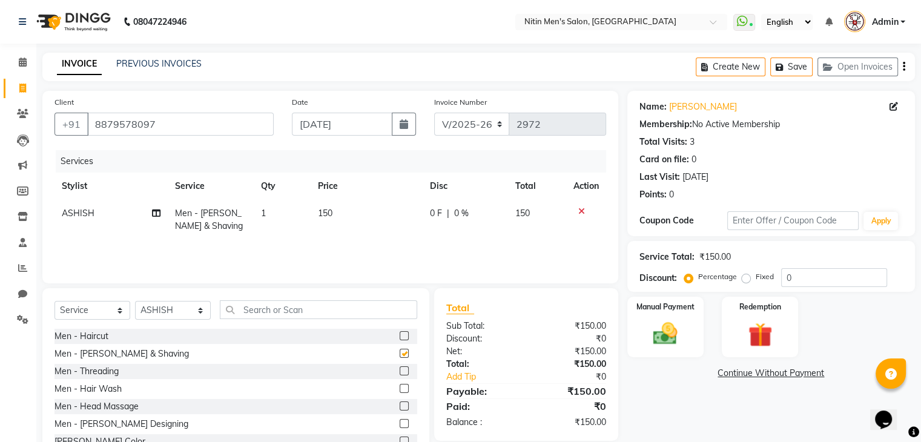
checkbox input "false"
click at [713, 347] on div "Manual Payment Redemption" at bounding box center [771, 327] width 306 height 61
click at [673, 345] on img at bounding box center [665, 334] width 41 height 29
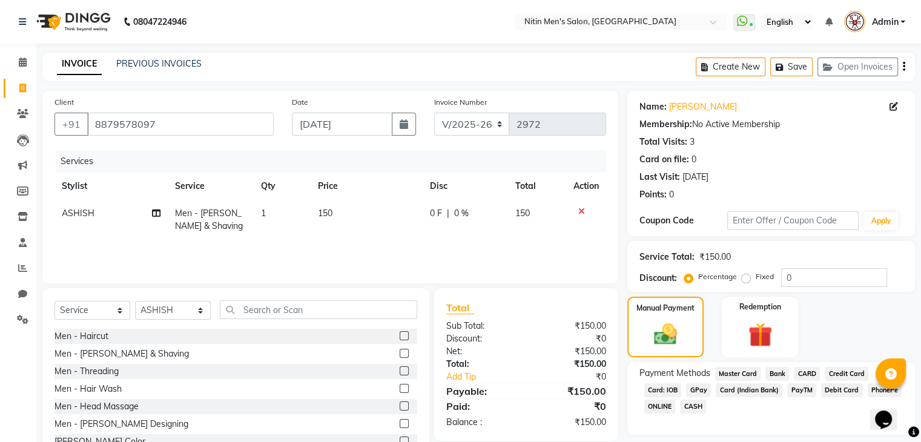
click at [696, 395] on span "GPay" at bounding box center [698, 390] width 25 height 14
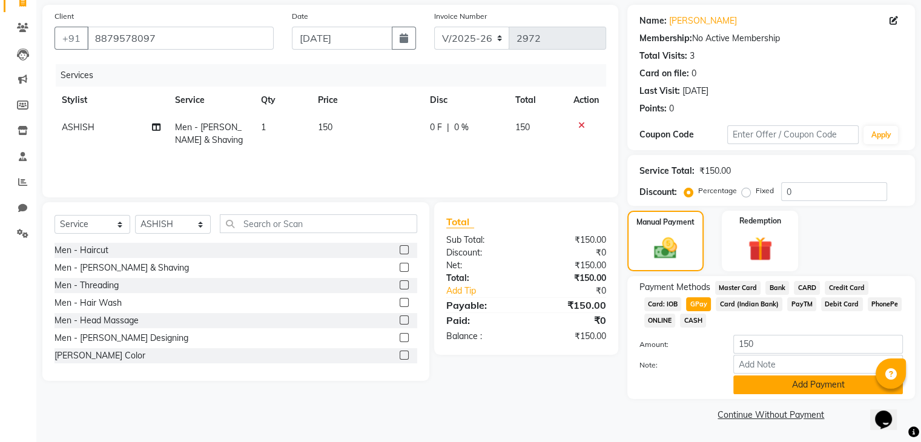
click at [735, 383] on button "Add Payment" at bounding box center [819, 385] width 170 height 19
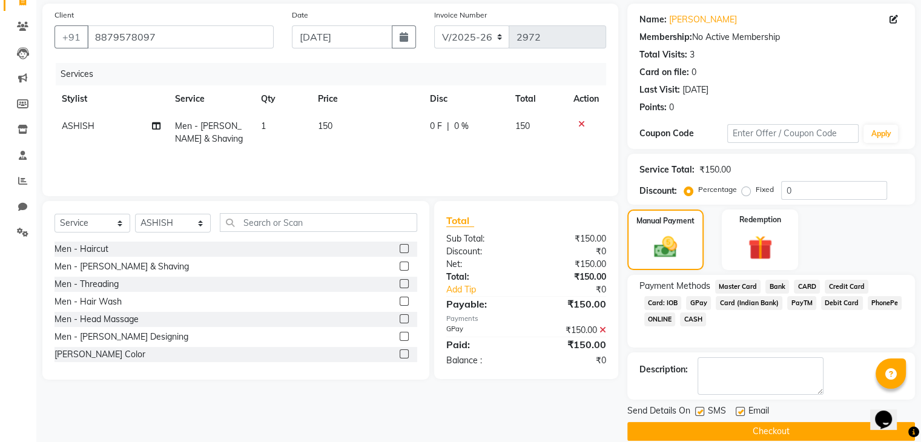
scroll to position [104, 0]
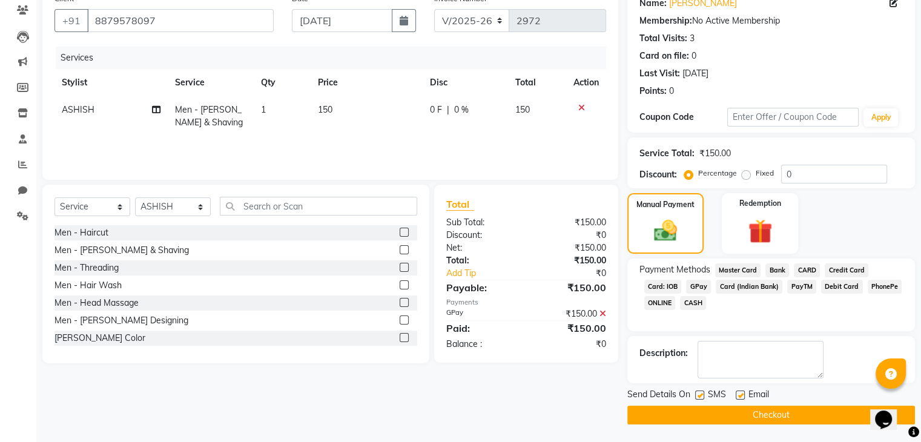
click at [717, 408] on button "Checkout" at bounding box center [772, 415] width 288 height 19
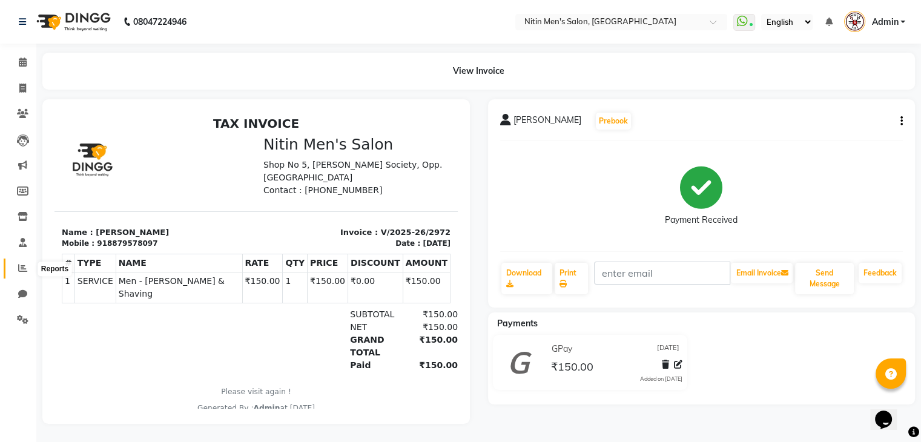
click at [26, 267] on icon at bounding box center [22, 267] width 9 height 9
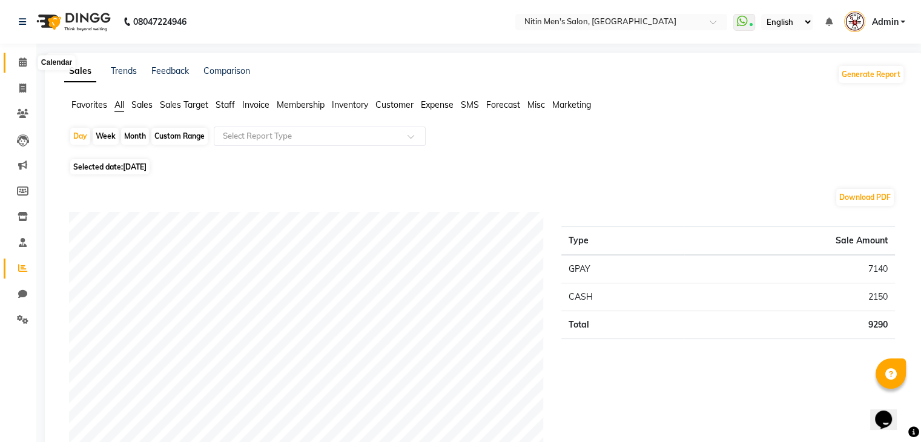
click at [21, 59] on icon at bounding box center [23, 62] width 8 height 9
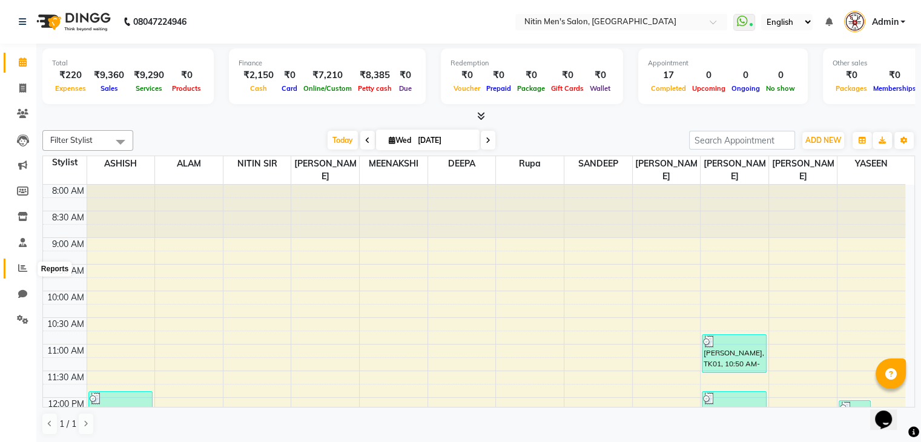
click at [22, 273] on icon at bounding box center [22, 267] width 9 height 9
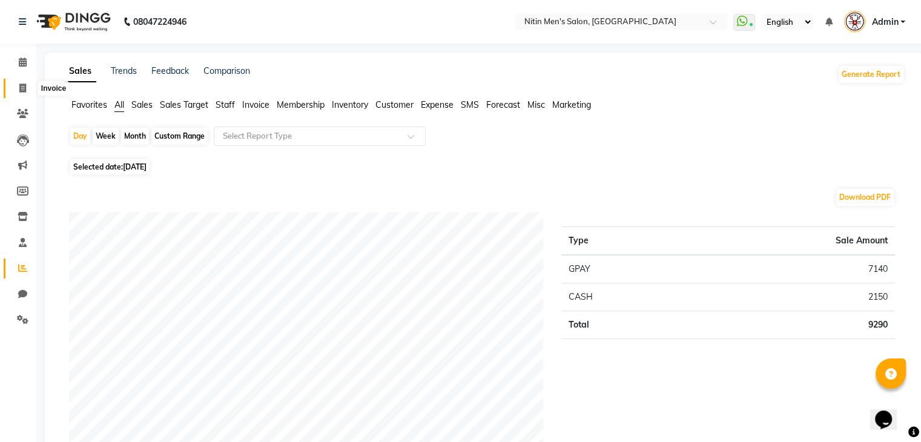
click at [21, 82] on span at bounding box center [22, 89] width 21 height 14
select select "7981"
select select "service"
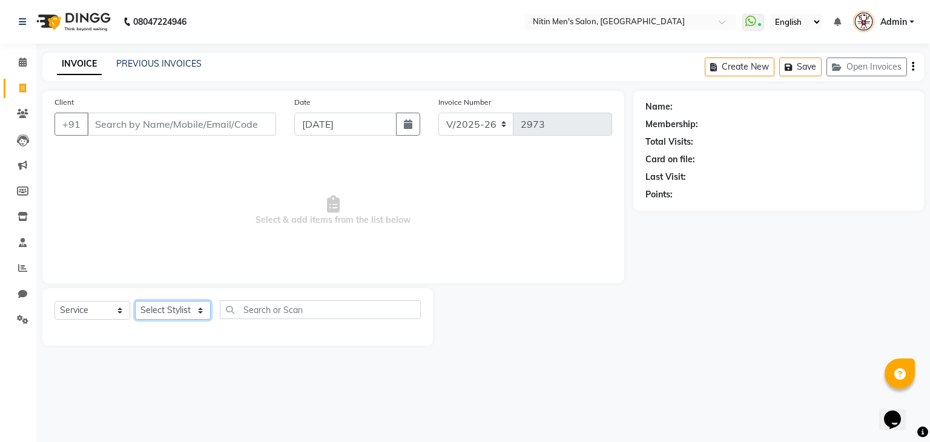
click at [148, 311] on select "Select Stylist [PERSON_NAME] DEEPA [PERSON_NAME] MEENAKSHI NITIN SIR [PERSON_NA…" at bounding box center [173, 310] width 76 height 19
select select "82599"
click at [135, 302] on select "Select Stylist [PERSON_NAME] DEEPA [PERSON_NAME] MEENAKSHI NITIN SIR [PERSON_NA…" at bounding box center [173, 310] width 76 height 19
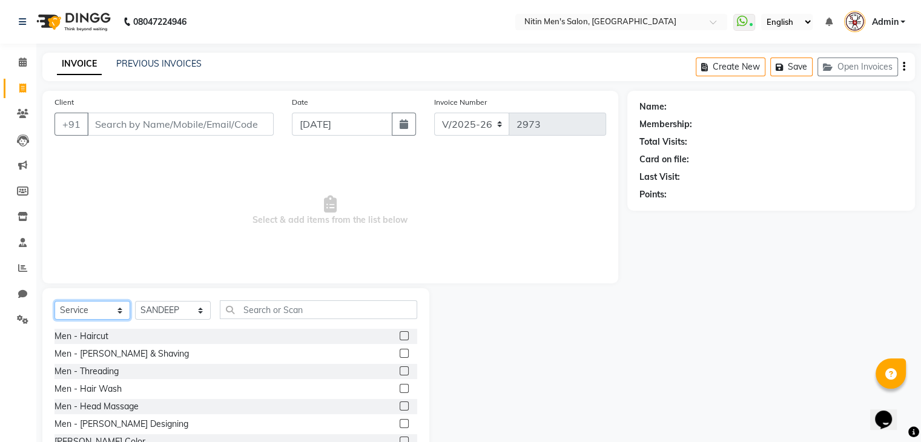
click at [111, 320] on select "Select Service Product Membership Package Voucher Prepaid Gift Card" at bounding box center [93, 310] width 76 height 19
select select "package"
click at [55, 302] on select "Select Service Product Membership Package Voucher Prepaid Gift Card" at bounding box center [93, 310] width 76 height 19
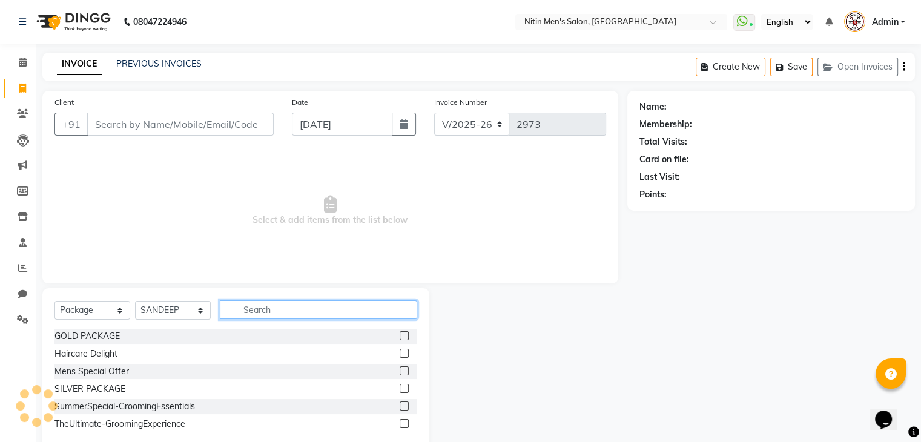
click at [360, 312] on input "text" at bounding box center [318, 309] width 197 height 19
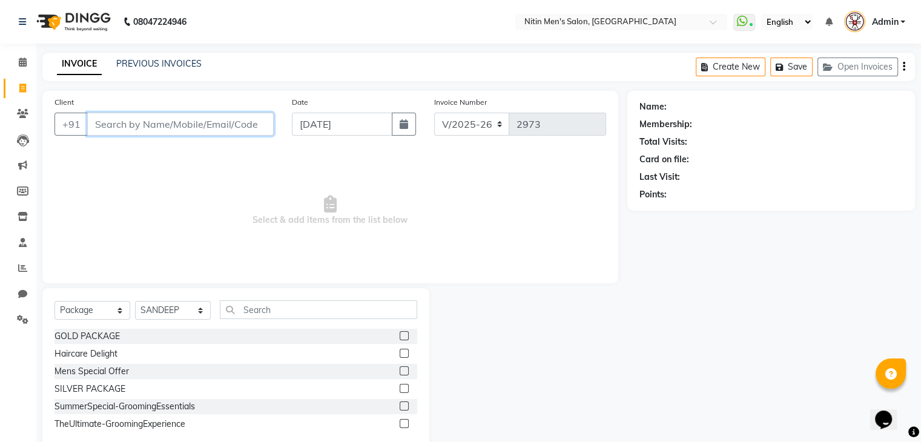
click at [178, 129] on input "Client" at bounding box center [180, 124] width 187 height 23
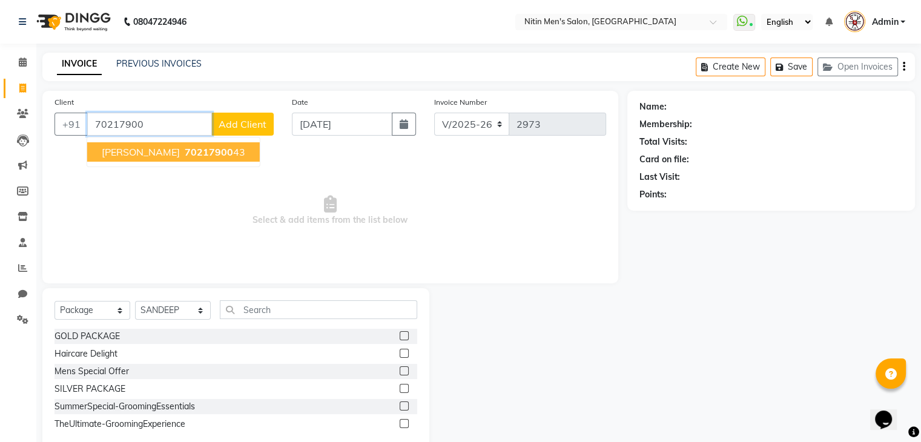
click at [162, 164] on ngb-typeahead-window "[PERSON_NAME] 70217900 43" at bounding box center [174, 152] width 174 height 30
click at [185, 152] on span "70217900" at bounding box center [209, 152] width 48 height 12
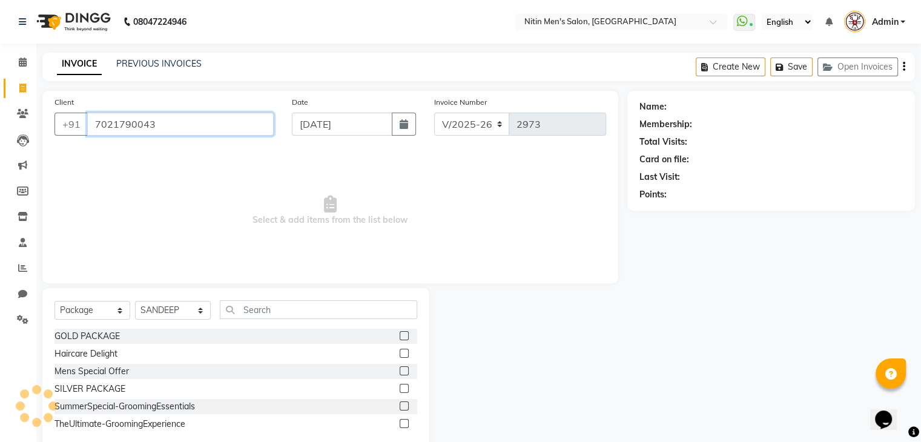
type input "7021790043"
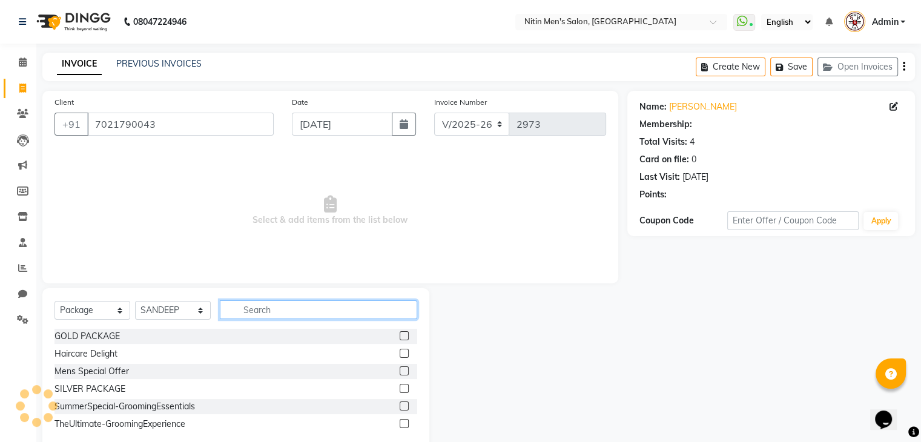
click at [248, 308] on input "text" at bounding box center [318, 309] width 197 height 19
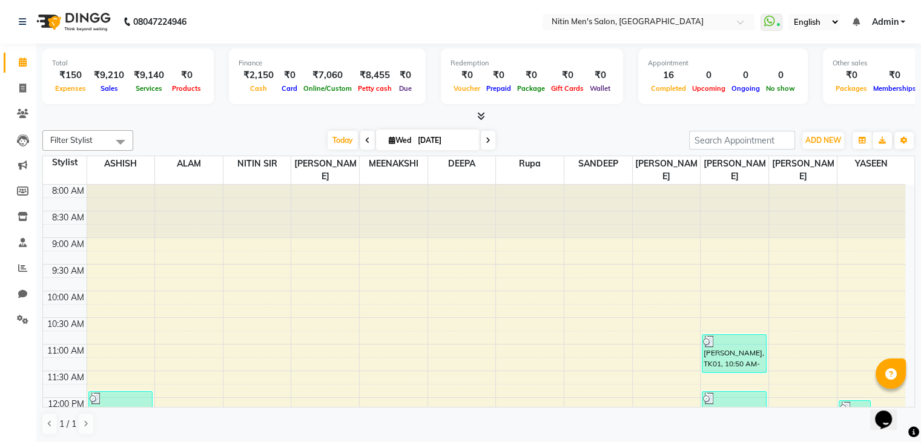
click at [16, 98] on li "Invoice" at bounding box center [18, 89] width 36 height 26
click at [28, 90] on span at bounding box center [22, 89] width 21 height 14
select select "7981"
select select "service"
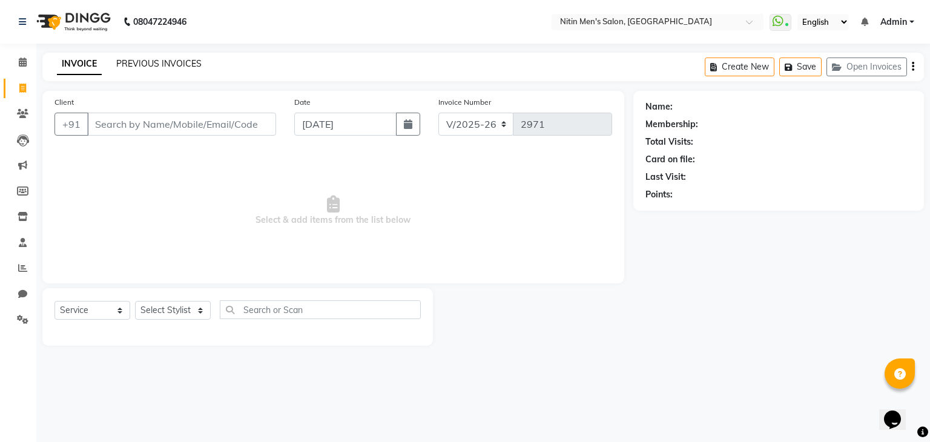
click at [142, 66] on link "PREVIOUS INVOICES" at bounding box center [158, 63] width 85 height 11
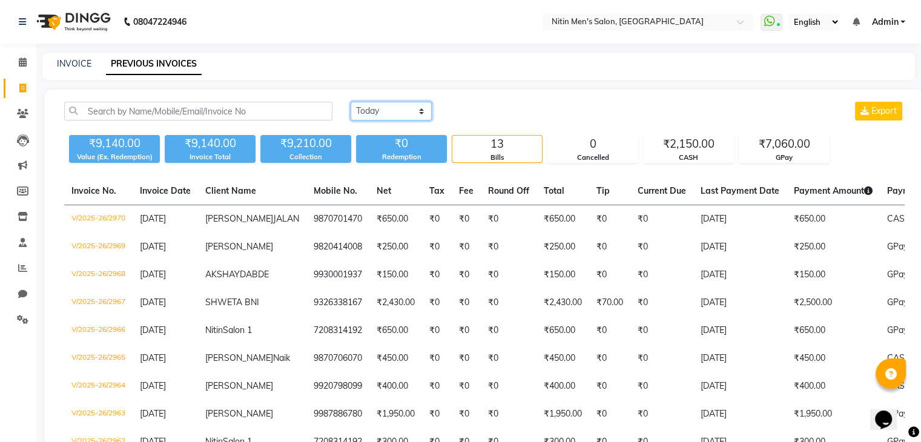
click at [375, 111] on select "Today Yesterday Custom Range" at bounding box center [391, 111] width 81 height 19
select select "yesterday"
click at [351, 102] on select "Today Yesterday Custom Range" at bounding box center [391, 111] width 81 height 19
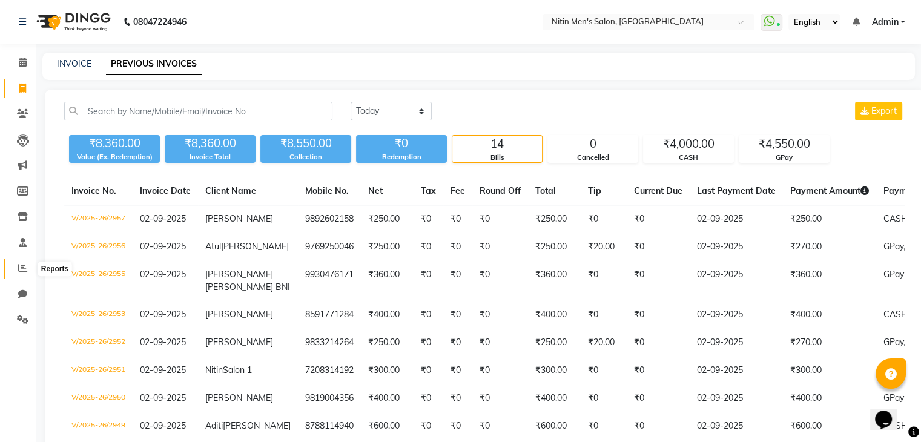
click at [27, 265] on icon at bounding box center [22, 267] width 9 height 9
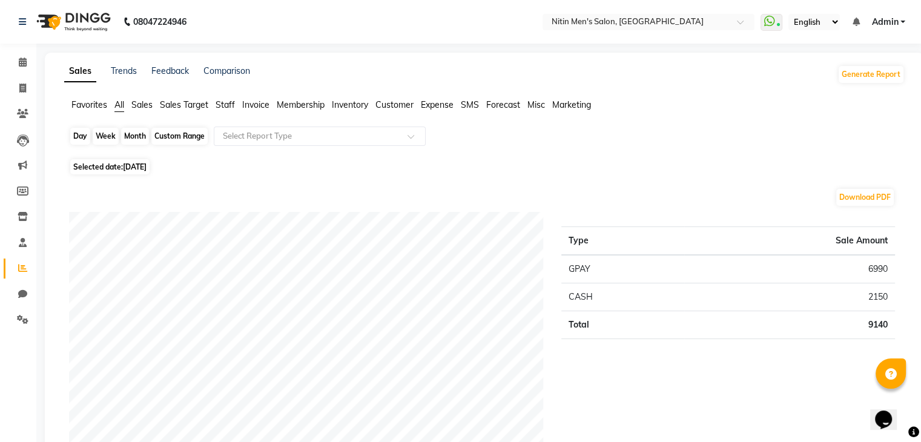
click at [78, 136] on div "Day" at bounding box center [80, 136] width 20 height 17
select select "9"
select select "2025"
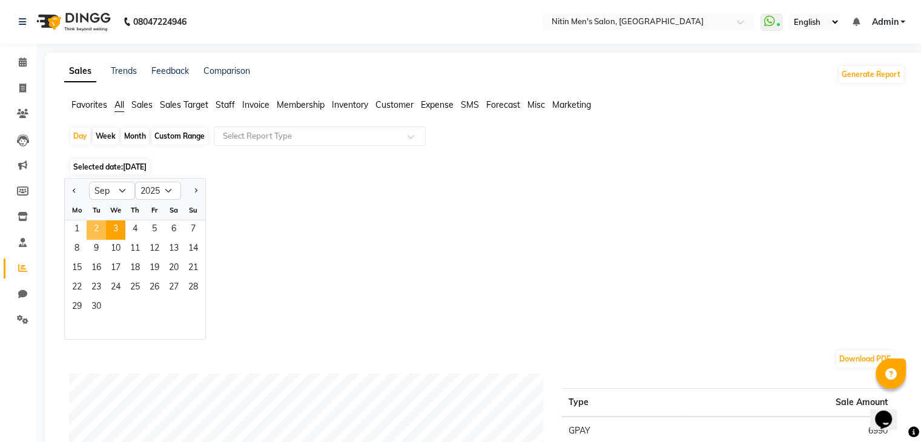
click at [87, 231] on span "2" at bounding box center [96, 229] width 19 height 19
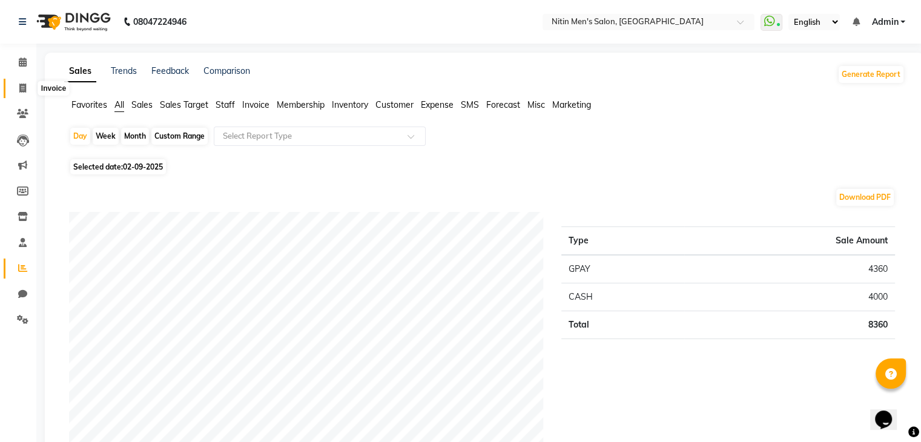
click at [24, 88] on icon at bounding box center [22, 88] width 7 height 9
select select "7981"
select select "service"
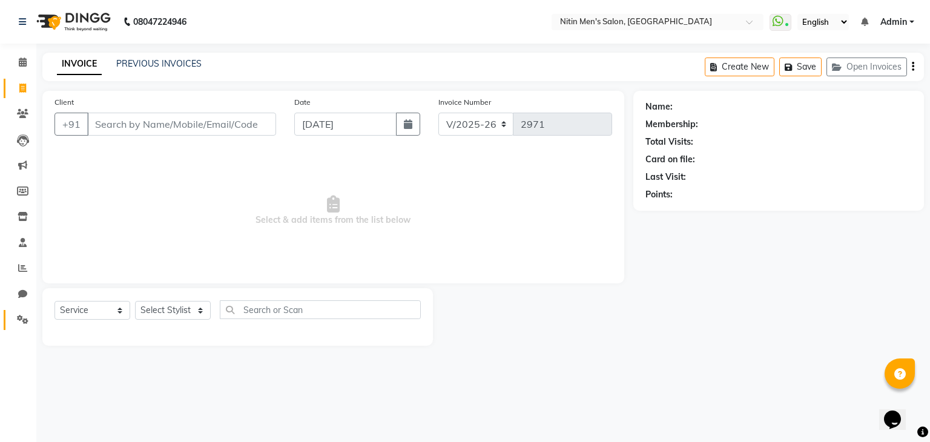
click at [28, 311] on link "Settings" at bounding box center [18, 320] width 29 height 20
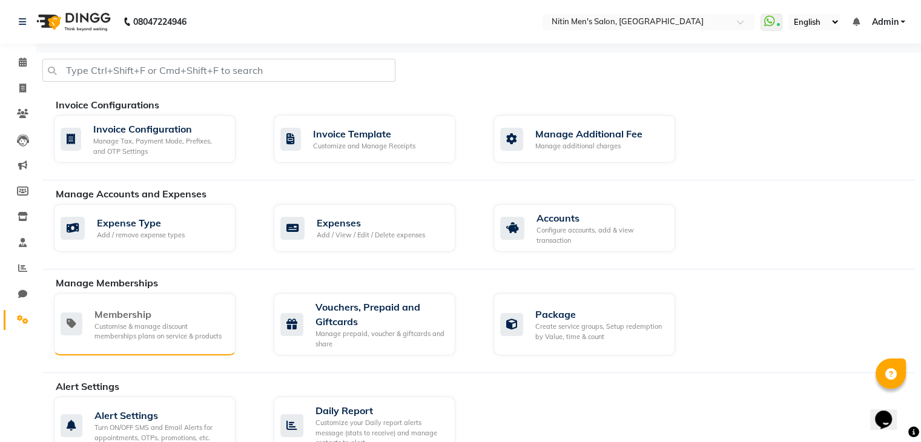
scroll to position [212, 0]
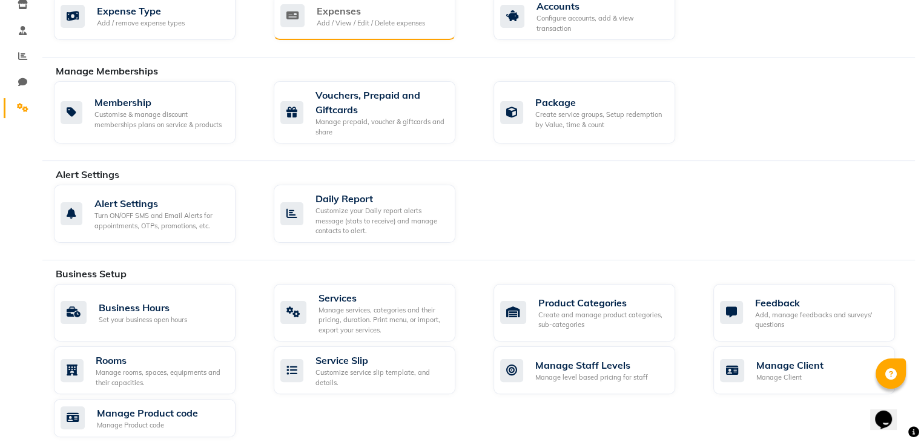
click at [366, 19] on div "Add / View / Edit / Delete expenses" at bounding box center [371, 23] width 108 height 10
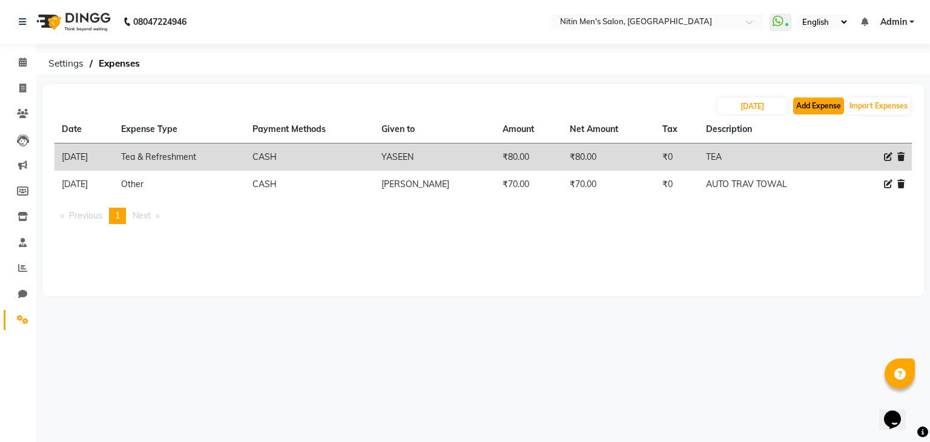
click at [809, 103] on button "Add Expense" at bounding box center [818, 106] width 51 height 17
select select "1"
select select "7124"
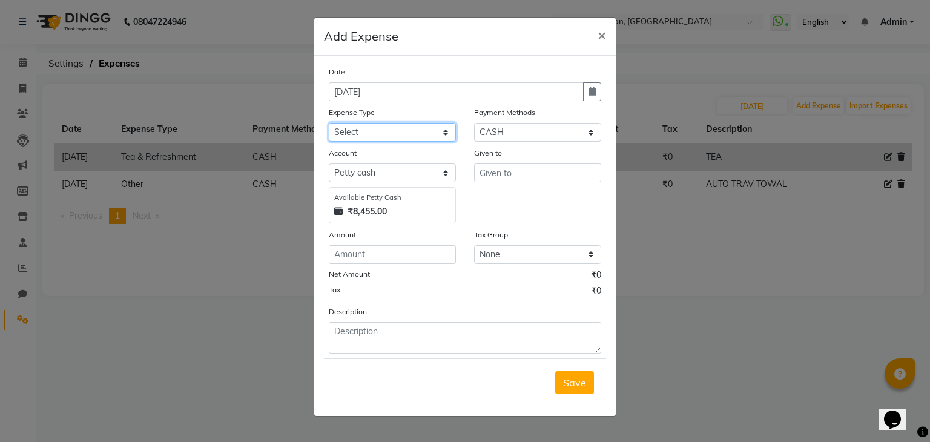
drag, startPoint x: 402, startPoint y: 140, endPoint x: 385, endPoint y: 265, distance: 126.5
click at [385, 265] on div "Date 03-09-2025 Expense Type Select Advance Salary Bank charges Car maintenance…" at bounding box center [465, 209] width 273 height 288
select select "10"
click at [329, 124] on select "Select Advance Salary Bank charges Car maintenance Cash transfer to bank Cash t…" at bounding box center [392, 132] width 127 height 19
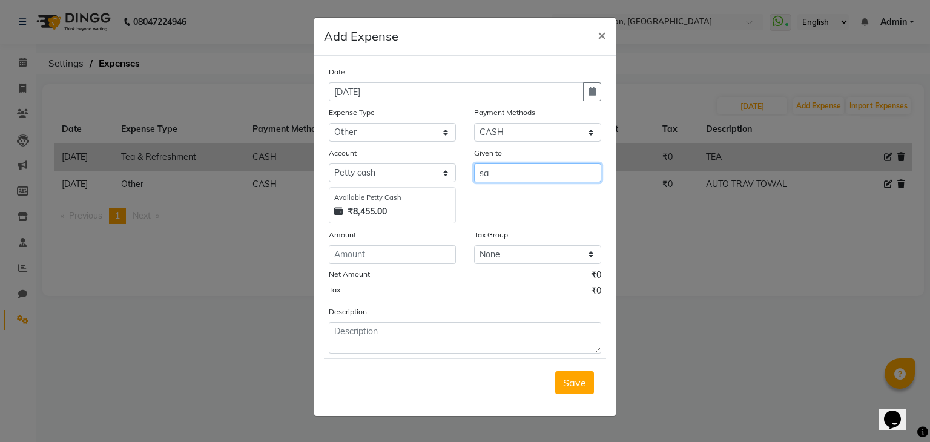
click at [492, 175] on input "sa" at bounding box center [537, 173] width 127 height 19
click at [497, 205] on span "SAN" at bounding box center [499, 199] width 21 height 12
type input "SANDEEP"
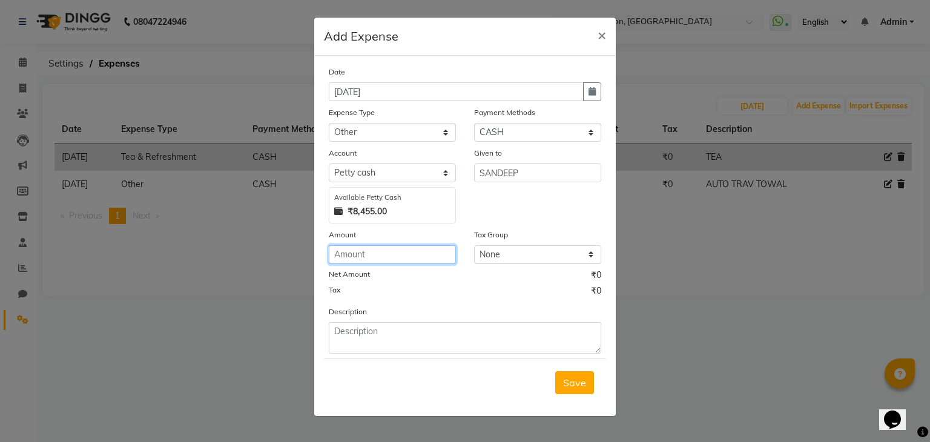
click at [426, 254] on input "number" at bounding box center [392, 254] width 127 height 19
type input "70"
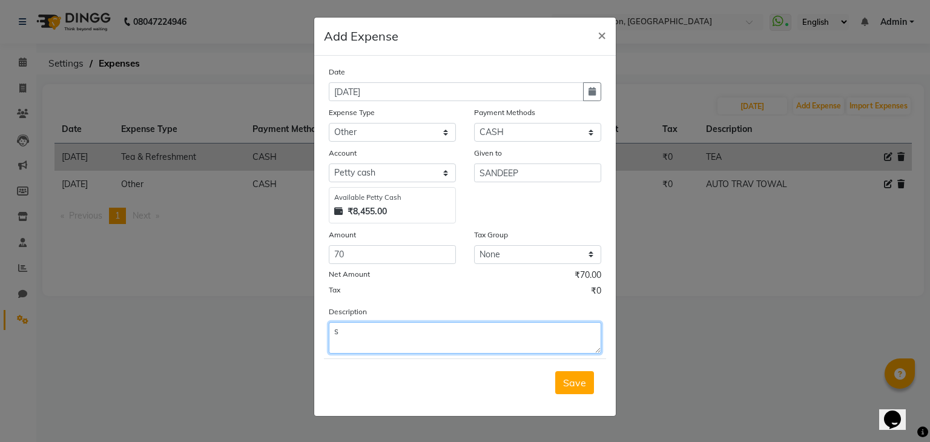
click at [405, 330] on textarea "s" at bounding box center [465, 337] width 273 height 31
type textarea "sandeep tip"
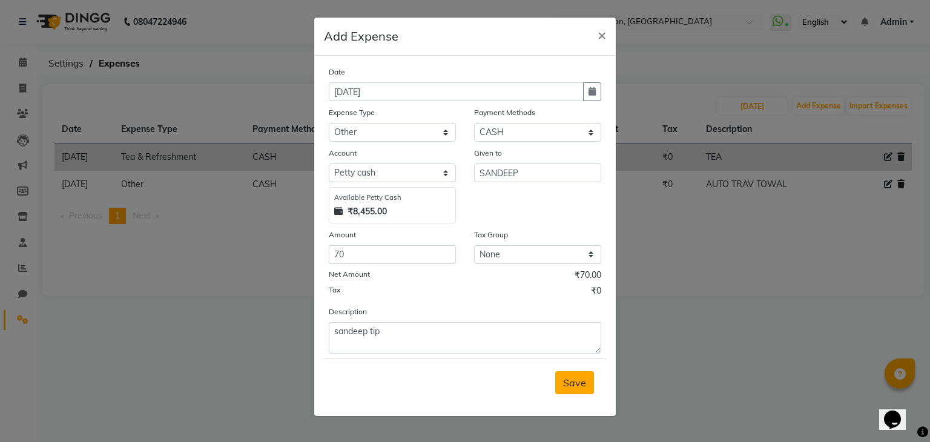
click at [588, 375] on button "Save" at bounding box center [574, 382] width 39 height 23
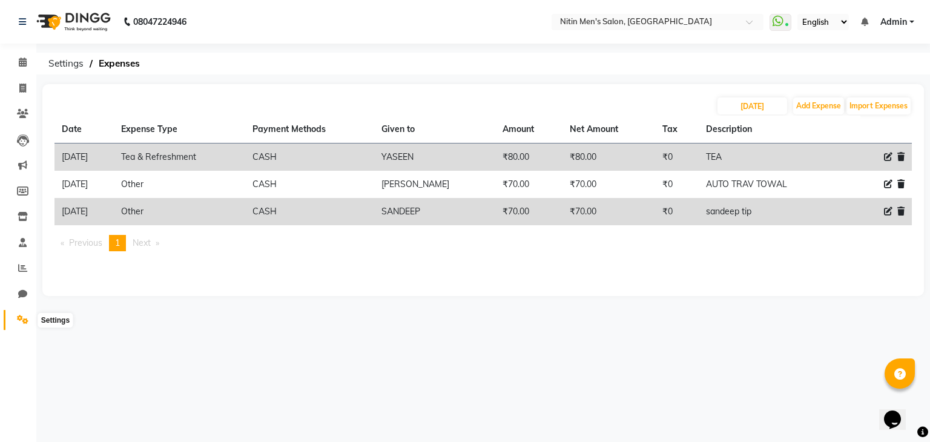
click at [24, 322] on icon at bounding box center [23, 319] width 12 height 9
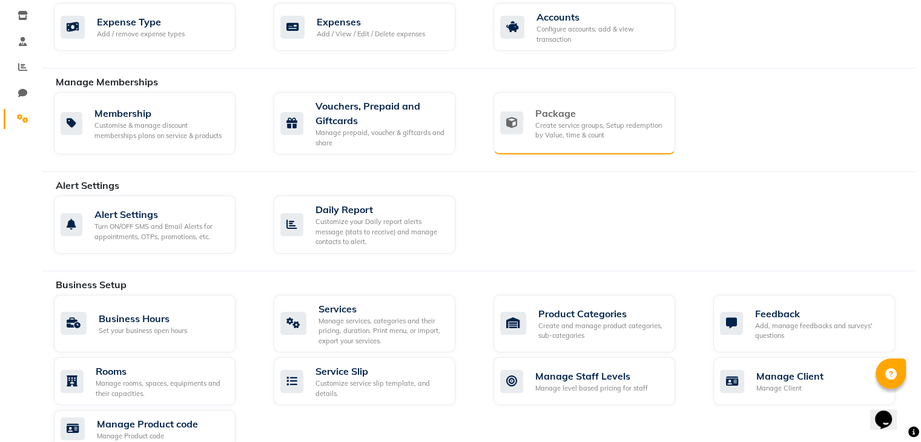
click at [499, 144] on div "Package Create service groups, Setup redemption by Value, time & count" at bounding box center [585, 123] width 182 height 62
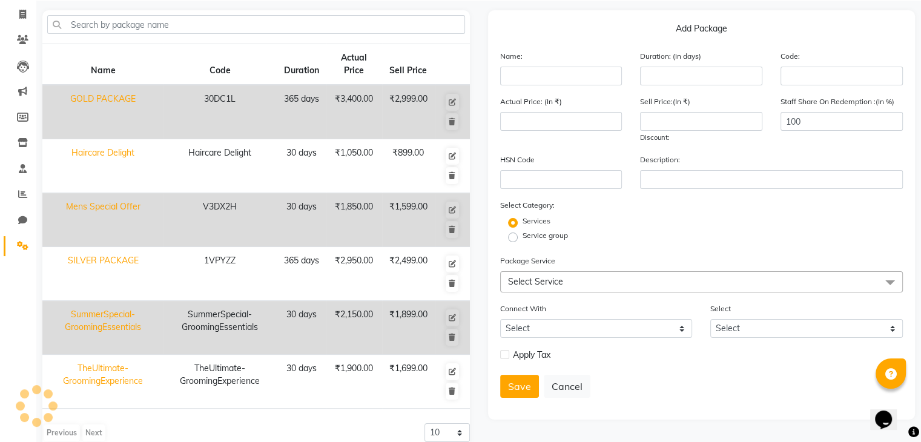
scroll to position [97, 0]
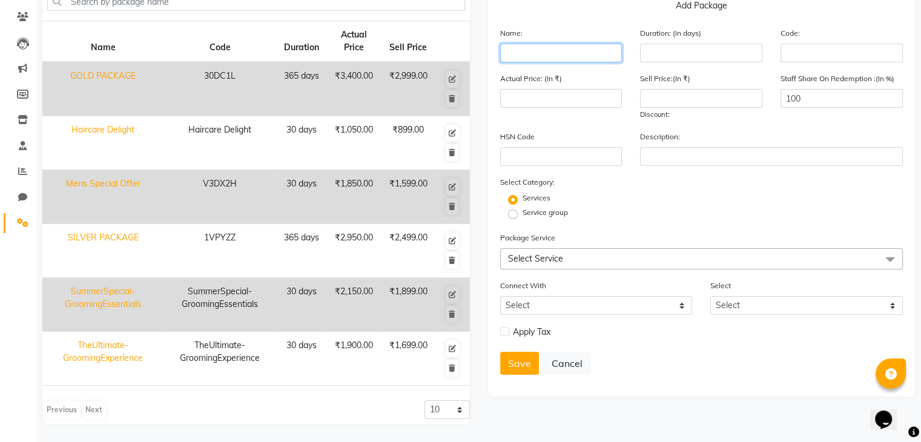
click at [601, 53] on input "text" at bounding box center [561, 53] width 122 height 19
type input "DANDRUFF OFFER"
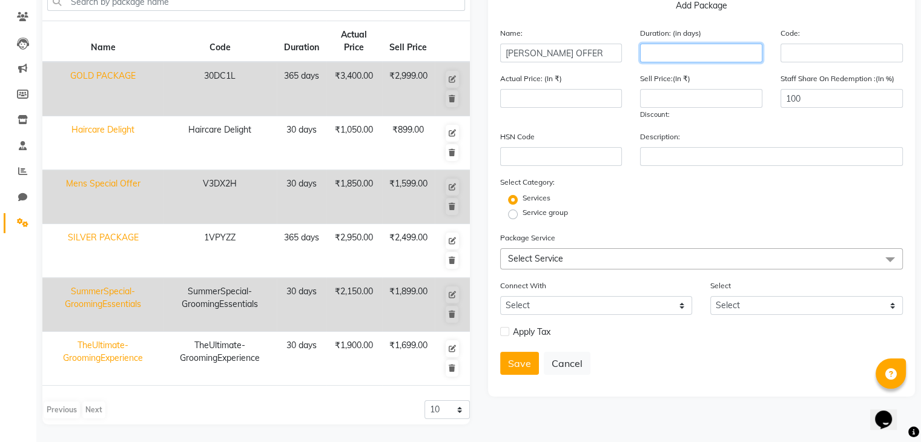
click at [666, 54] on input "number" at bounding box center [701, 53] width 122 height 19
type input "365"
click at [812, 55] on input "text" at bounding box center [842, 53] width 122 height 19
click at [620, 104] on input "number" at bounding box center [561, 98] width 122 height 19
type input "1750"
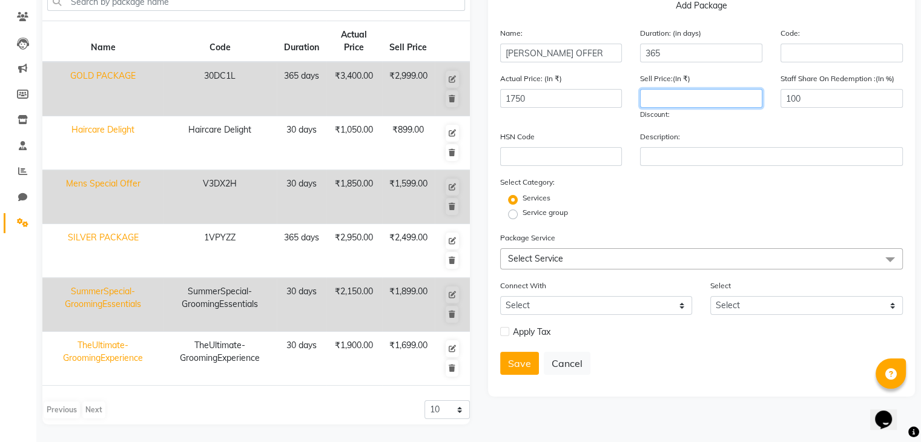
click at [666, 96] on input "number" at bounding box center [701, 98] width 122 height 19
type input "1299"
click at [526, 262] on span "Select Service" at bounding box center [535, 258] width 55 height 11
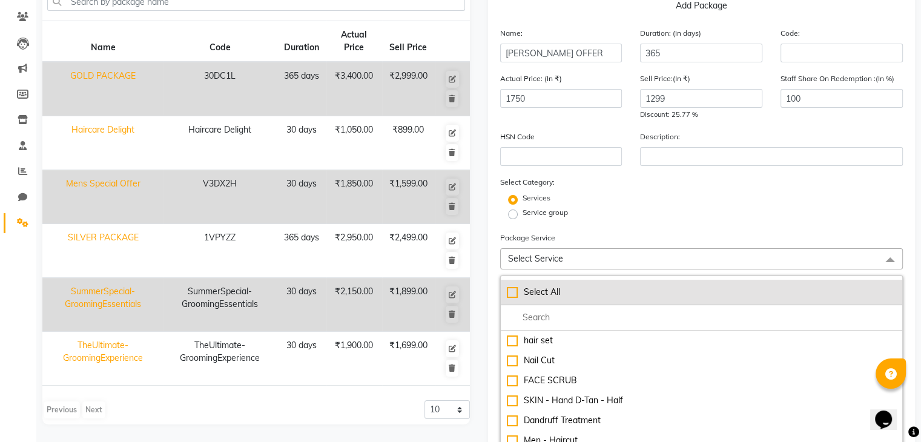
scroll to position [150, 0]
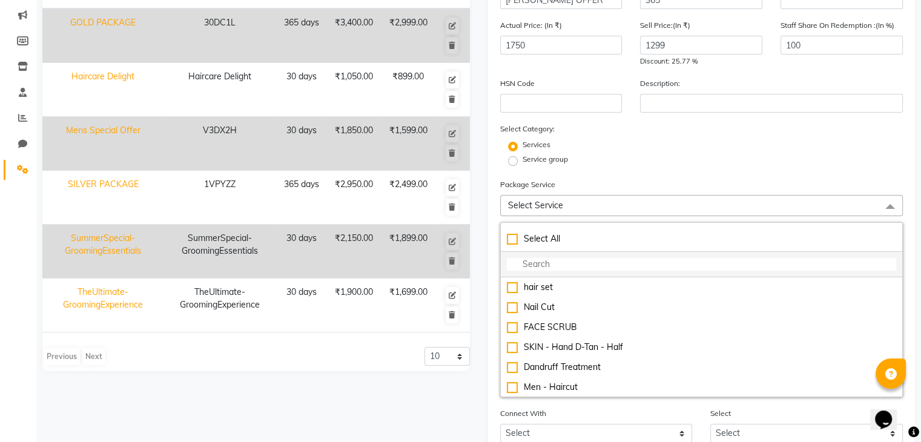
click at [553, 266] on input "multiselect-search" at bounding box center [702, 264] width 390 height 13
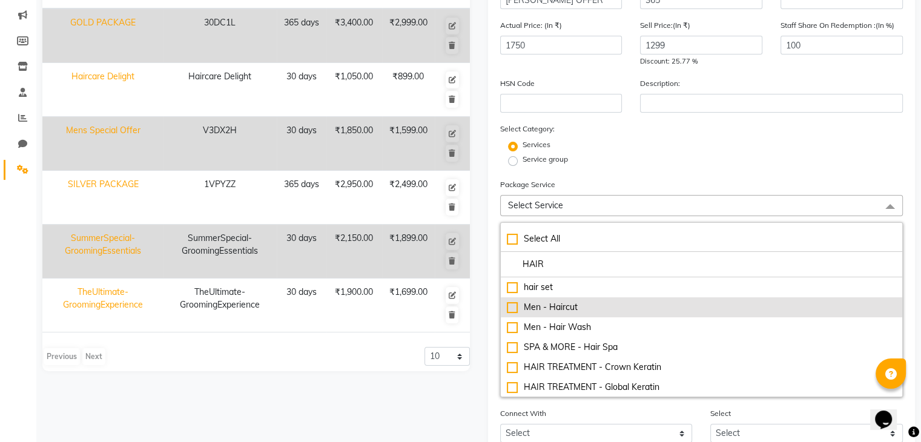
type input "HAIR"
click at [545, 314] on div "Men - Haircut" at bounding box center [702, 307] width 390 height 13
checkbox input "true"
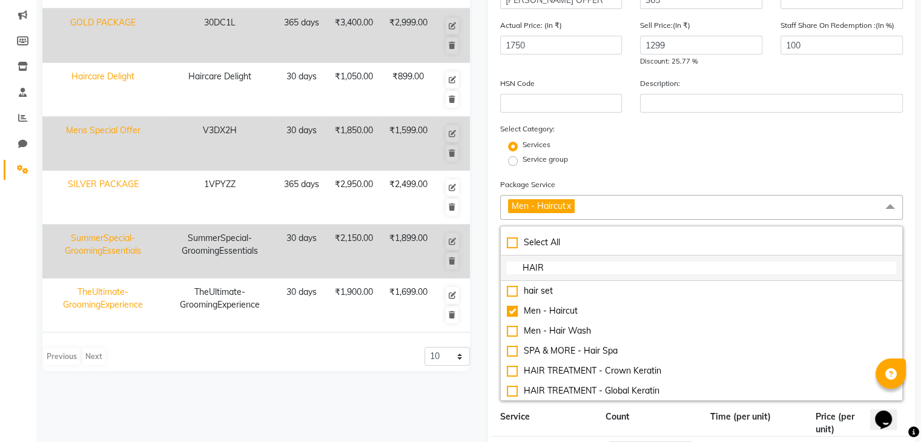
click at [538, 273] on input "HAIR" at bounding box center [702, 268] width 390 height 13
click at [542, 272] on input "HAIR" at bounding box center [702, 268] width 390 height 13
type input "D"
checkbox input "true"
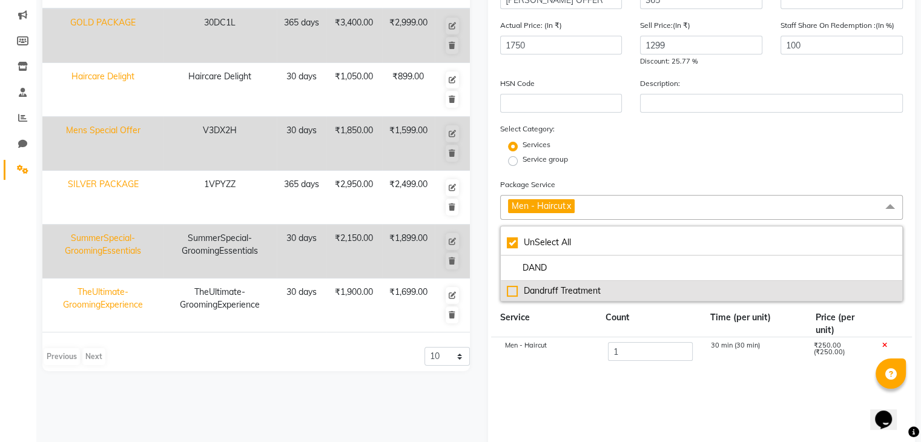
type input "DAND"
click at [532, 293] on div "Dandruff Treatment" at bounding box center [702, 291] width 390 height 13
checkbox input "false"
checkbox input "true"
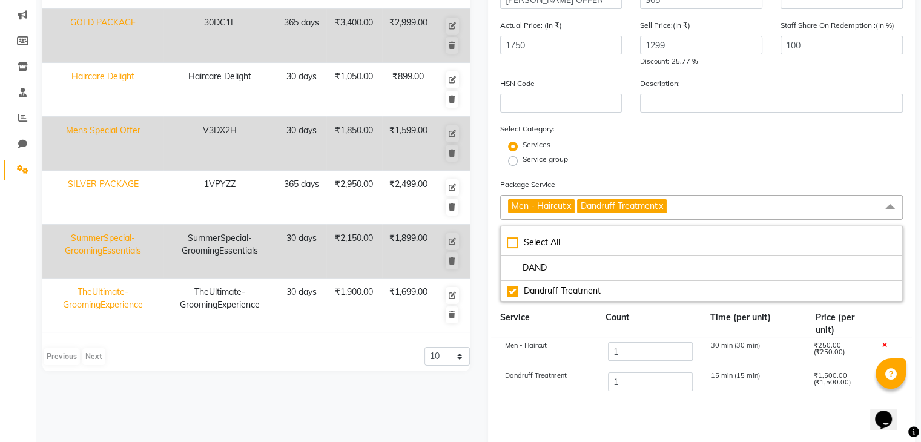
click at [652, 160] on div "Service group" at bounding box center [702, 161] width 422 height 15
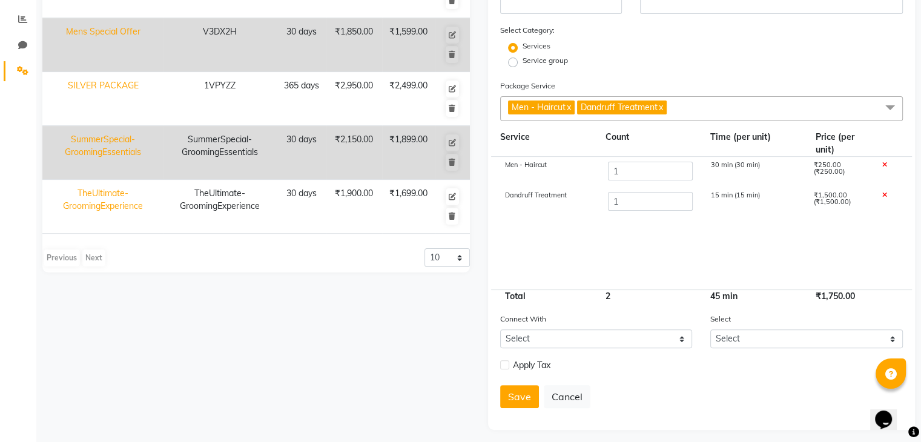
scroll to position [259, 0]
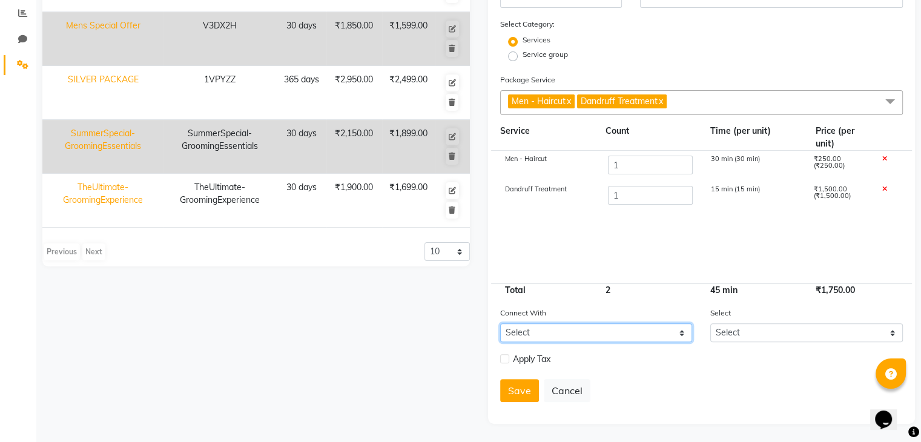
click at [519, 336] on select "Select Membership Prepaid Voucher" at bounding box center [596, 332] width 193 height 19
select select "2: PP"
click at [500, 323] on select "Select Membership Prepaid Voucher" at bounding box center [596, 332] width 193 height 19
click at [506, 357] on label at bounding box center [504, 358] width 9 height 9
click at [506, 357] on input "checkbox" at bounding box center [504, 360] width 8 height 8
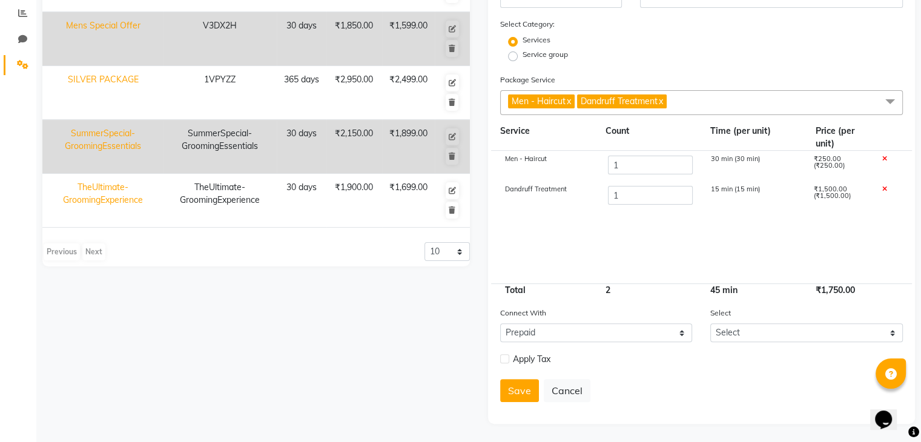
checkbox input "true"
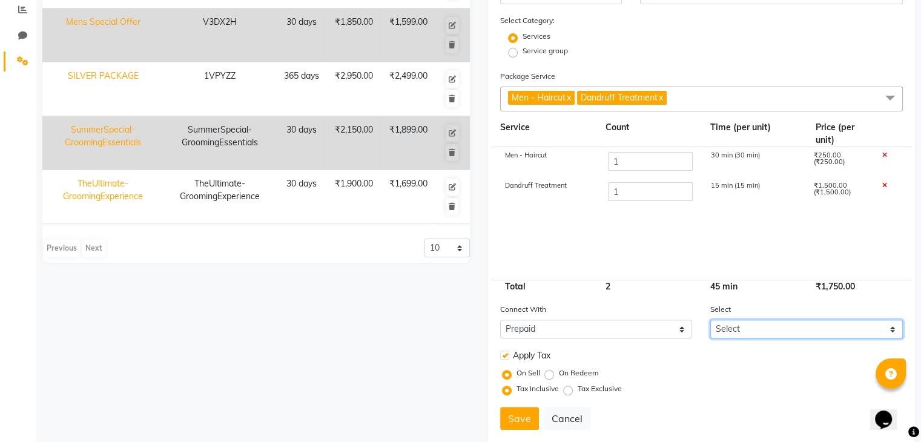
click at [747, 329] on select "Select Dummy prepaid" at bounding box center [806, 329] width 193 height 19
click at [515, 421] on button "Save" at bounding box center [519, 418] width 39 height 23
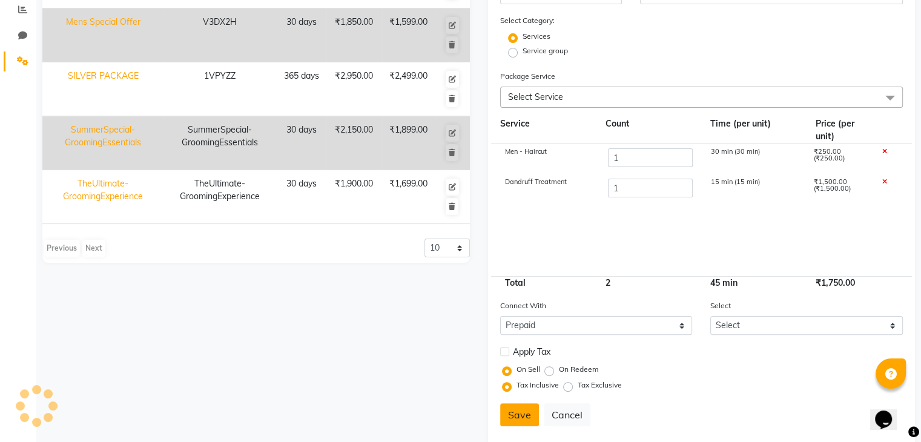
select select
checkbox input "false"
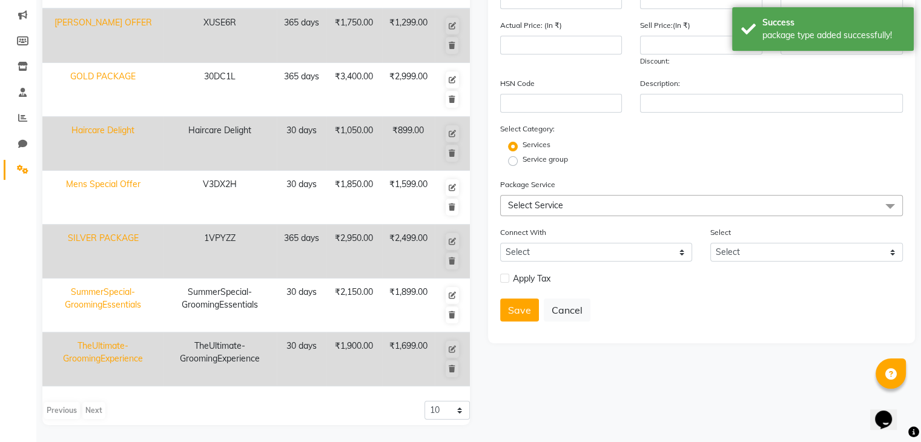
scroll to position [0, 0]
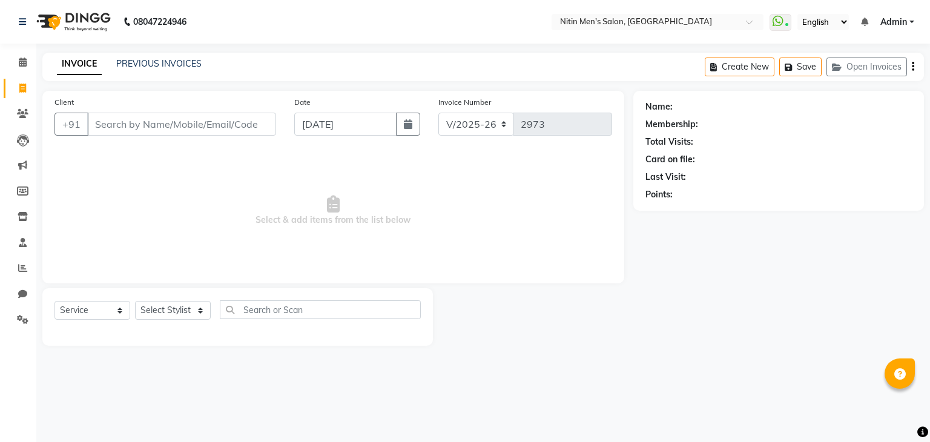
select select "7981"
select select "service"
click at [203, 120] on input "Client" at bounding box center [181, 124] width 189 height 23
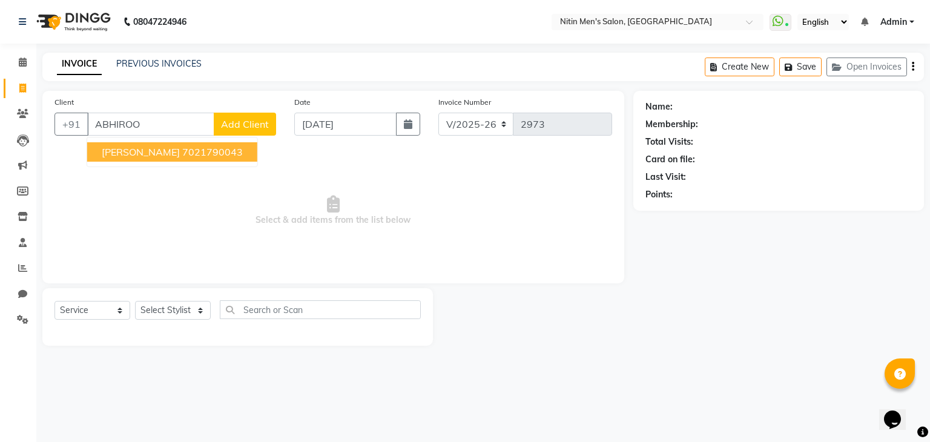
click at [182, 155] on ngb-highlight "7021790043" at bounding box center [212, 152] width 61 height 12
type input "7021790043"
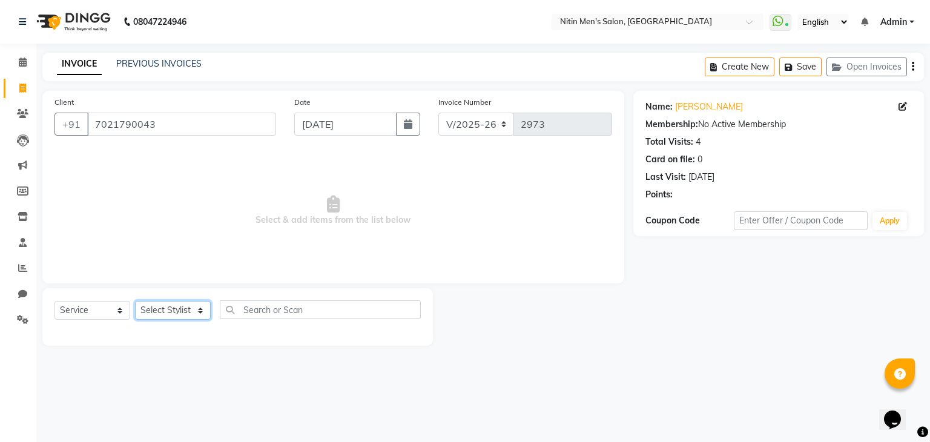
click at [182, 302] on select "Select Stylist [PERSON_NAME] DEEPA [PERSON_NAME] MEENAKSHI NITIN SIR [PERSON_NA…" at bounding box center [173, 310] width 76 height 19
select select "82599"
click at [135, 302] on select "Select Stylist [PERSON_NAME] DEEPA [PERSON_NAME] MEENAKSHI NITIN SIR [PERSON_NA…" at bounding box center [173, 310] width 76 height 19
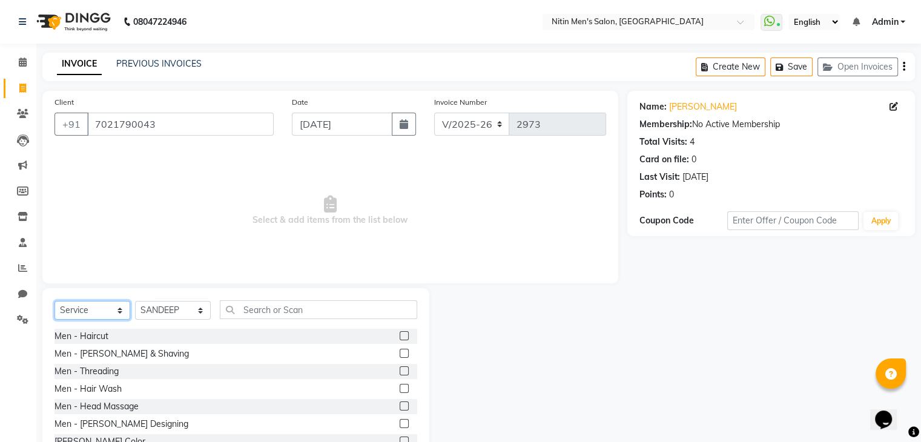
click at [110, 313] on select "Select Service Product Membership Package Voucher Prepaid Gift Card" at bounding box center [93, 310] width 76 height 19
select select "package"
click at [55, 302] on select "Select Service Product Membership Package Voucher Prepaid Gift Card" at bounding box center [93, 310] width 76 height 19
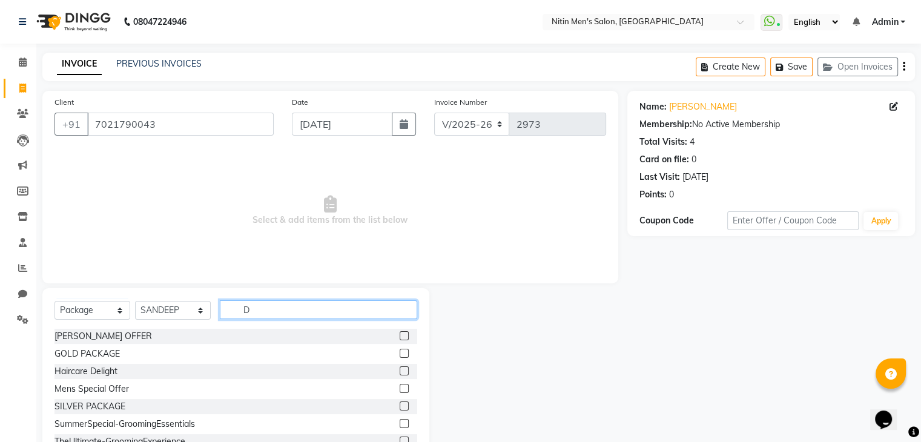
click at [260, 312] on input "D" at bounding box center [318, 309] width 197 height 19
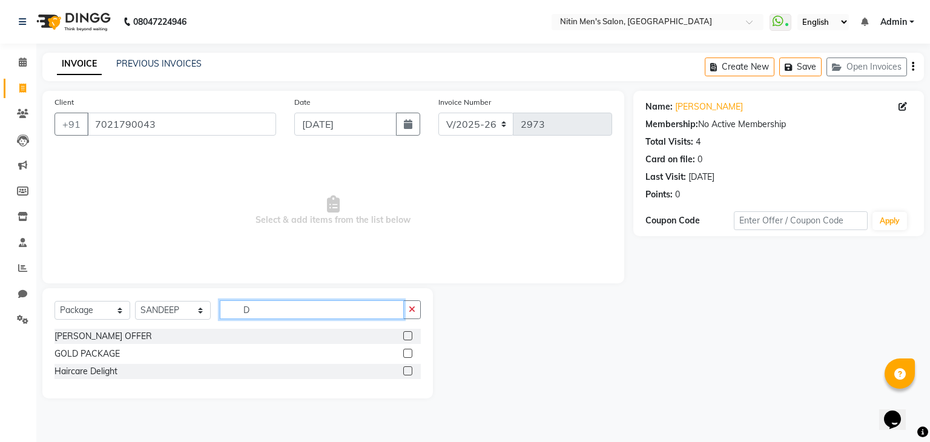
type input "D"
click at [409, 333] on label at bounding box center [407, 335] width 9 height 9
click at [409, 333] on input "checkbox" at bounding box center [407, 337] width 8 height 8
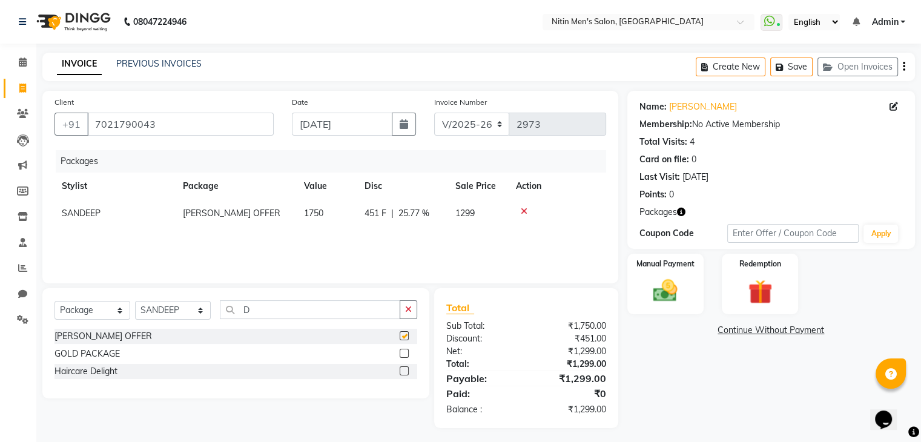
checkbox input "false"
click at [653, 286] on img at bounding box center [665, 291] width 41 height 29
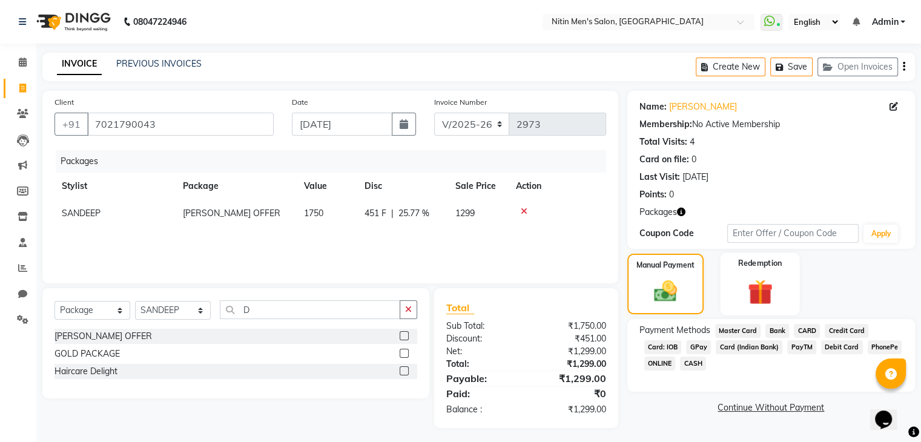
scroll to position [5, 0]
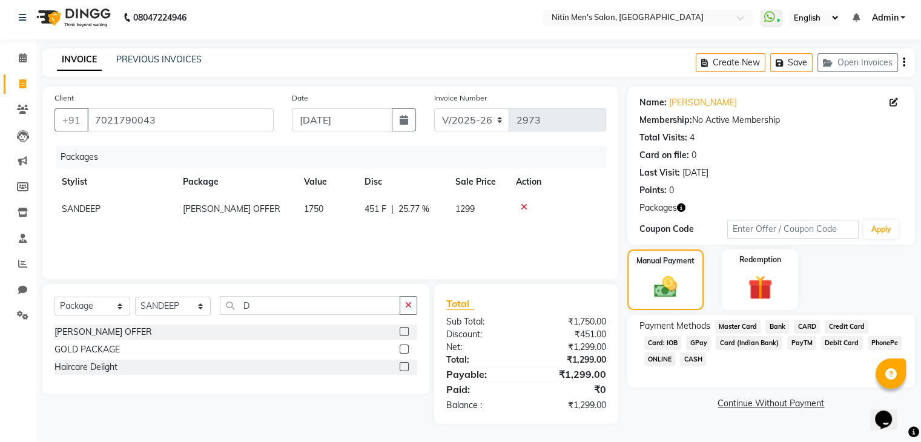
click at [698, 342] on span "GPay" at bounding box center [698, 343] width 25 height 14
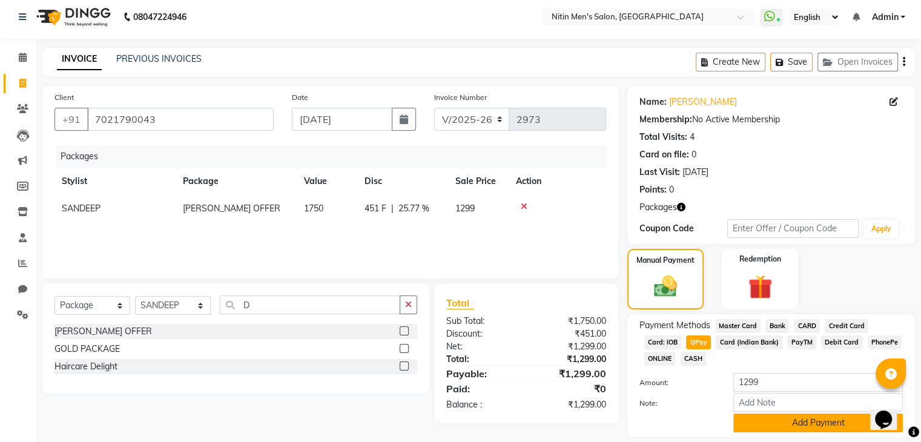
click at [756, 427] on button "Add Payment" at bounding box center [819, 423] width 170 height 19
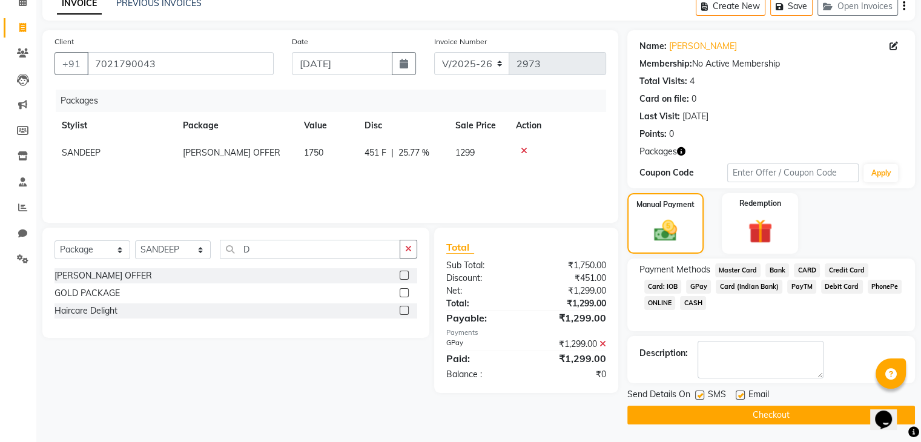
scroll to position [60, 0]
click at [753, 415] on button "Checkout" at bounding box center [772, 415] width 288 height 19
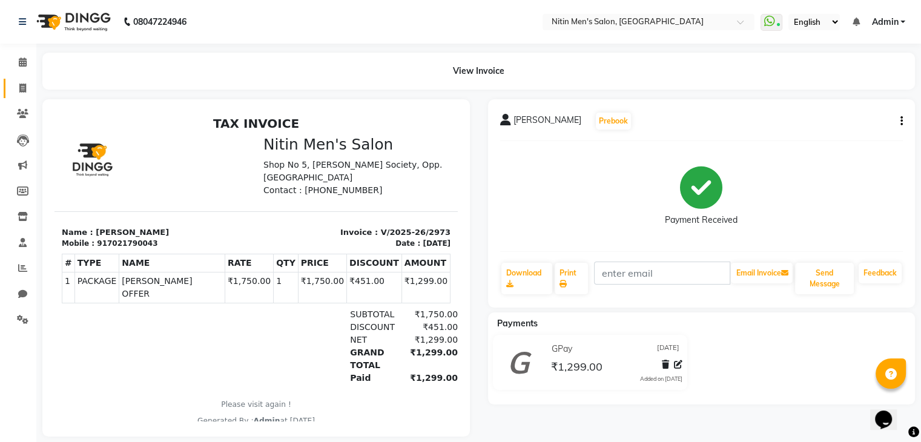
click at [17, 80] on link "Invoice" at bounding box center [18, 89] width 29 height 20
select select "service"
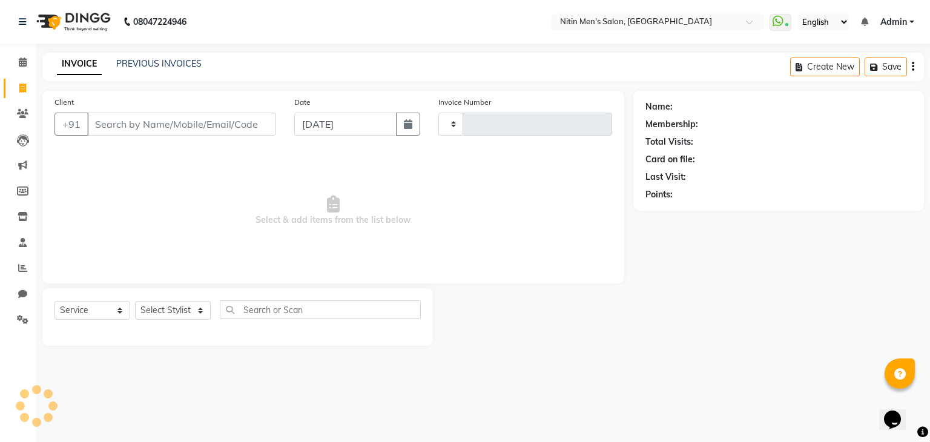
type input "2974"
select select "7981"
click at [216, 121] on input "Client" at bounding box center [181, 124] width 189 height 23
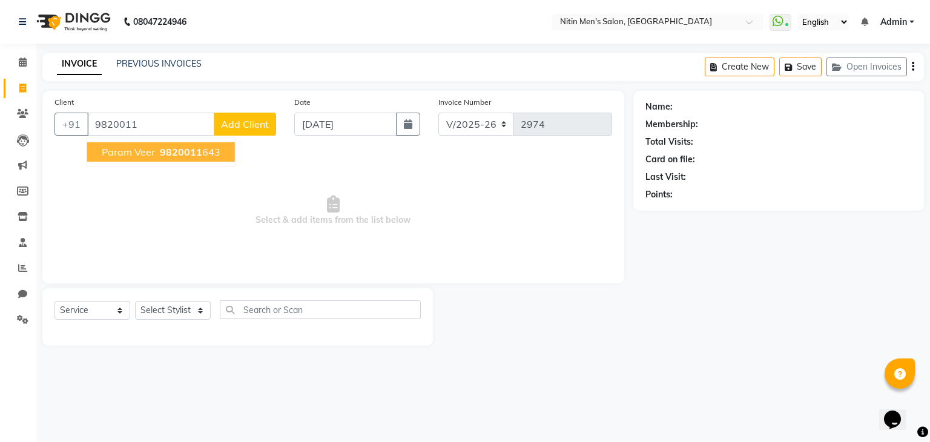
click at [185, 148] on span "9820011" at bounding box center [181, 152] width 42 height 12
type input "9820011643"
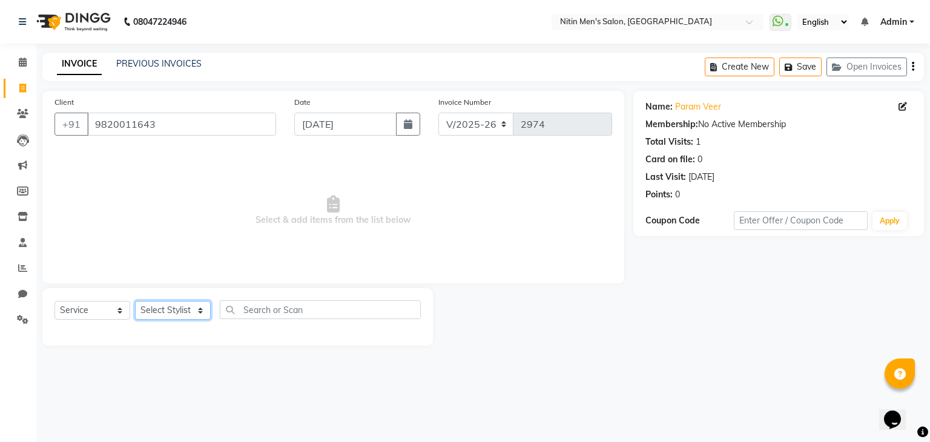
click at [167, 307] on select "Select Stylist [PERSON_NAME] DEEPA [PERSON_NAME] MEENAKSHI NITIN SIR [PERSON_NA…" at bounding box center [173, 310] width 76 height 19
select select "87617"
click at [135, 302] on select "Select Stylist [PERSON_NAME] DEEPA [PERSON_NAME] MEENAKSHI NITIN SIR [PERSON_NA…" at bounding box center [173, 310] width 76 height 19
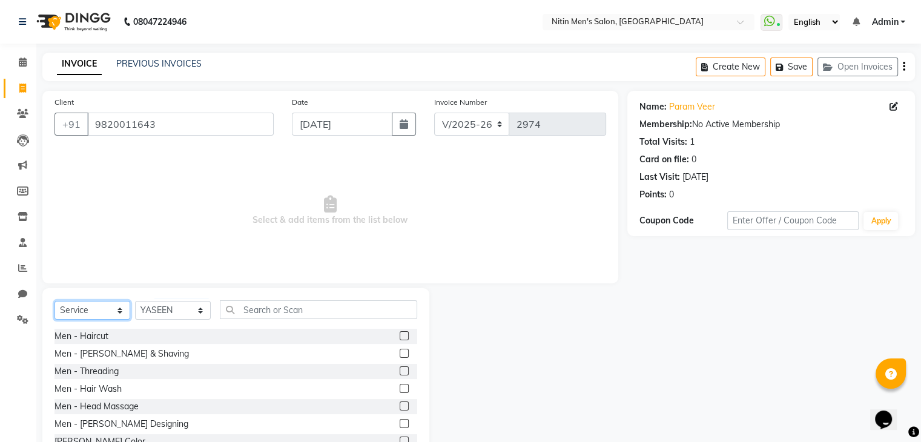
click at [104, 316] on select "Select Service Product Membership Package Voucher Prepaid Gift Card" at bounding box center [93, 310] width 76 height 19
select select "package"
click at [55, 302] on select "Select Service Product Membership Package Voucher Prepaid Gift Card" at bounding box center [93, 310] width 76 height 19
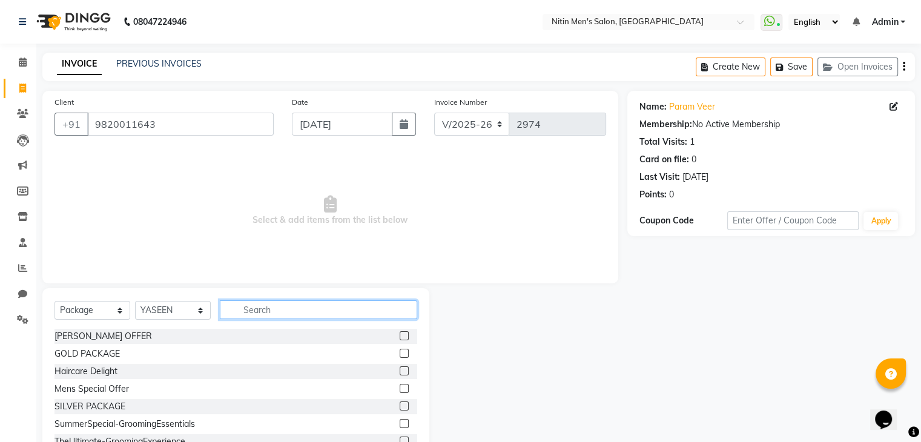
click at [305, 306] on input "text" at bounding box center [318, 309] width 197 height 19
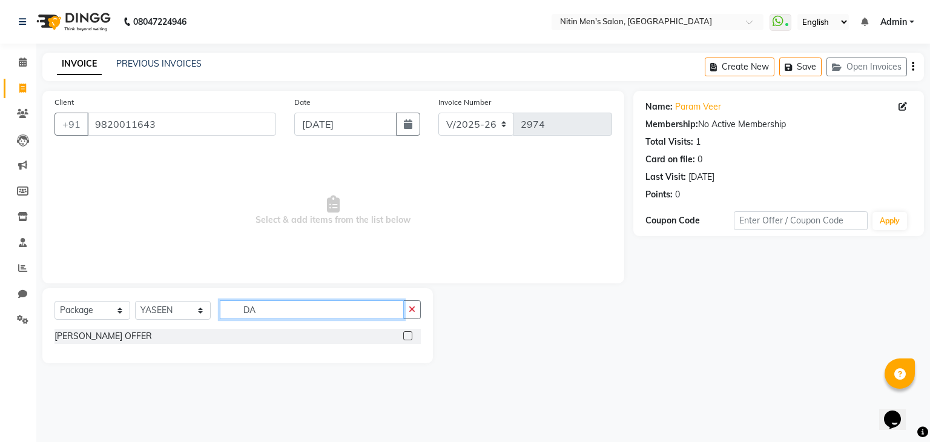
type input "DA"
click at [410, 338] on label at bounding box center [407, 335] width 9 height 9
click at [410, 338] on input "checkbox" at bounding box center [407, 337] width 8 height 8
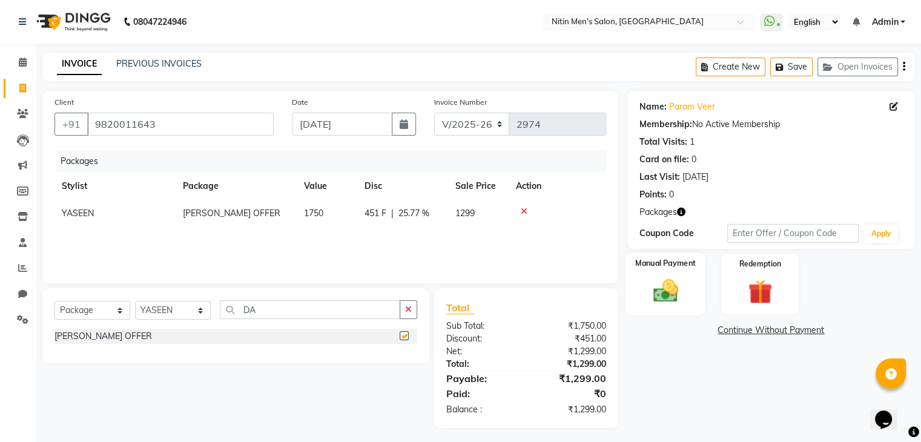
checkbox input "false"
click at [674, 280] on img at bounding box center [665, 291] width 41 height 29
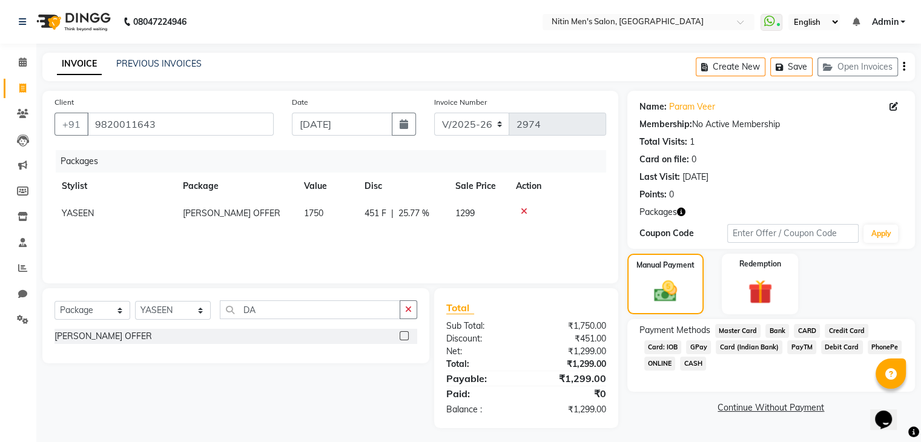
click at [694, 342] on span "GPay" at bounding box center [698, 347] width 25 height 14
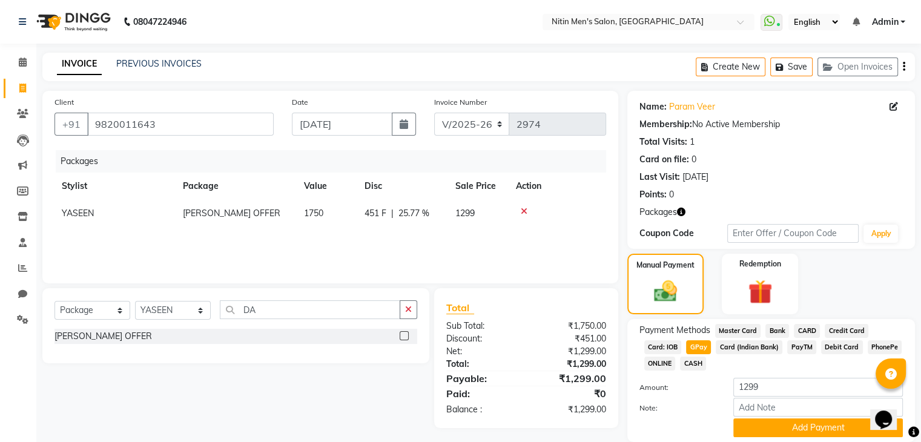
scroll to position [45, 0]
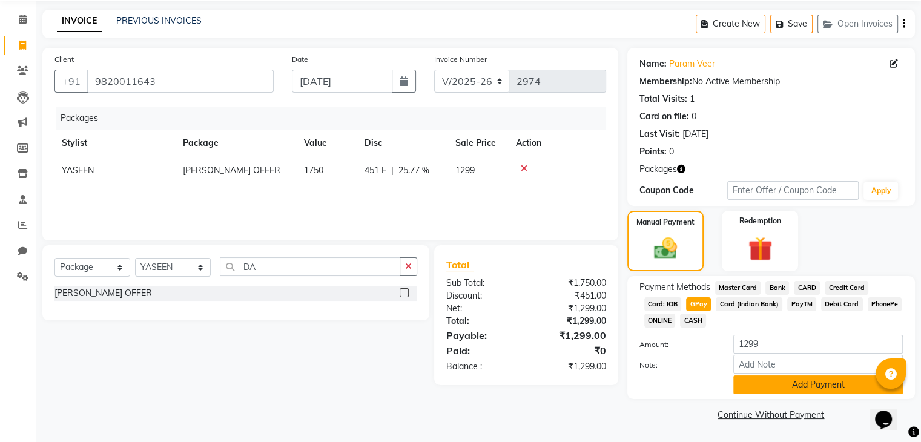
click at [756, 385] on button "Add Payment" at bounding box center [819, 385] width 170 height 19
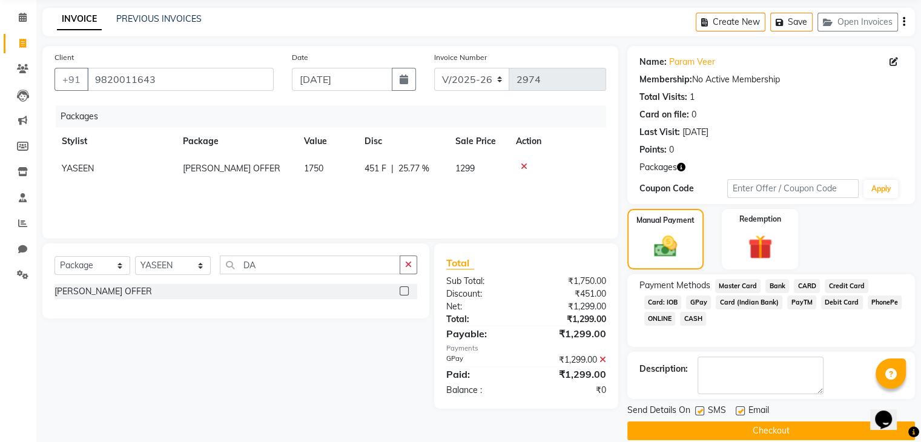
scroll to position [61, 0]
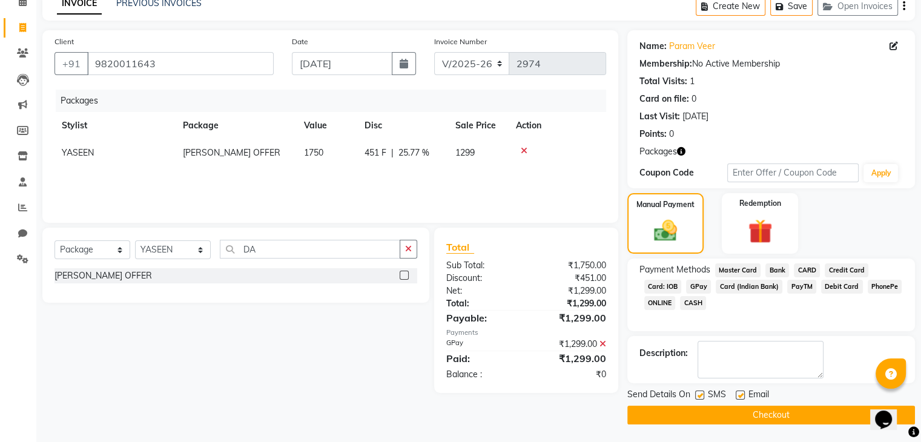
click at [750, 408] on button "Checkout" at bounding box center [772, 415] width 288 height 19
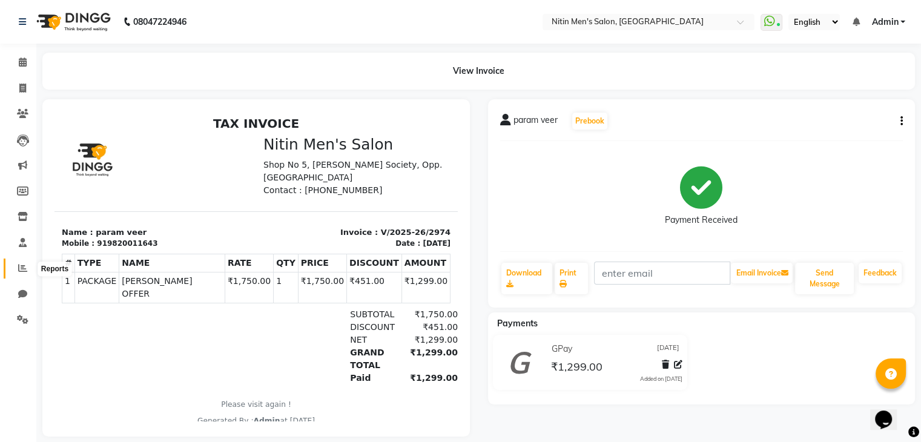
click at [22, 270] on icon at bounding box center [22, 267] width 9 height 9
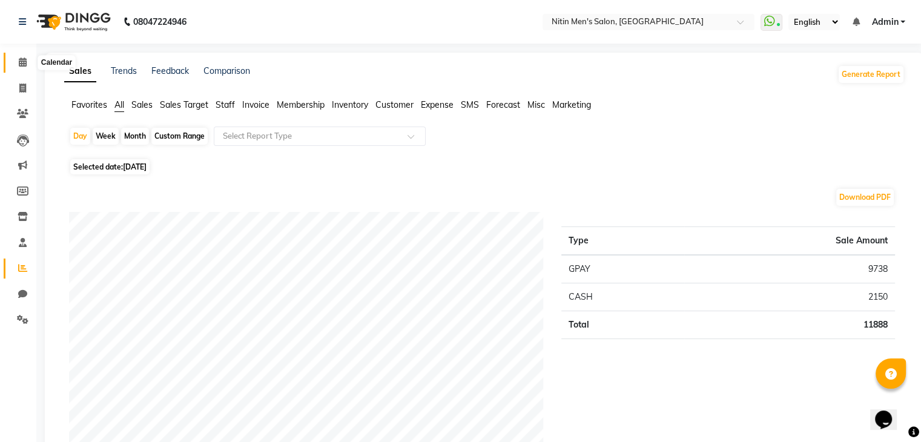
click at [19, 61] on icon at bounding box center [23, 62] width 8 height 9
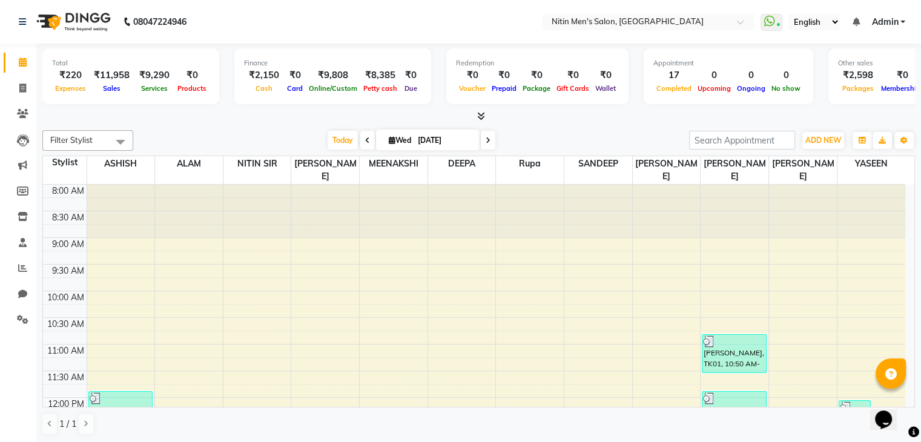
drag, startPoint x: 381, startPoint y: 137, endPoint x: 376, endPoint y: 50, distance: 87.4
click at [376, 50] on div "Total ₹220 Expenses ₹11,958 Sales ₹9,290 Services ₹0 Products Finance ₹2,150 Ca…" at bounding box center [478, 244] width 885 height 400
click at [373, 78] on div "₹8,385" at bounding box center [380, 75] width 40 height 14
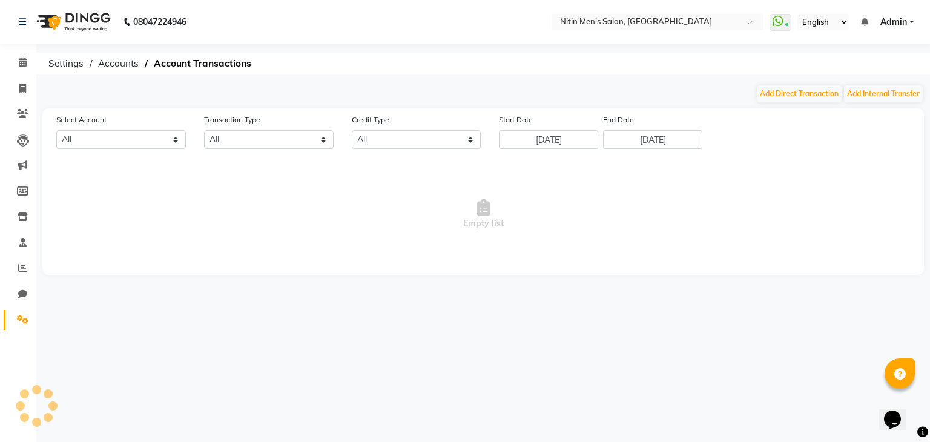
select select "7124"
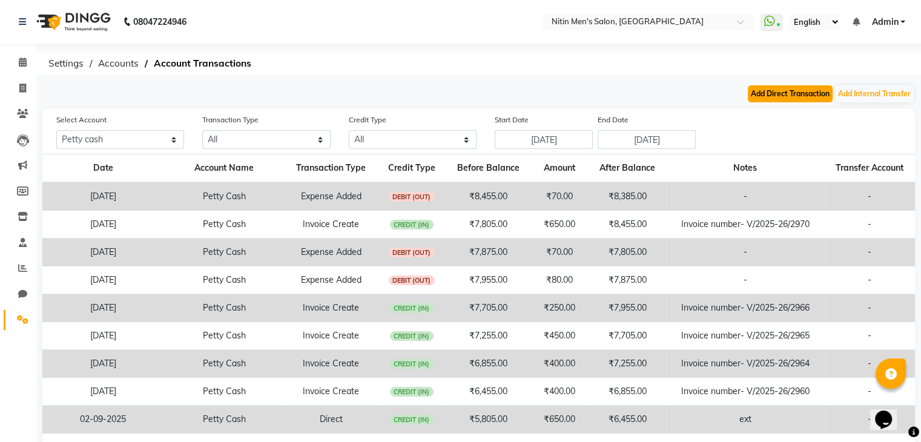
click at [763, 93] on button "Add Direct Transaction" at bounding box center [790, 93] width 85 height 17
select select "direct"
select select "7124"
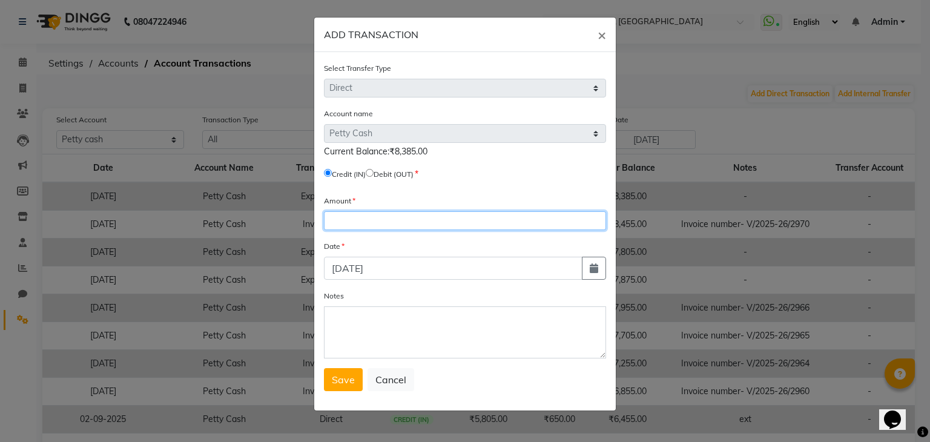
click at [348, 215] on input "number" at bounding box center [465, 220] width 282 height 19
type input "200"
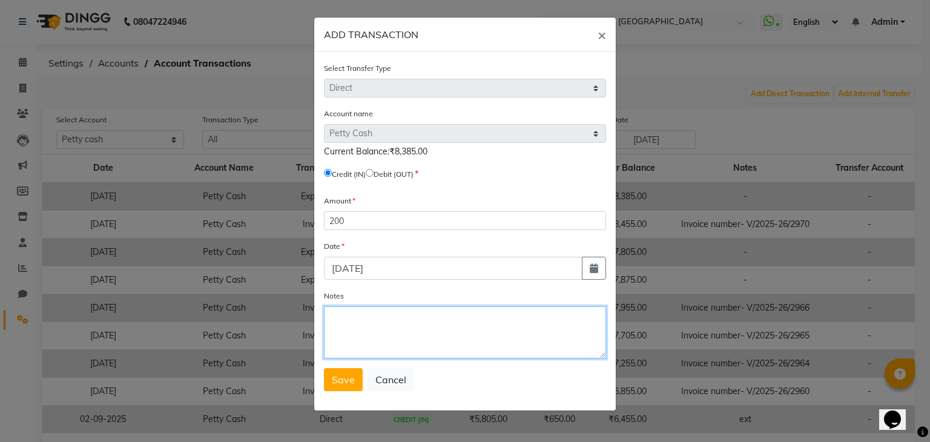
click at [362, 337] on textarea "Notes" at bounding box center [465, 332] width 282 height 52
type textarea "ASHISH CASH IN"
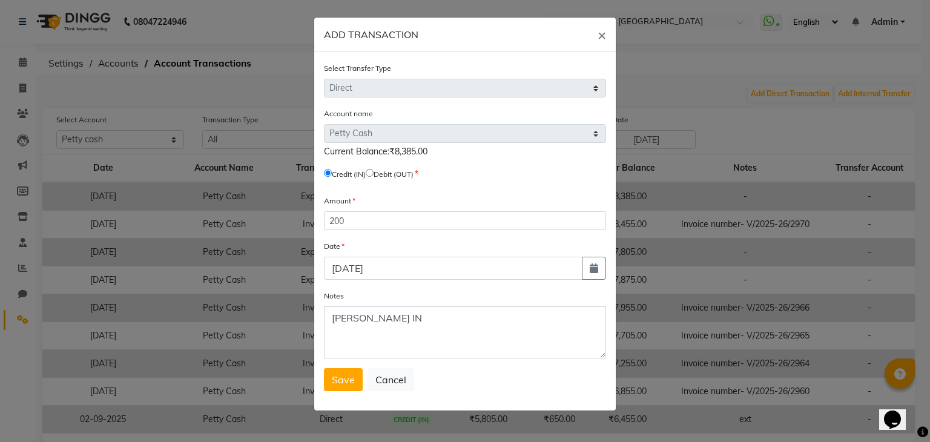
click at [339, 369] on form "Select Transfer Type Select Direct Internal Account name Select Petty Cash Defa…" at bounding box center [465, 227] width 282 height 330
click at [340, 380] on span "Save" at bounding box center [343, 380] width 23 height 12
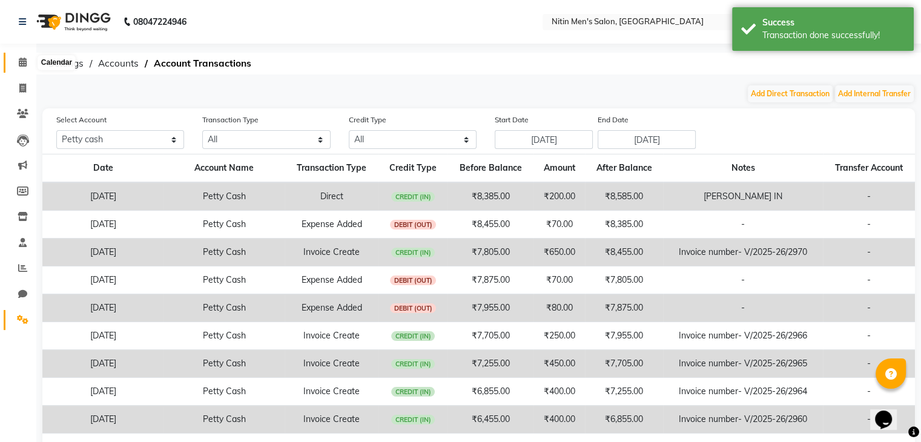
click at [17, 61] on span at bounding box center [22, 63] width 21 height 14
